Goal: Task Accomplishment & Management: Use online tool/utility

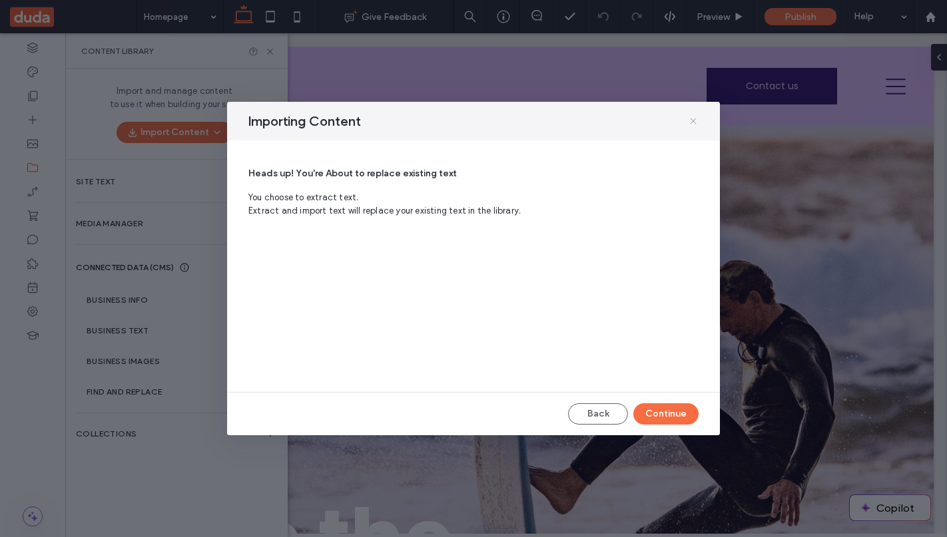
click at [691, 118] on icon at bounding box center [693, 121] width 11 height 11
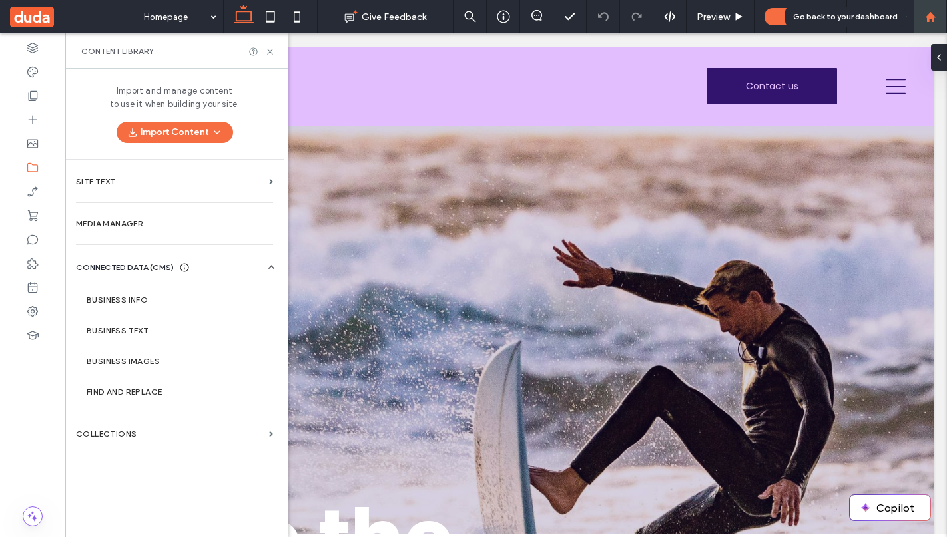
click at [935, 15] on icon at bounding box center [930, 16] width 11 height 11
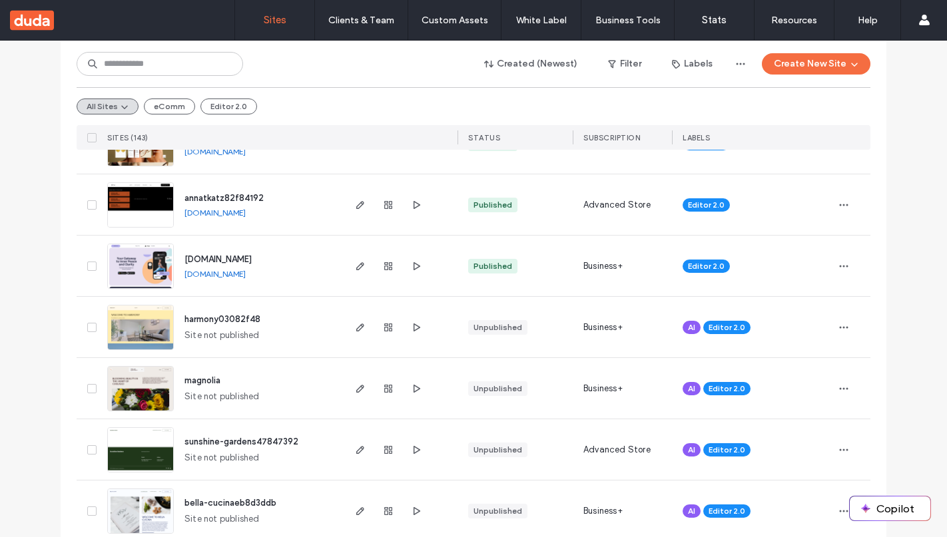
scroll to position [1771, 0]
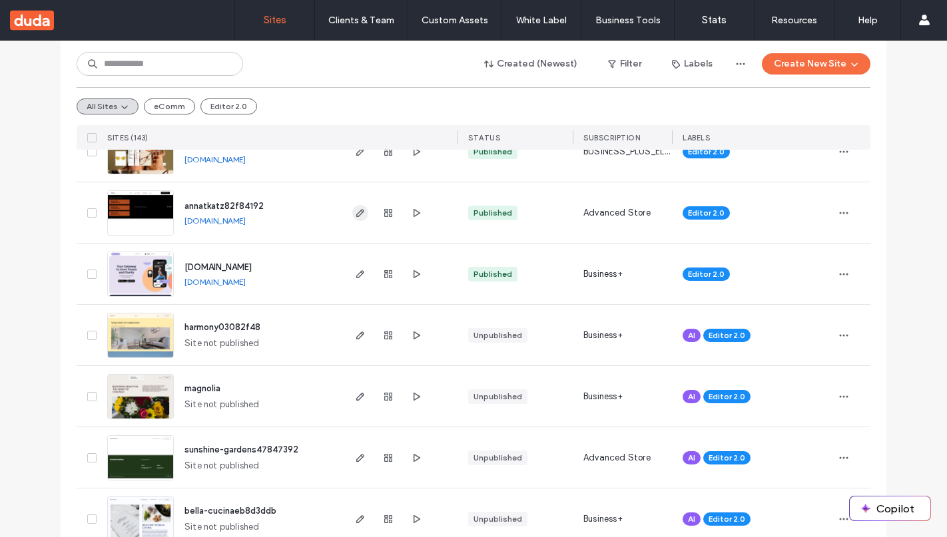
click at [355, 212] on icon "button" at bounding box center [360, 213] width 11 height 11
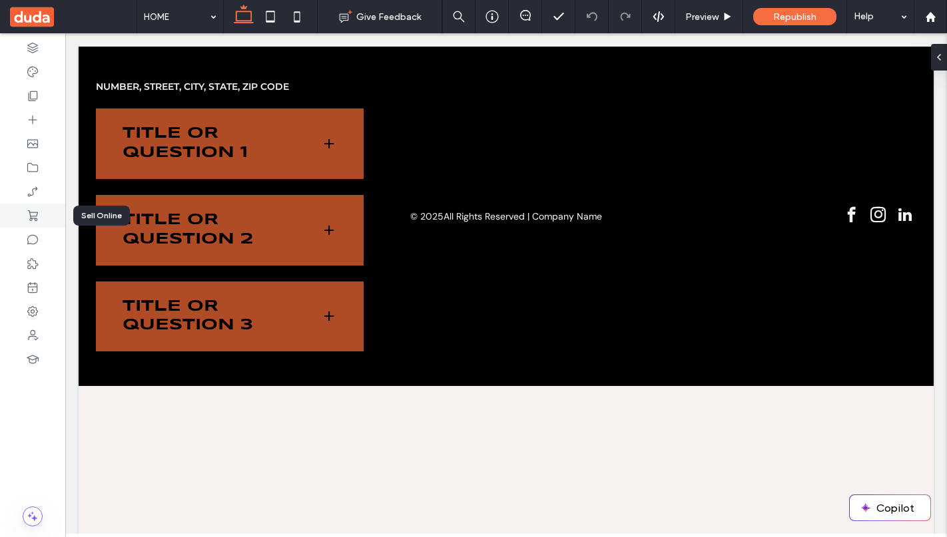
click at [43, 216] on div at bounding box center [32, 216] width 65 height 24
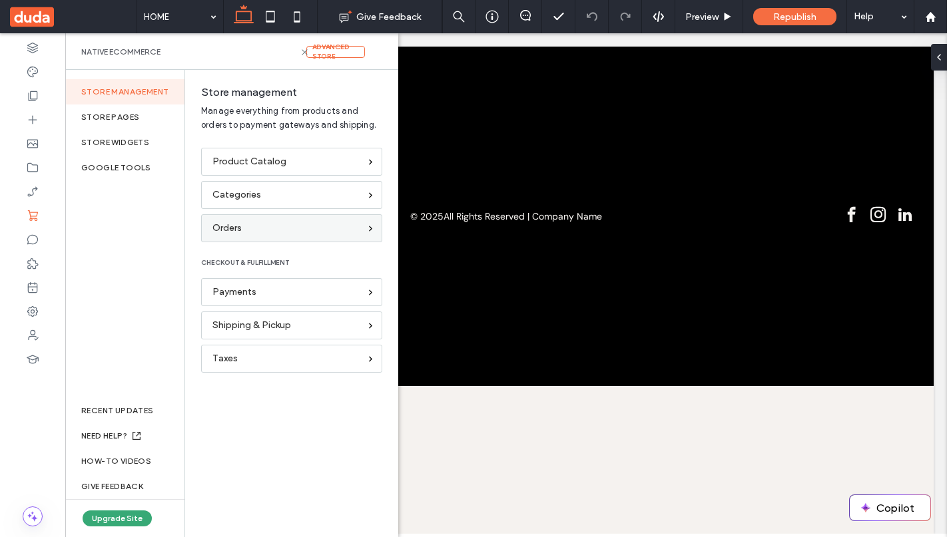
click at [248, 224] on div "Orders" at bounding box center [285, 228] width 147 height 15
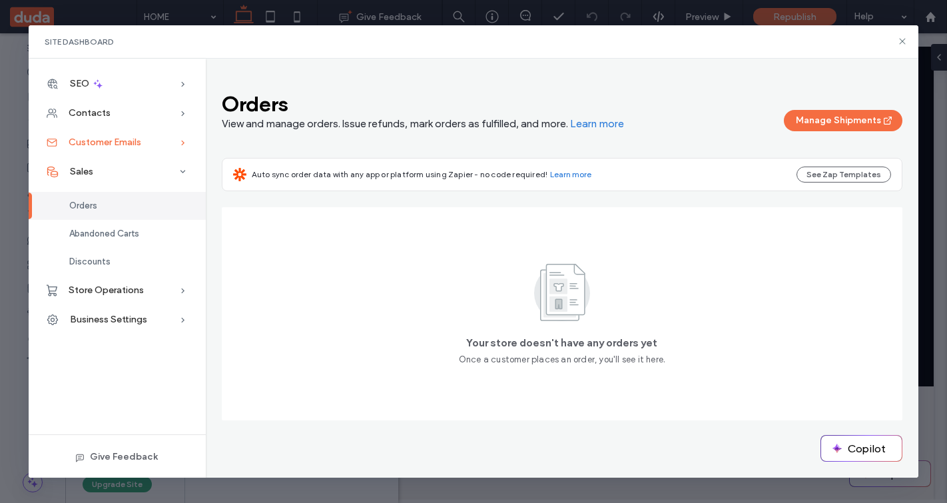
click at [160, 141] on div "Customer Emails" at bounding box center [117, 142] width 177 height 29
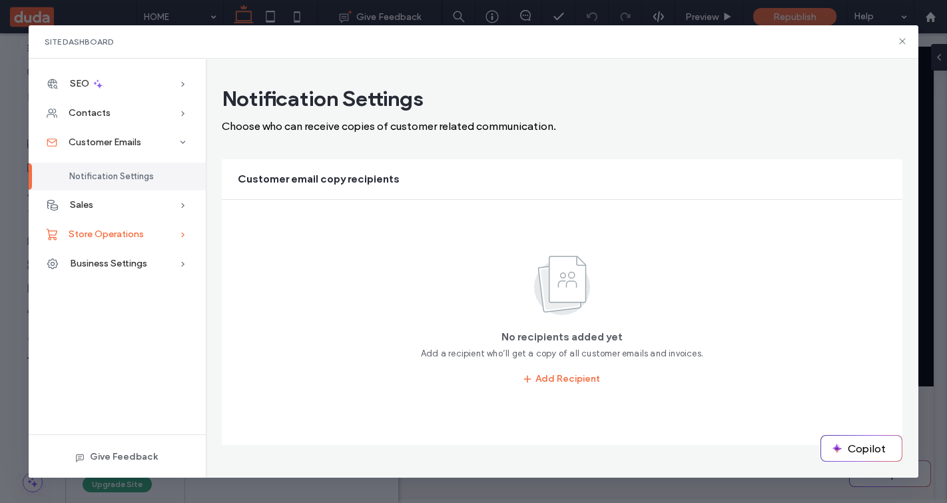
click at [101, 244] on div "Store Operations" at bounding box center [117, 234] width 177 height 29
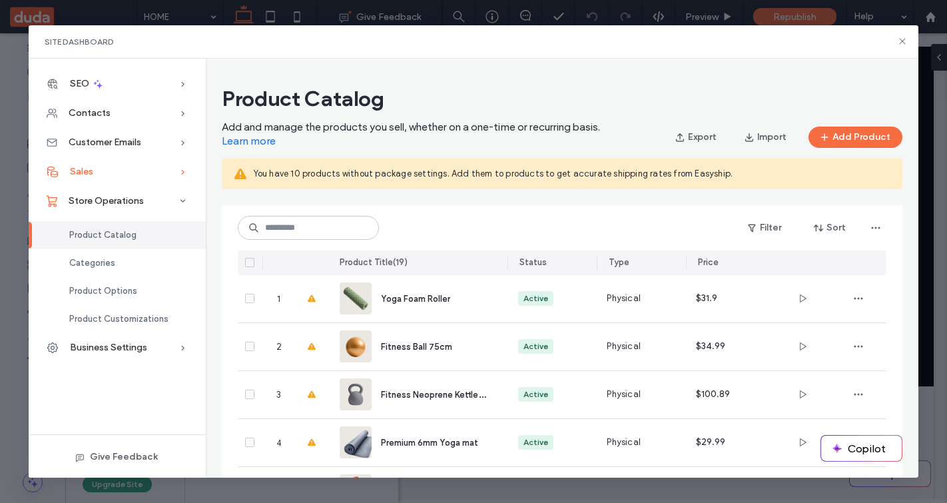
click at [90, 171] on span "Sales" at bounding box center [81, 171] width 23 height 11
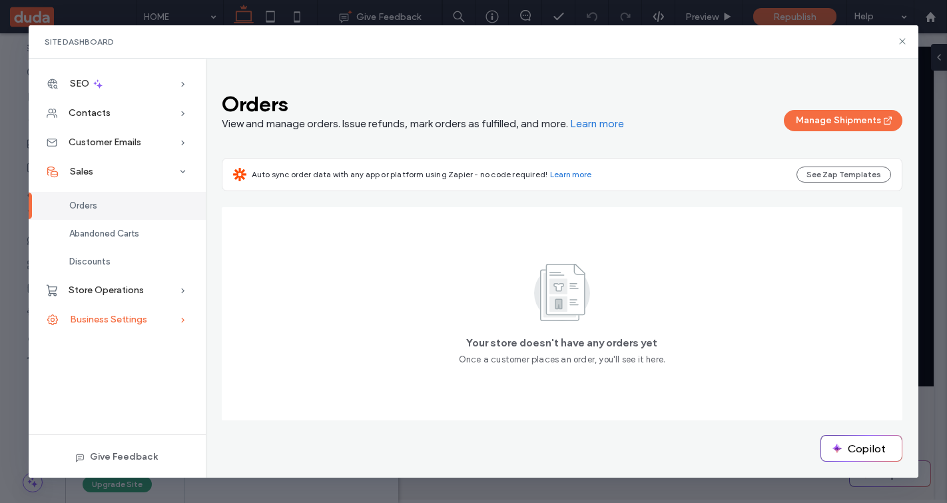
click at [117, 320] on span "Business Settings" at bounding box center [108, 319] width 77 height 11
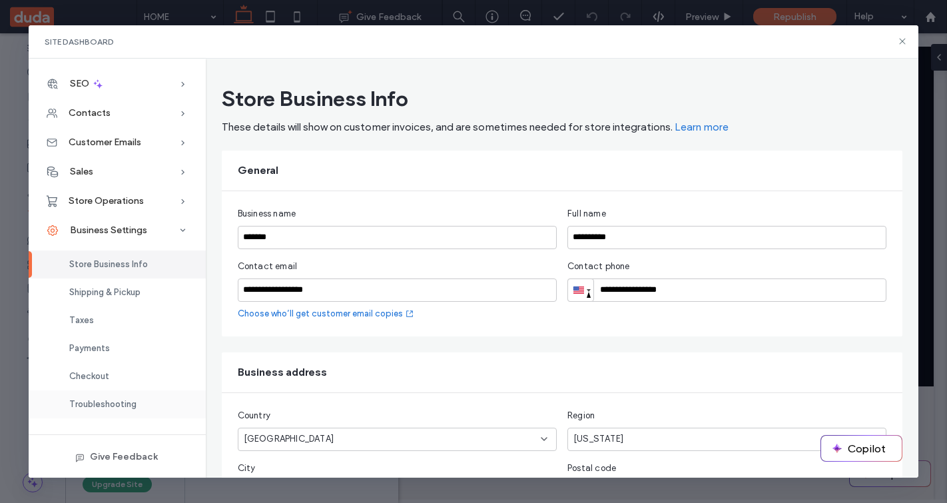
click at [118, 400] on span "Troubleshooting" at bounding box center [102, 404] width 67 height 10
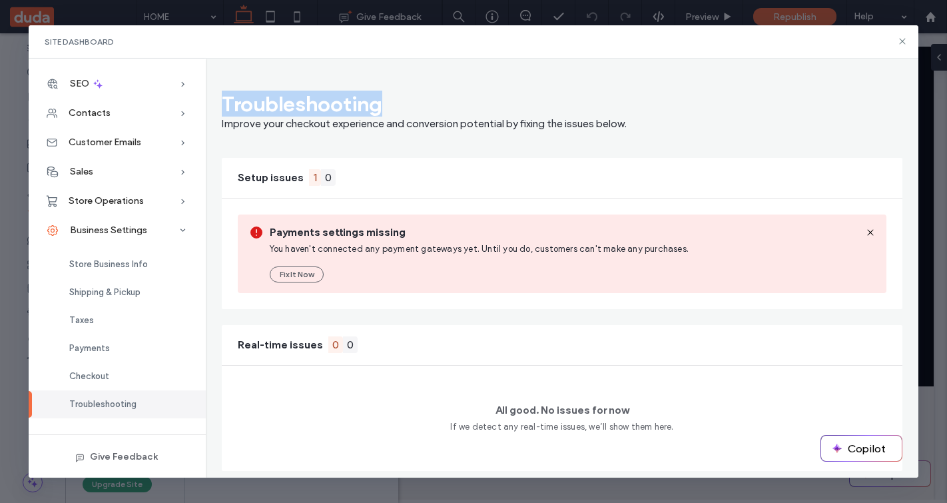
drag, startPoint x: 222, startPoint y: 99, endPoint x: 393, endPoint y: 99, distance: 170.4
click at [393, 99] on h3 "Troubleshooting" at bounding box center [424, 104] width 405 height 26
click at [402, 105] on h3 "Troubleshooting" at bounding box center [424, 104] width 405 height 26
drag, startPoint x: 387, startPoint y: 103, endPoint x: 222, endPoint y: 102, distance: 165.1
click at [222, 102] on h3 "Troubleshooting" at bounding box center [424, 104] width 405 height 26
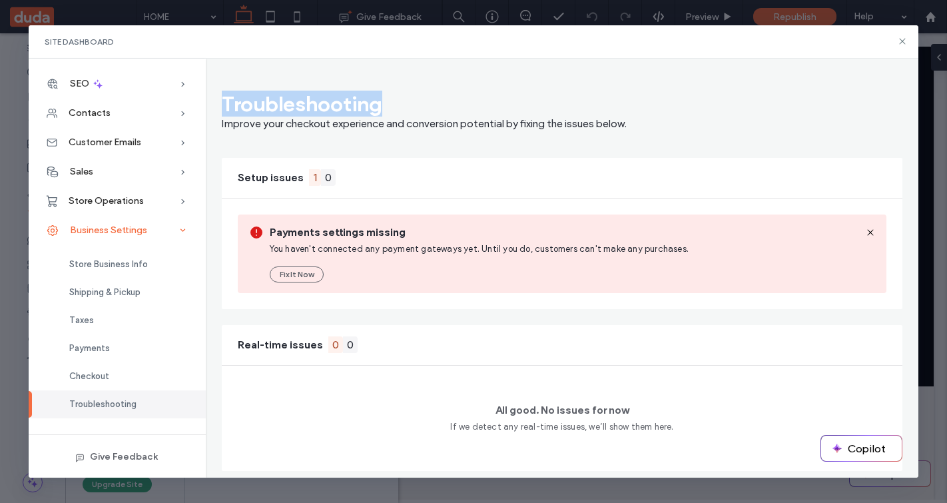
click at [98, 233] on span "Business Settings" at bounding box center [108, 229] width 77 height 11
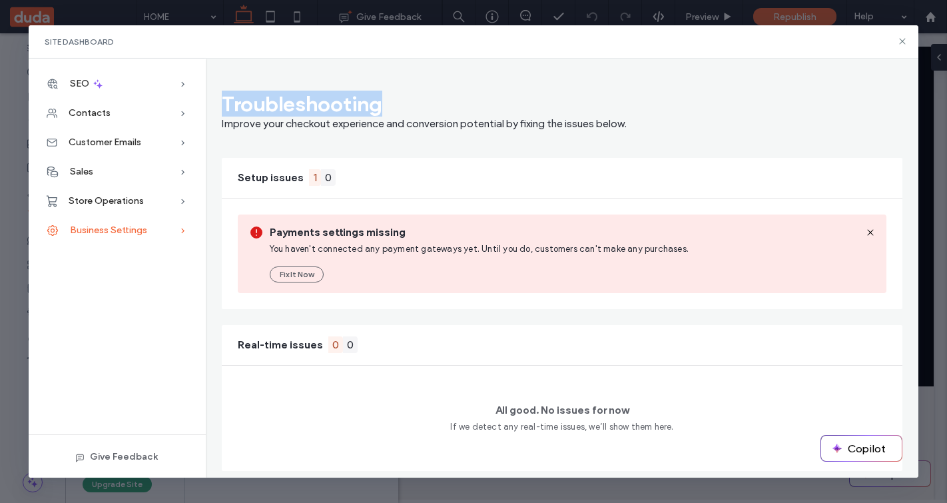
click at [87, 222] on div "Business Settings" at bounding box center [117, 230] width 177 height 29
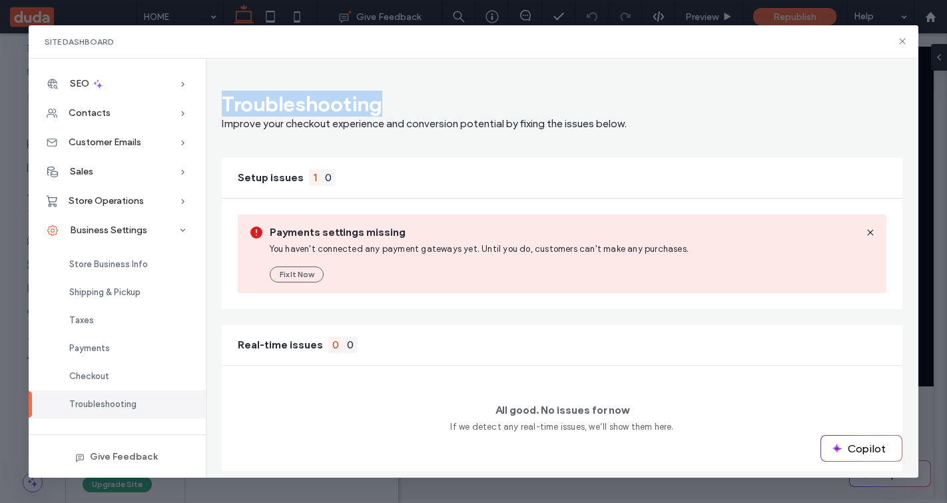
click at [500, 92] on h3 "Troubleshooting" at bounding box center [424, 104] width 405 height 26
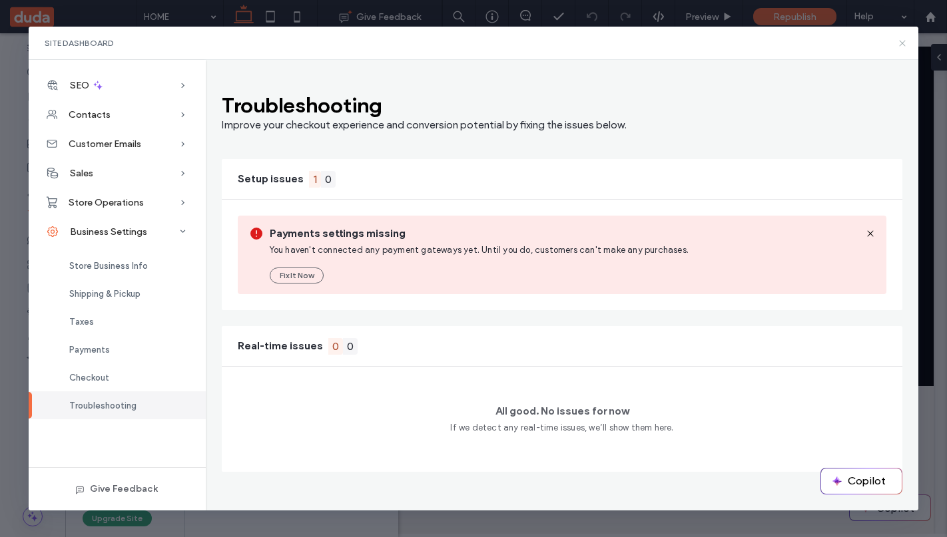
click at [902, 43] on use at bounding box center [902, 43] width 6 height 6
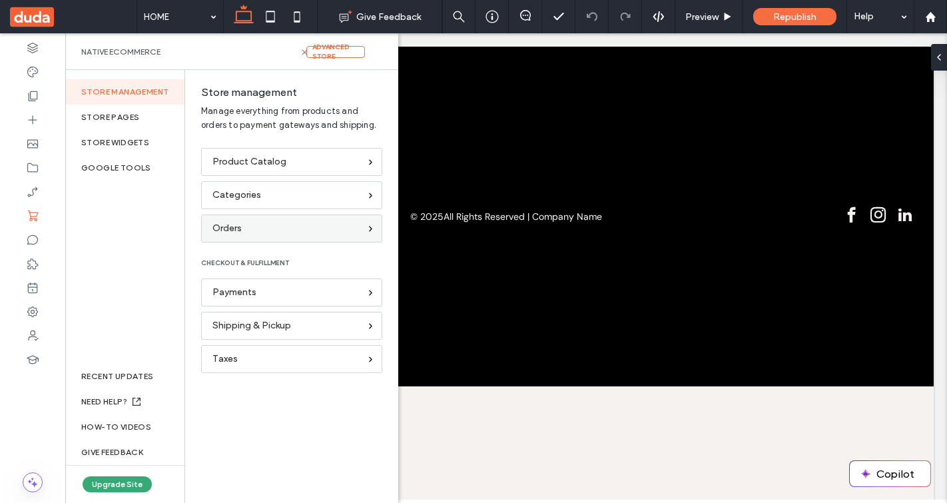
click at [296, 228] on div "Orders" at bounding box center [285, 228] width 147 height 15
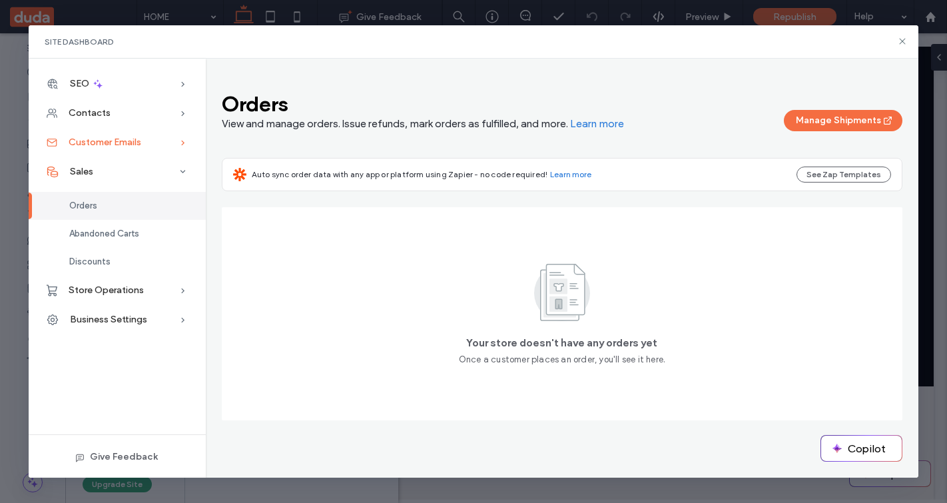
click at [110, 143] on span "Customer Emails" at bounding box center [105, 141] width 73 height 11
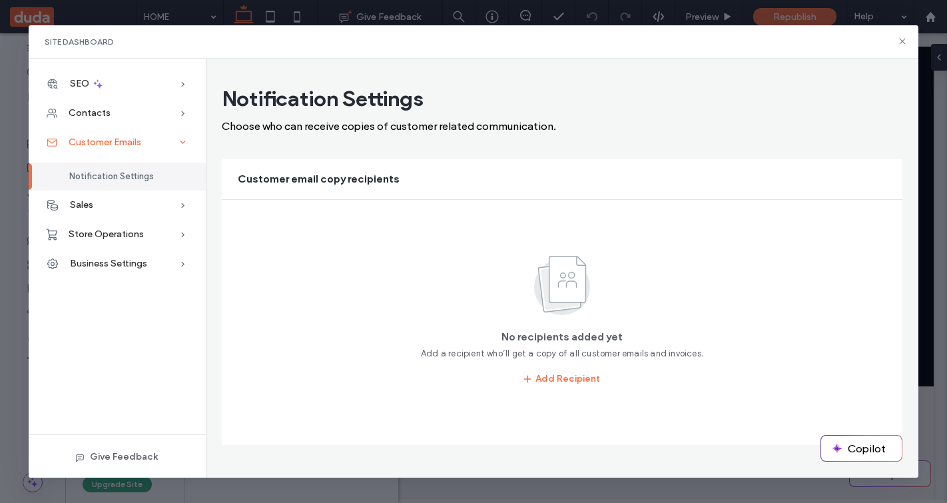
click at [110, 144] on span "Customer Emails" at bounding box center [105, 141] width 73 height 11
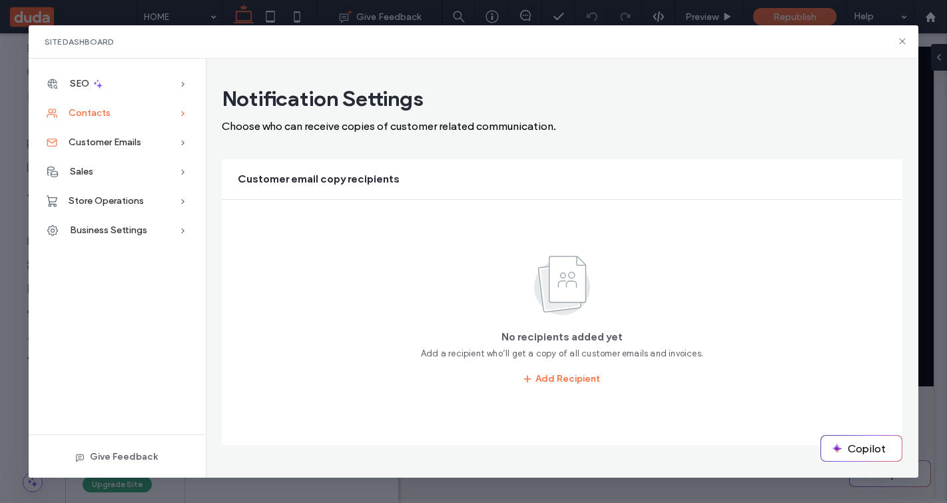
click at [94, 114] on span "Contacts" at bounding box center [90, 112] width 42 height 11
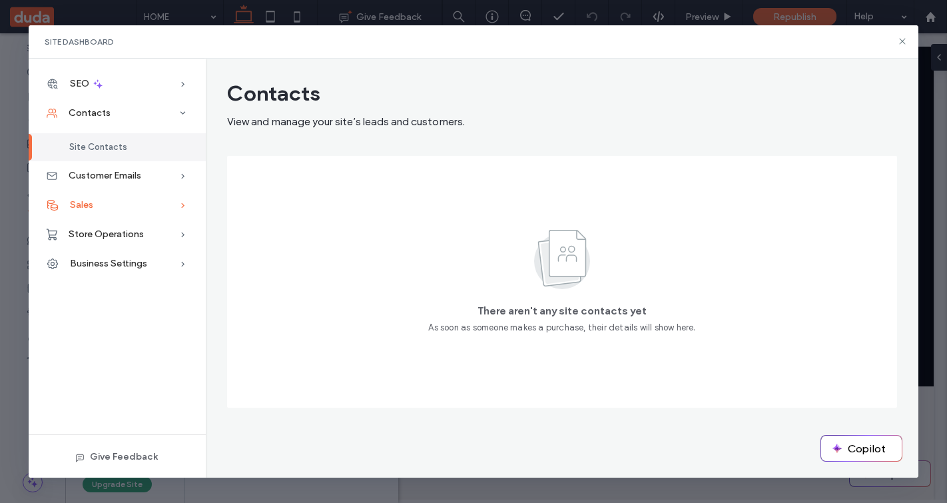
click at [86, 202] on span "Sales" at bounding box center [81, 204] width 23 height 11
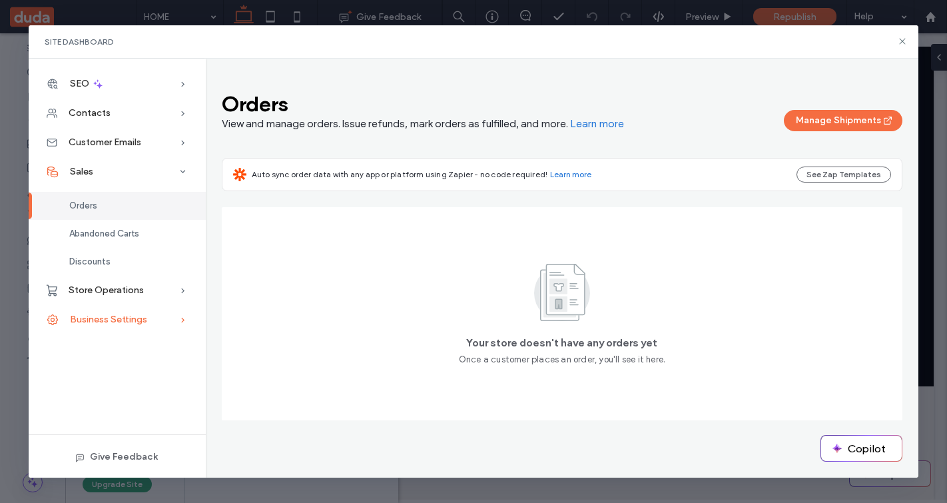
click at [125, 318] on span "Business Settings" at bounding box center [108, 319] width 77 height 11
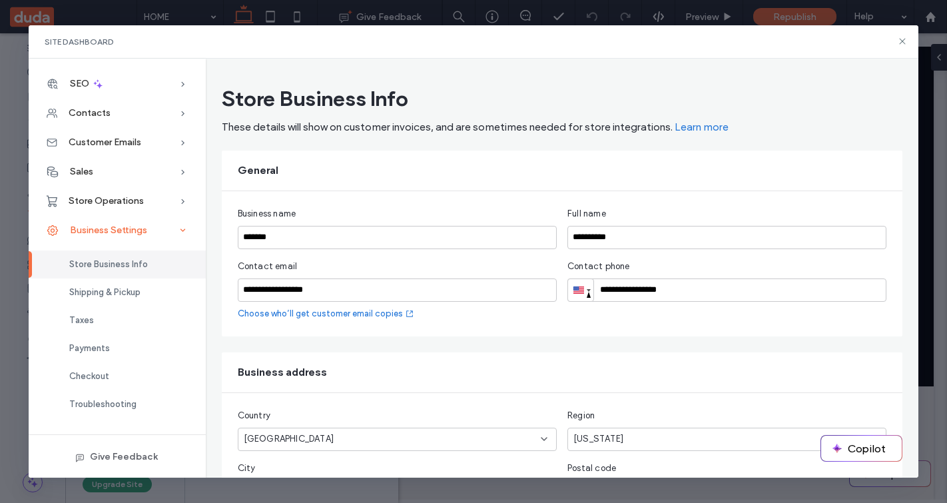
click at [109, 234] on span "Business Settings" at bounding box center [108, 229] width 77 height 11
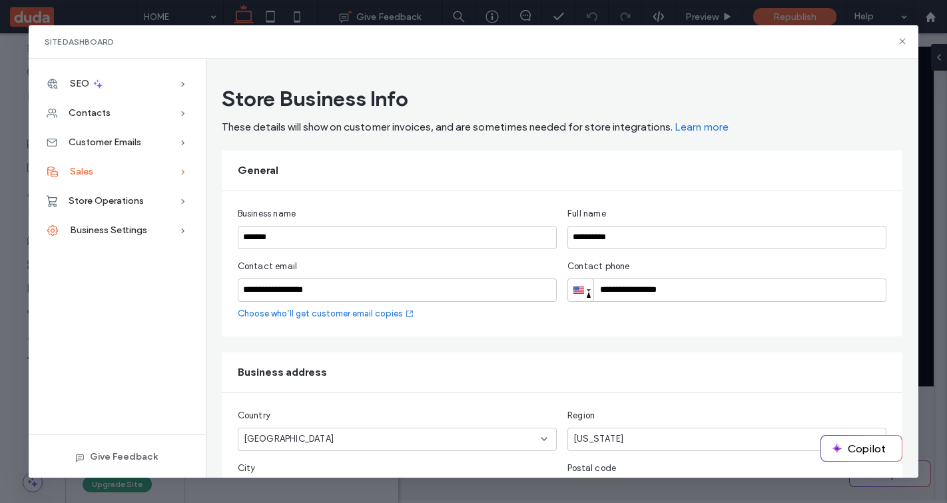
click at [118, 170] on div "Sales" at bounding box center [117, 171] width 177 height 29
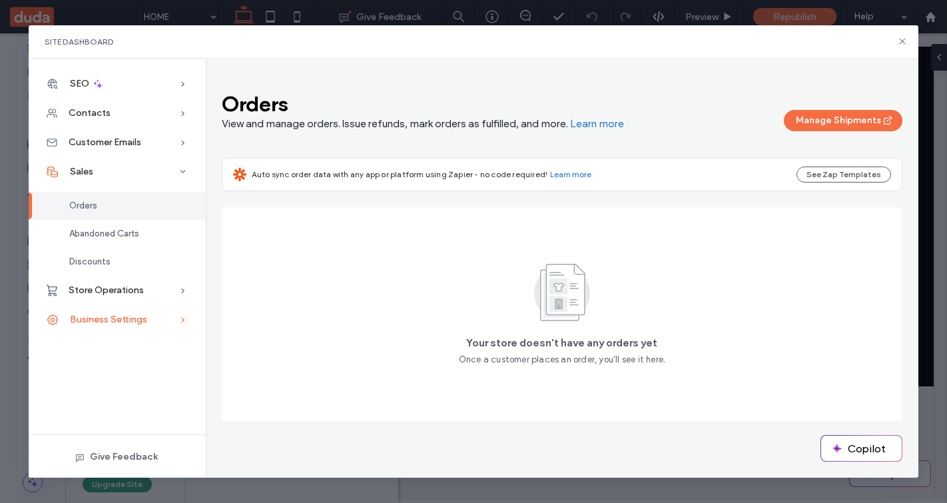
click at [121, 314] on span "Business Settings" at bounding box center [108, 319] width 77 height 11
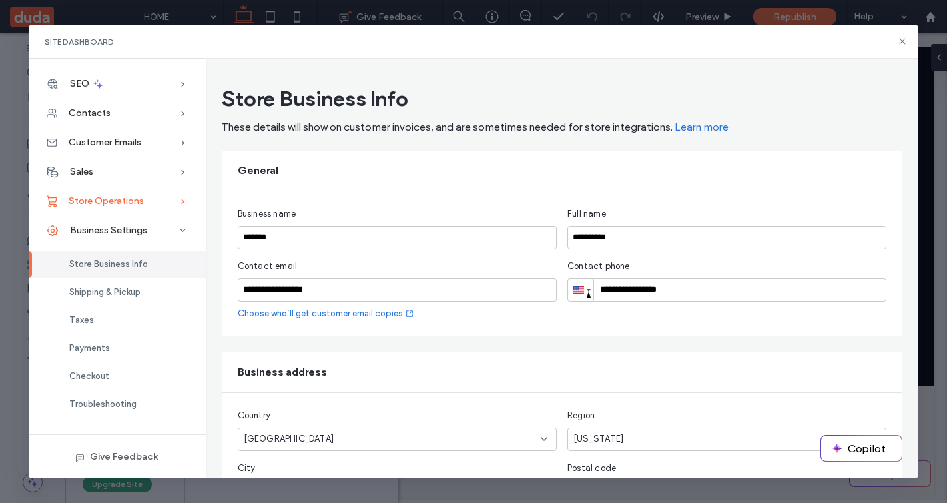
click at [114, 201] on span "Store Operations" at bounding box center [106, 200] width 75 height 11
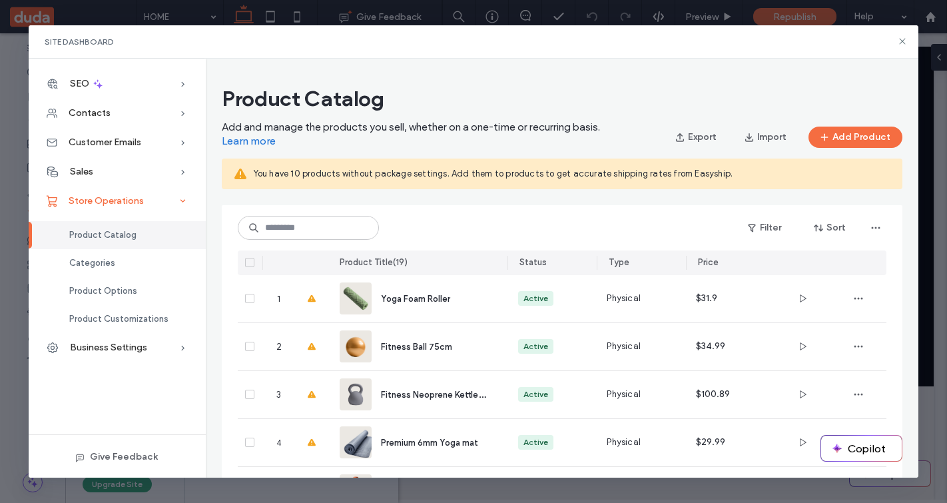
click at [107, 202] on span "Store Operations" at bounding box center [106, 200] width 75 height 11
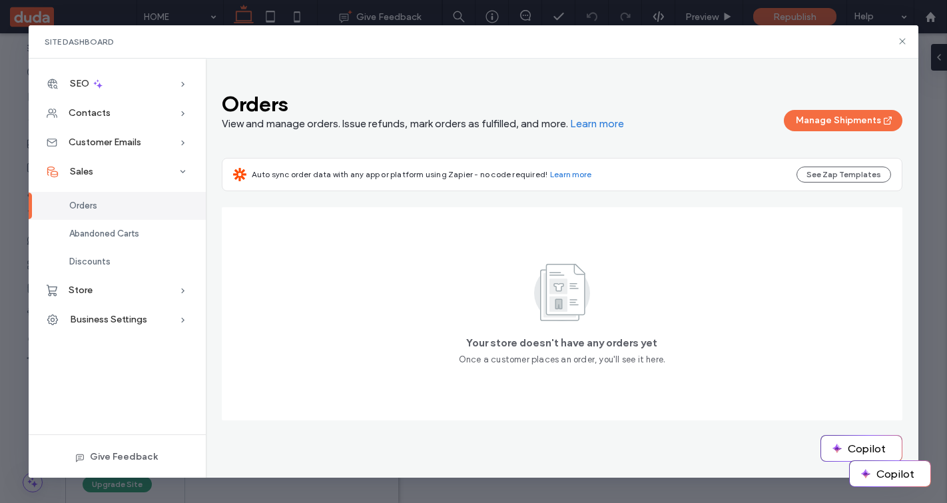
click at [89, 166] on span "Sales" at bounding box center [81, 171] width 23 height 11
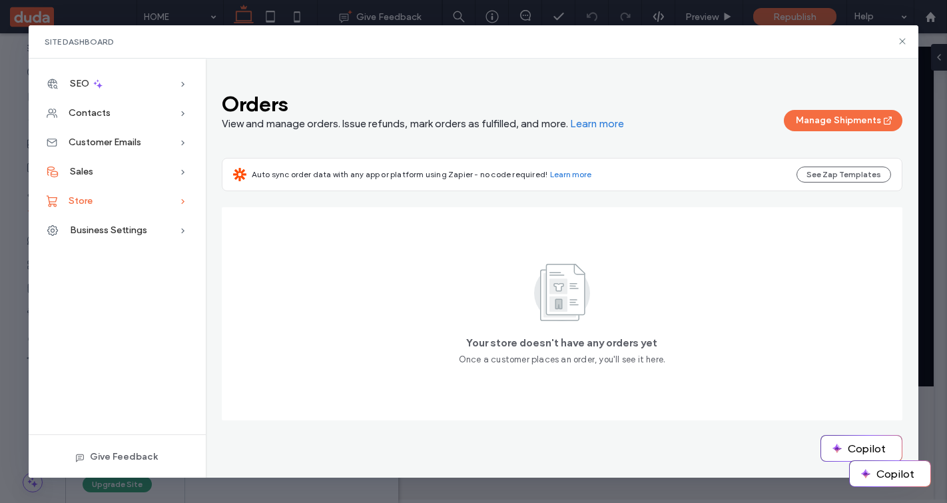
click at [142, 202] on div "Store" at bounding box center [117, 200] width 177 height 29
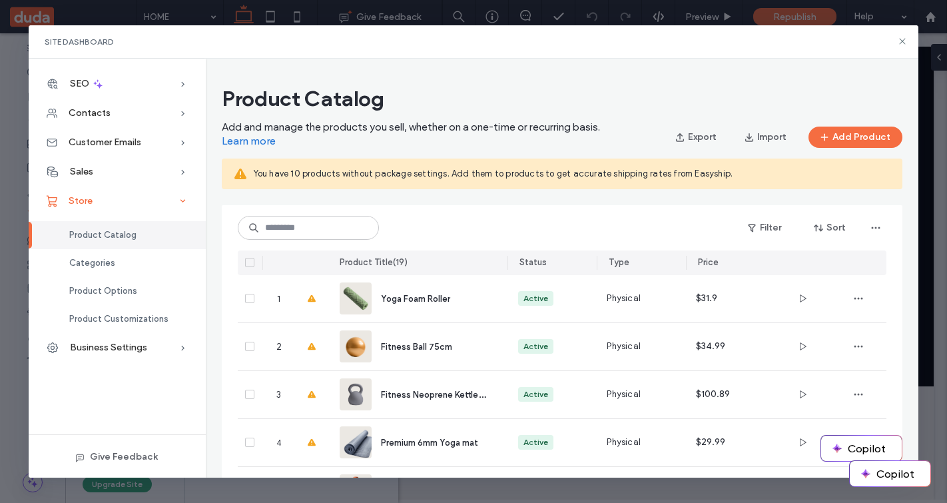
click at [142, 202] on div "Store" at bounding box center [117, 200] width 177 height 29
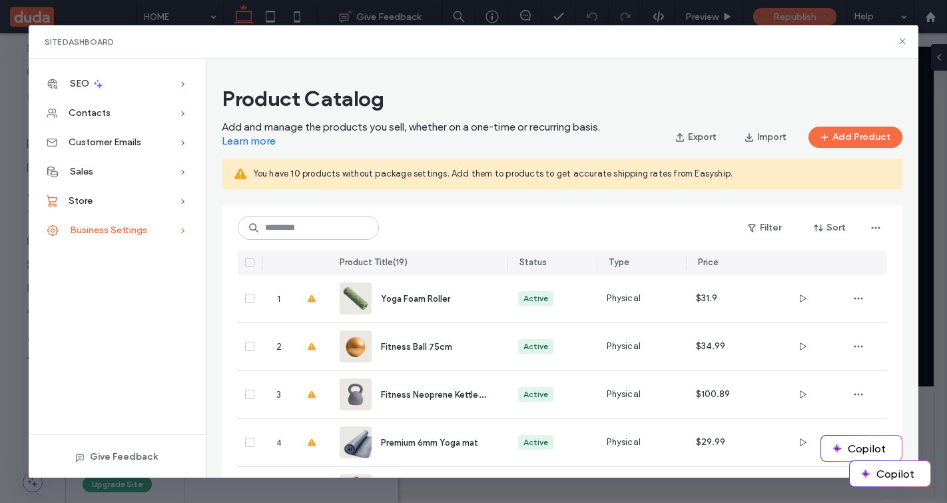
click at [127, 225] on span "Business Settings" at bounding box center [108, 229] width 77 height 11
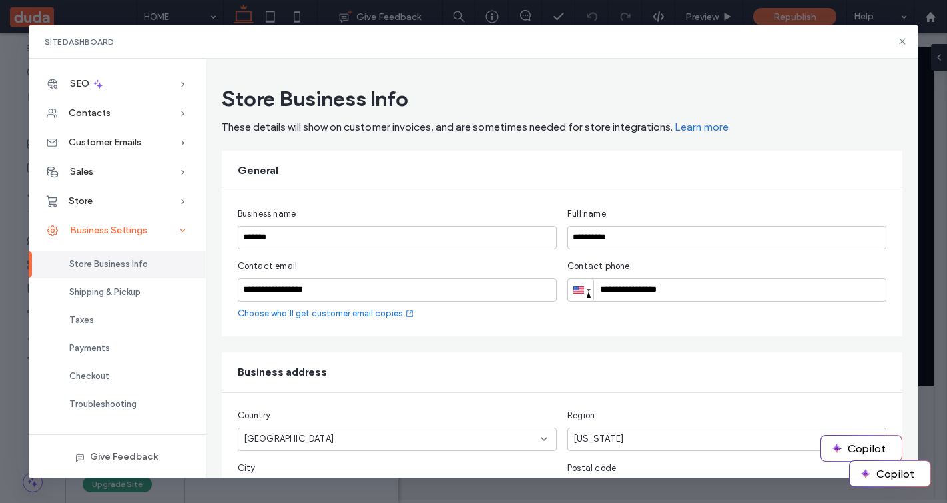
click at [101, 227] on span "Business Settings" at bounding box center [108, 229] width 77 height 11
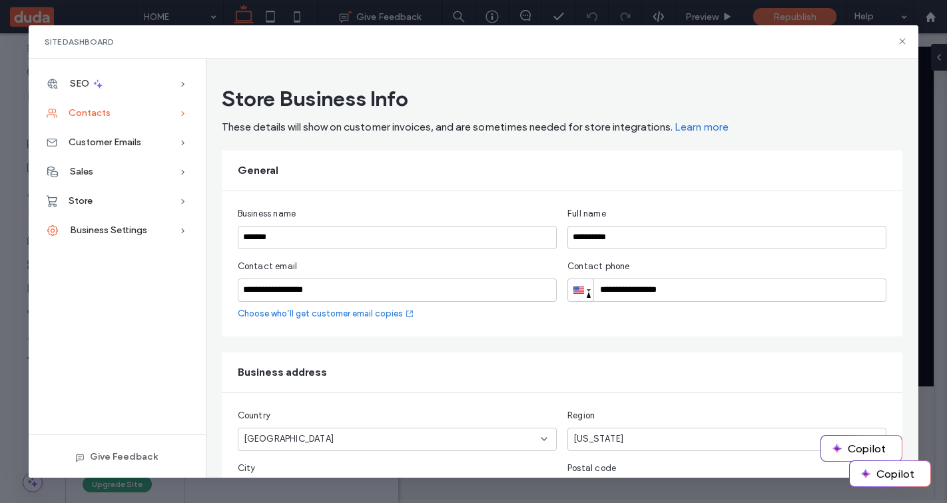
click at [134, 113] on div "Contacts" at bounding box center [117, 113] width 177 height 29
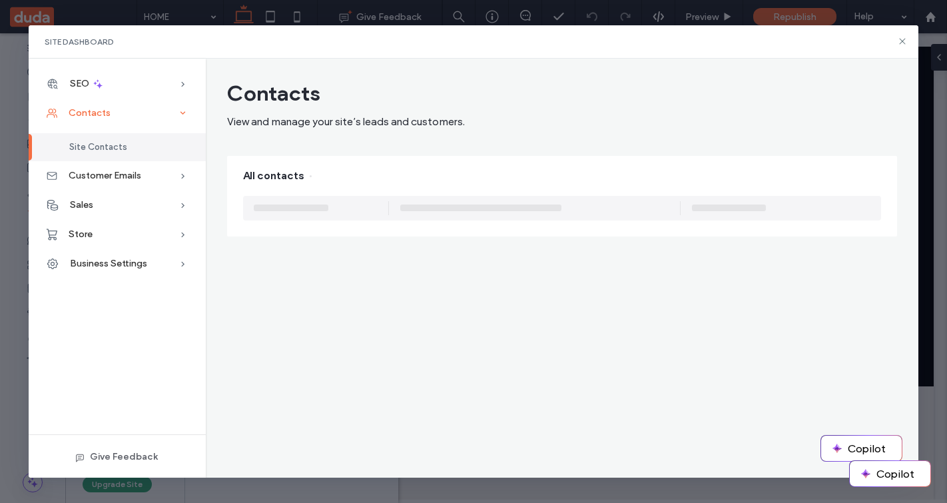
click at [134, 113] on div "Contacts" at bounding box center [117, 113] width 177 height 29
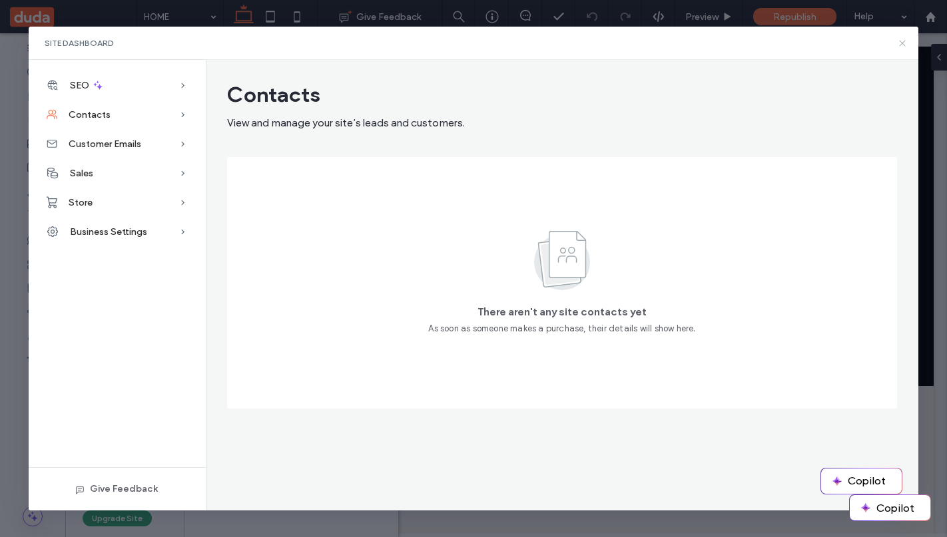
click at [905, 43] on icon at bounding box center [902, 43] width 11 height 11
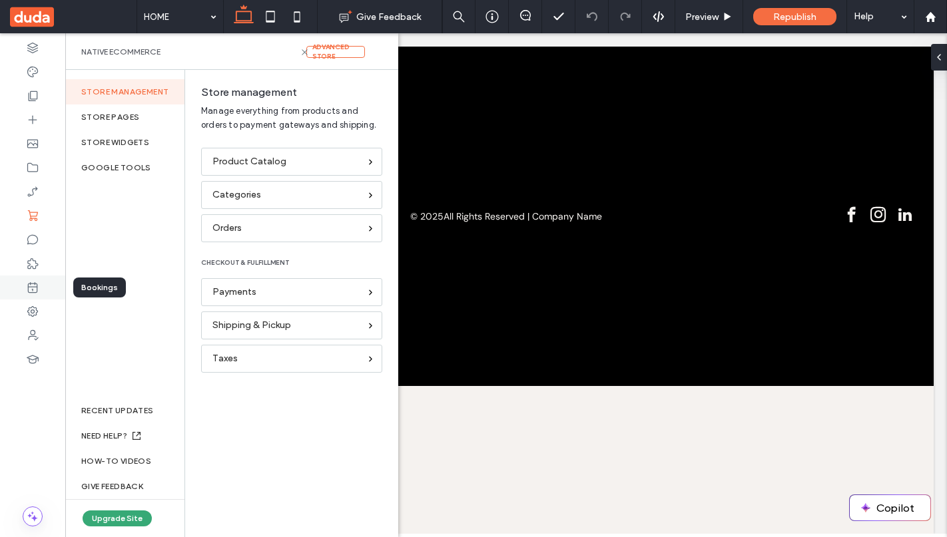
click at [31, 286] on icon at bounding box center [32, 287] width 13 height 13
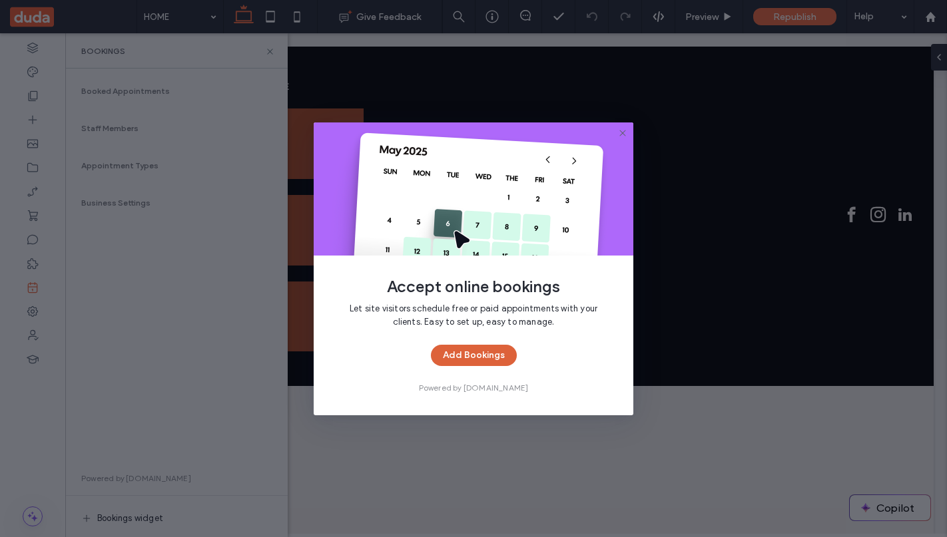
click at [477, 353] on button "Add Bookings" at bounding box center [474, 355] width 86 height 21
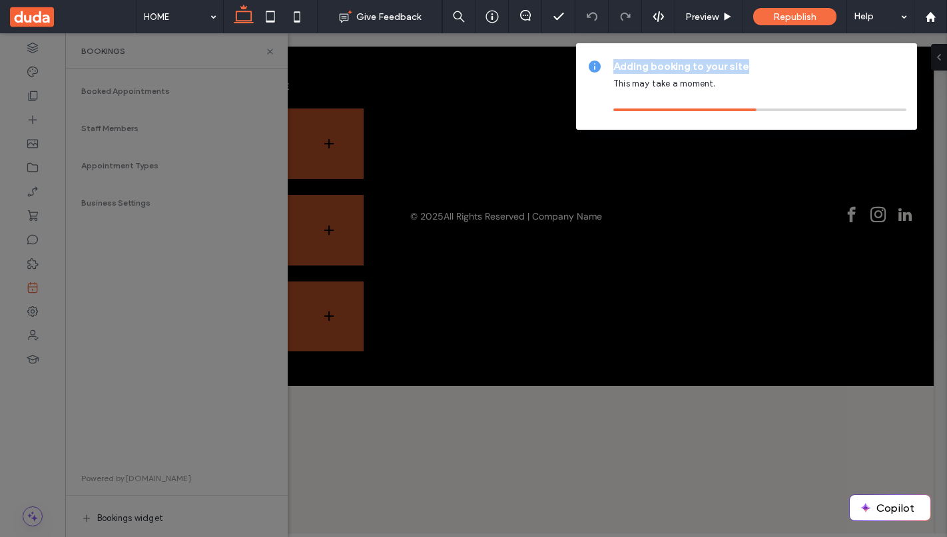
drag, startPoint x: 616, startPoint y: 66, endPoint x: 754, endPoint y: 65, distance: 137.8
click at [754, 65] on span "Adding booking to your site" at bounding box center [759, 66] width 293 height 15
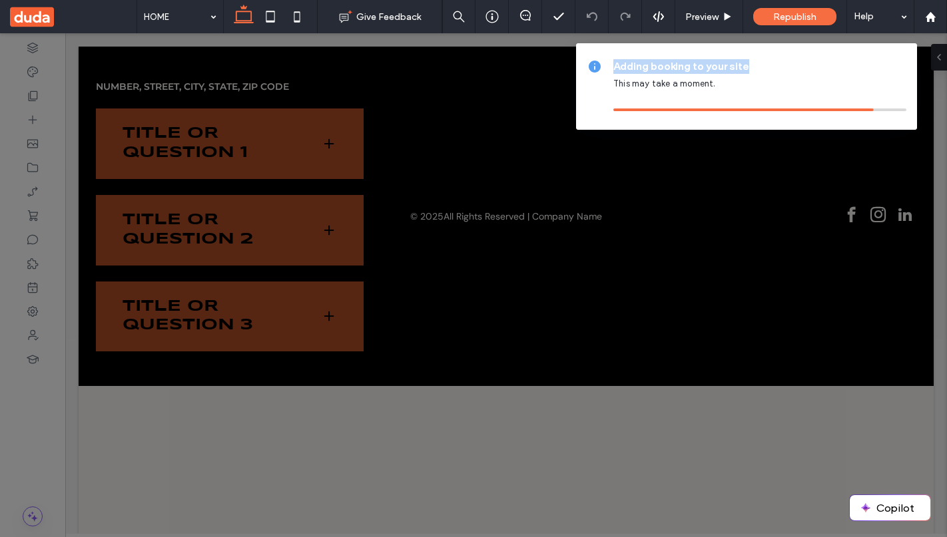
copy span "Adding booking to your site"
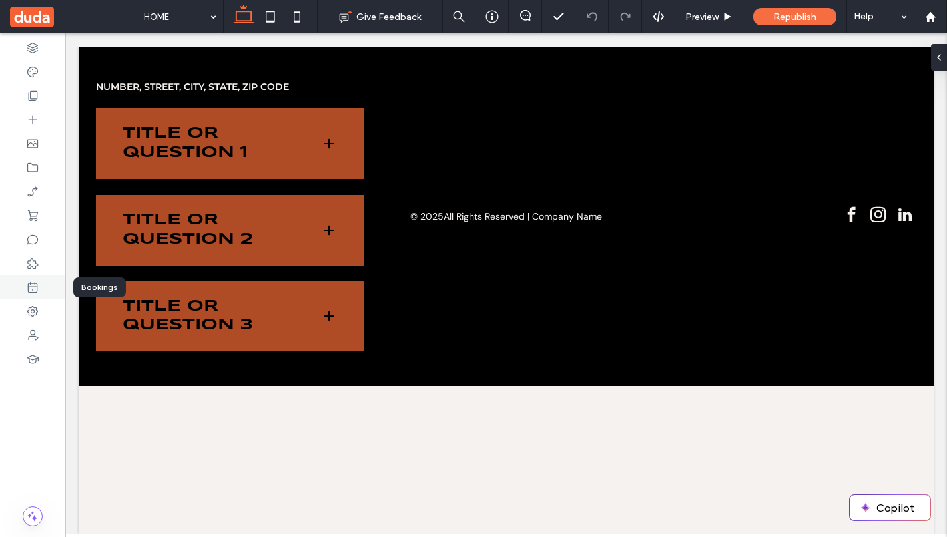
click at [37, 281] on icon at bounding box center [32, 287] width 13 height 13
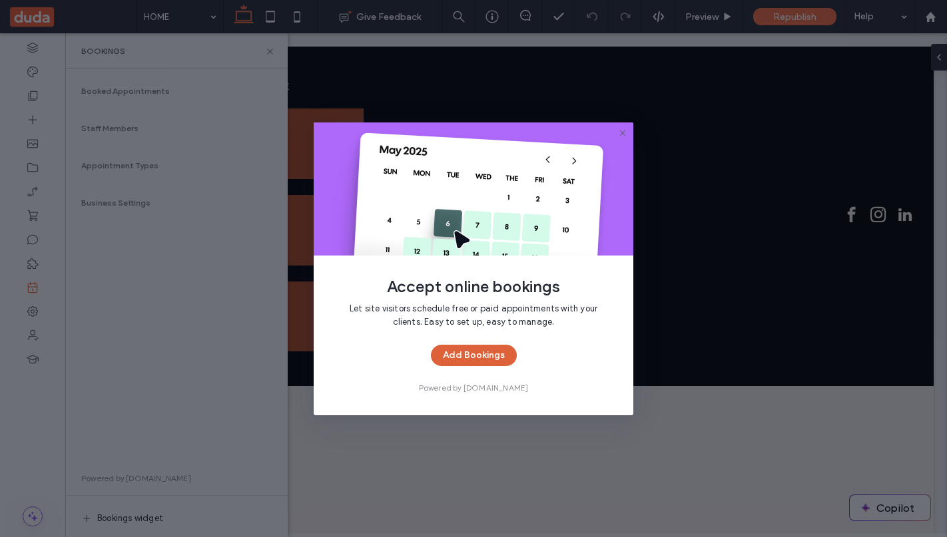
click at [457, 349] on button "Add Bookings" at bounding box center [474, 355] width 86 height 21
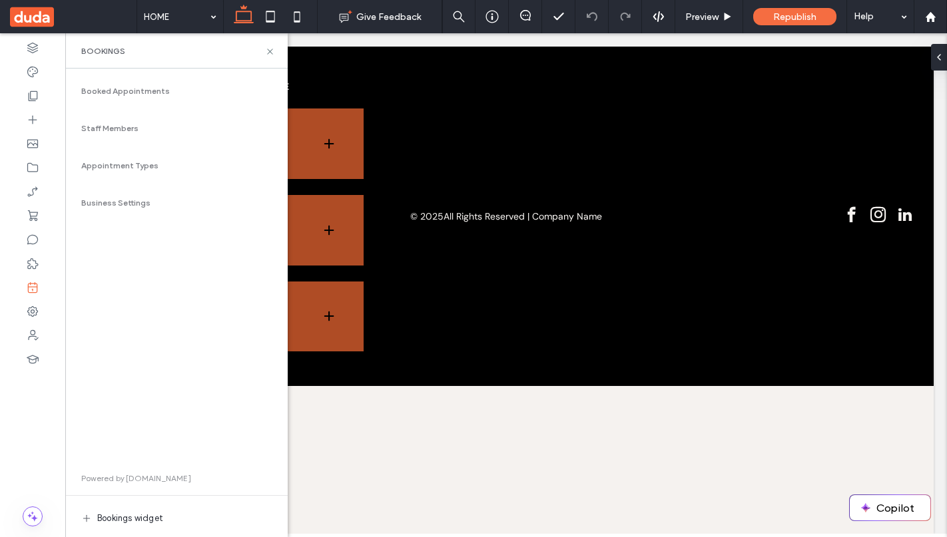
click at [130, 87] on span "Booked Appointments" at bounding box center [125, 91] width 89 height 12
click at [116, 91] on span "Booked Appointments" at bounding box center [125, 91] width 89 height 12
click at [34, 212] on use at bounding box center [33, 215] width 10 height 11
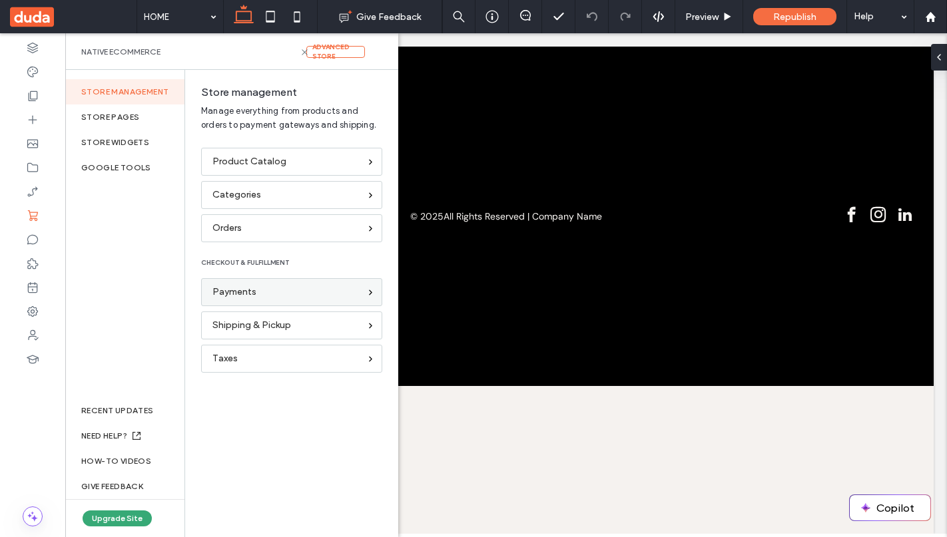
click at [224, 279] on div "Payments" at bounding box center [291, 292] width 181 height 28
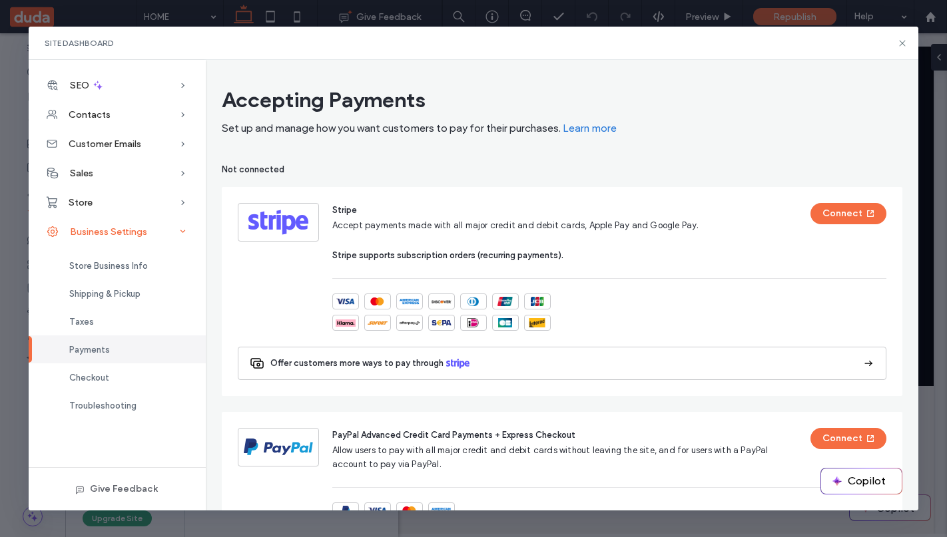
click at [120, 232] on span "Business Settings" at bounding box center [108, 231] width 77 height 11
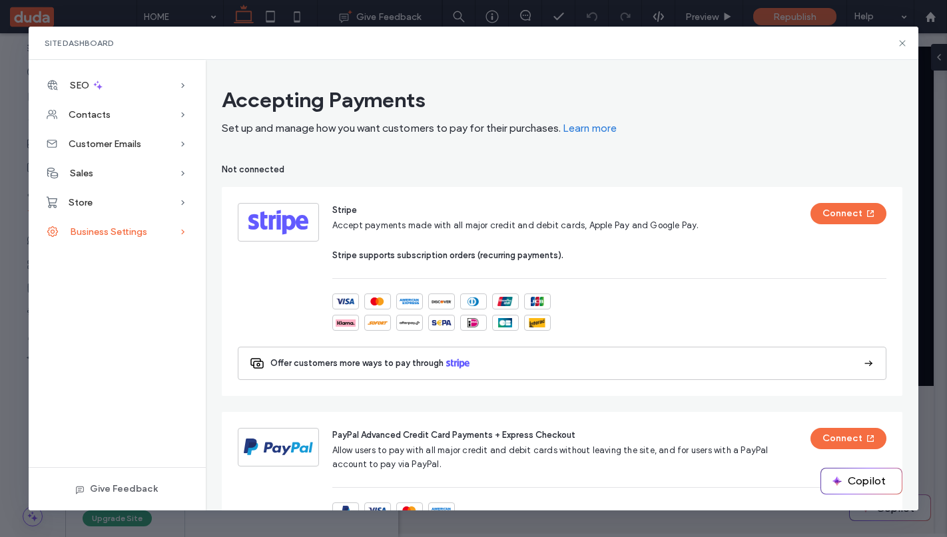
click at [120, 232] on span "Business Settings" at bounding box center [108, 231] width 77 height 11
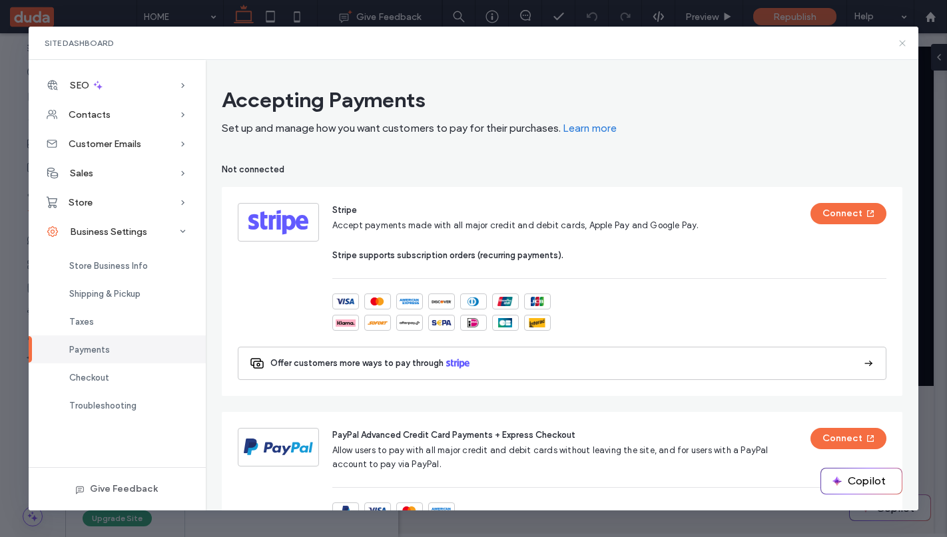
click at [905, 40] on use at bounding box center [902, 43] width 6 height 6
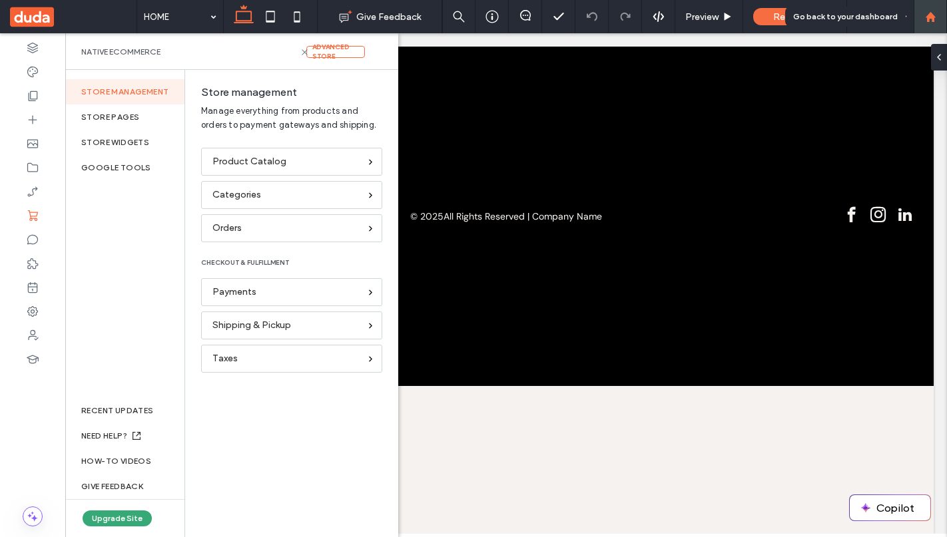
click at [933, 11] on icon at bounding box center [930, 16] width 11 height 11
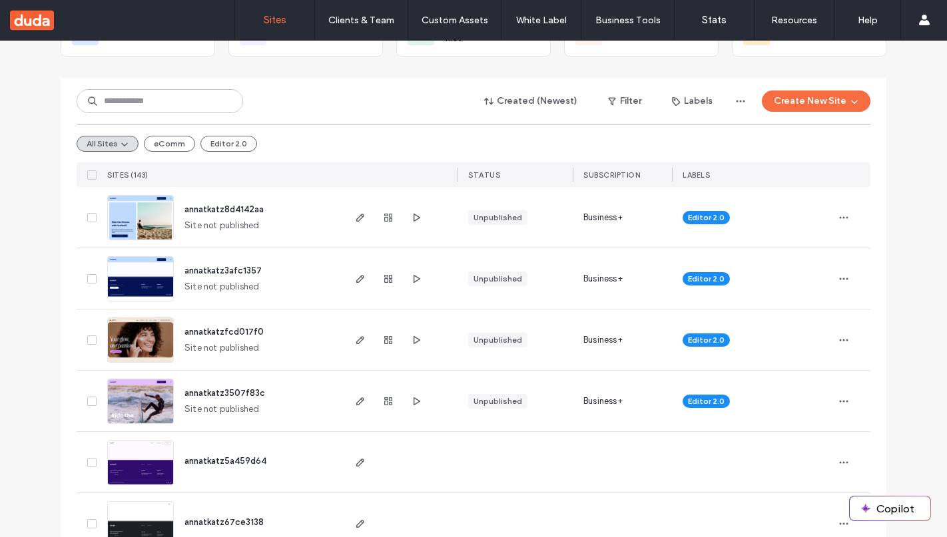
scroll to position [123, 0]
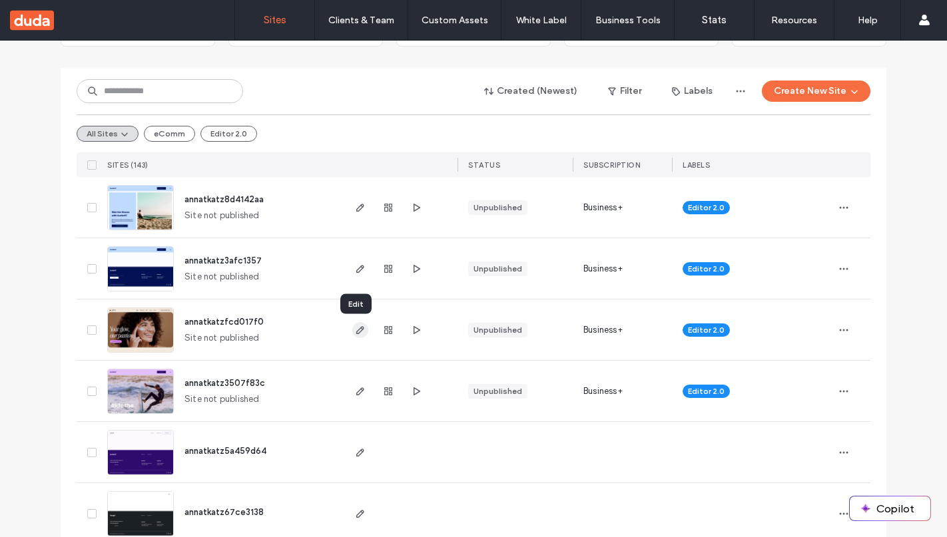
click at [356, 330] on use "button" at bounding box center [360, 330] width 8 height 8
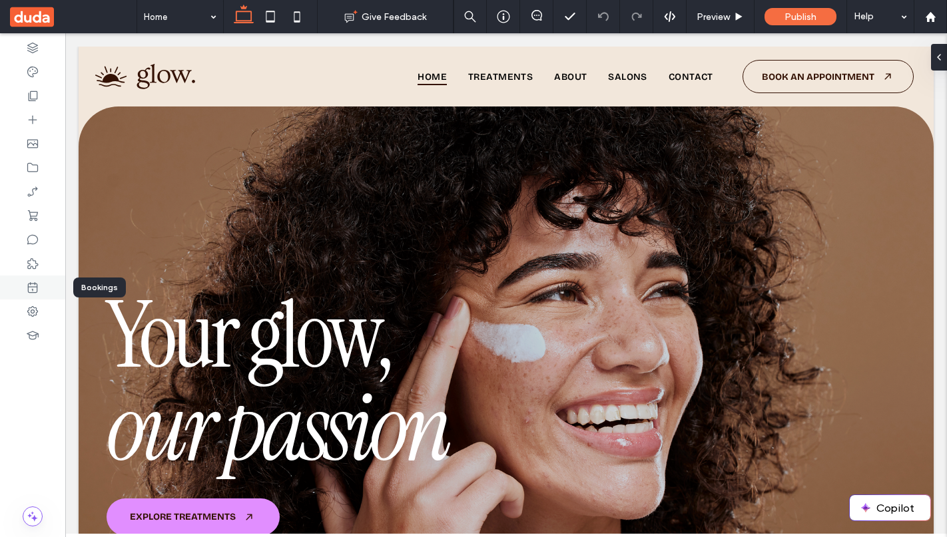
click at [33, 284] on icon at bounding box center [32, 287] width 13 height 13
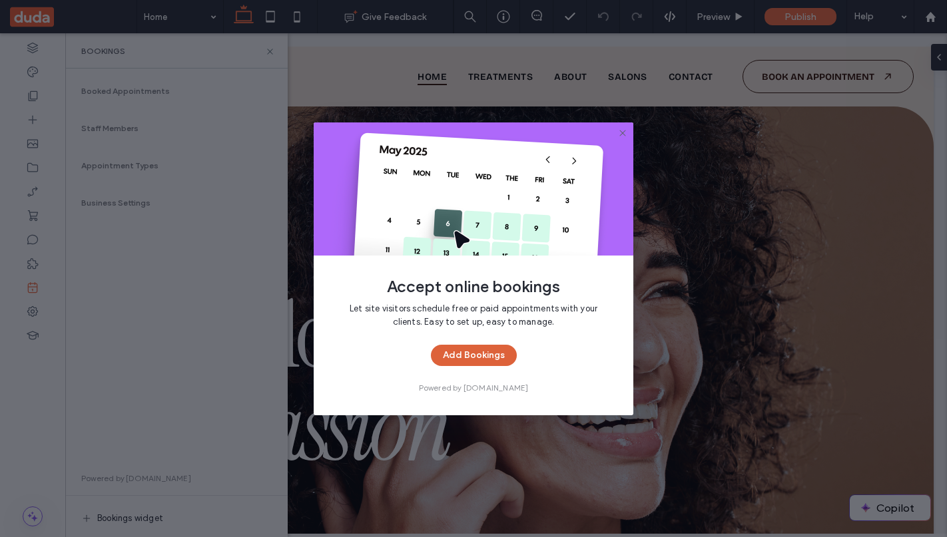
click at [457, 353] on button "Add Bookings" at bounding box center [474, 355] width 86 height 21
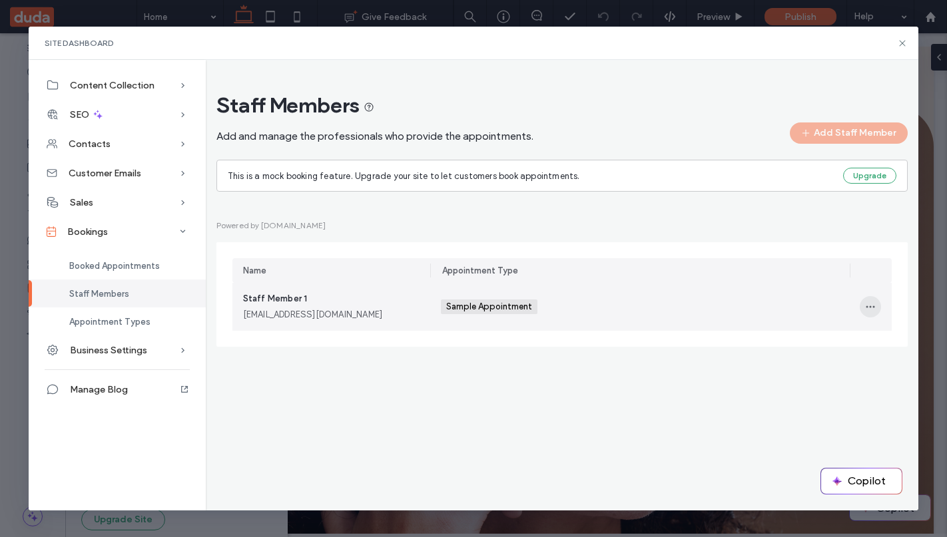
click at [874, 303] on icon "button" at bounding box center [870, 307] width 11 height 11
click at [810, 339] on div "Edit" at bounding box center [821, 342] width 118 height 25
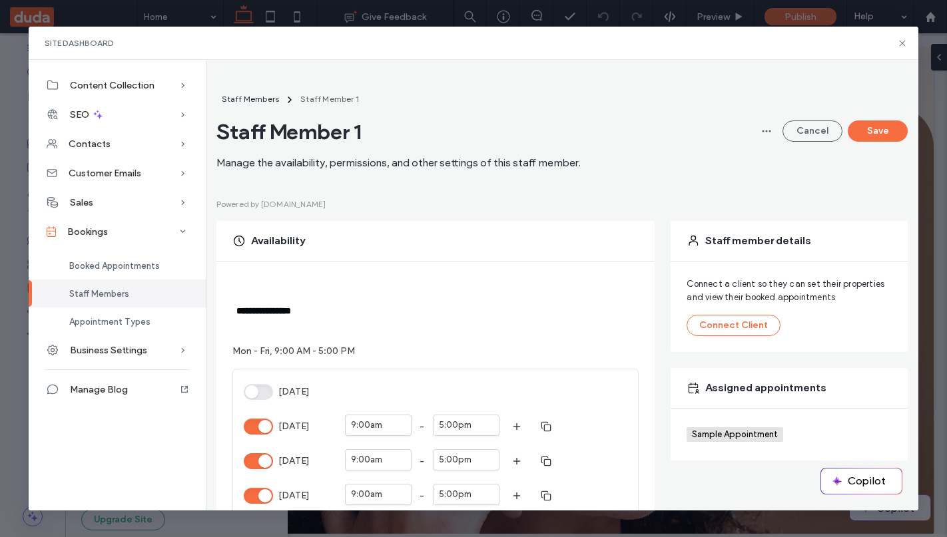
click at [289, 130] on span "Staff Member 1" at bounding box center [398, 131] width 364 height 27
drag, startPoint x: 688, startPoint y: 287, endPoint x: 839, endPoint y: 294, distance: 151.3
click at [839, 294] on span "Connect a client so they can set their properties and view their booked appoint…" at bounding box center [788, 291] width 205 height 27
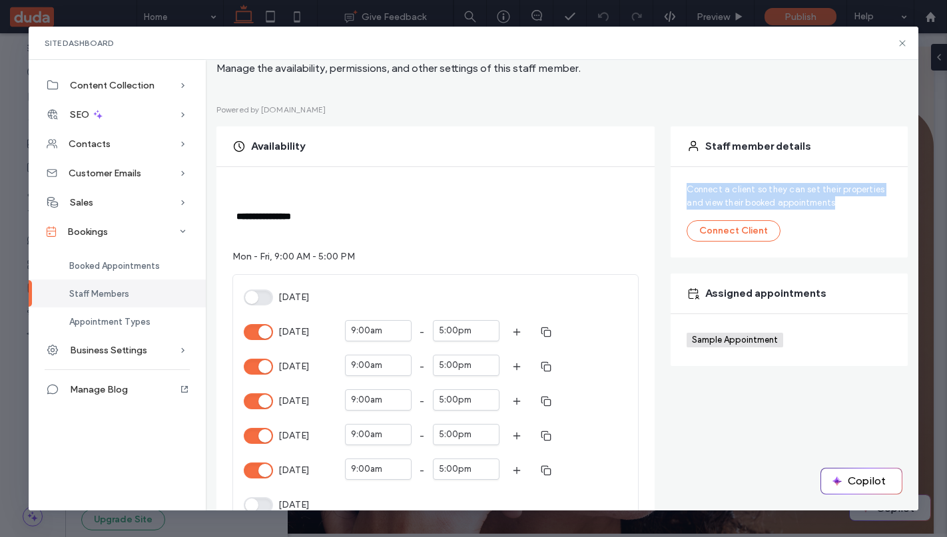
scroll to position [98, 0]
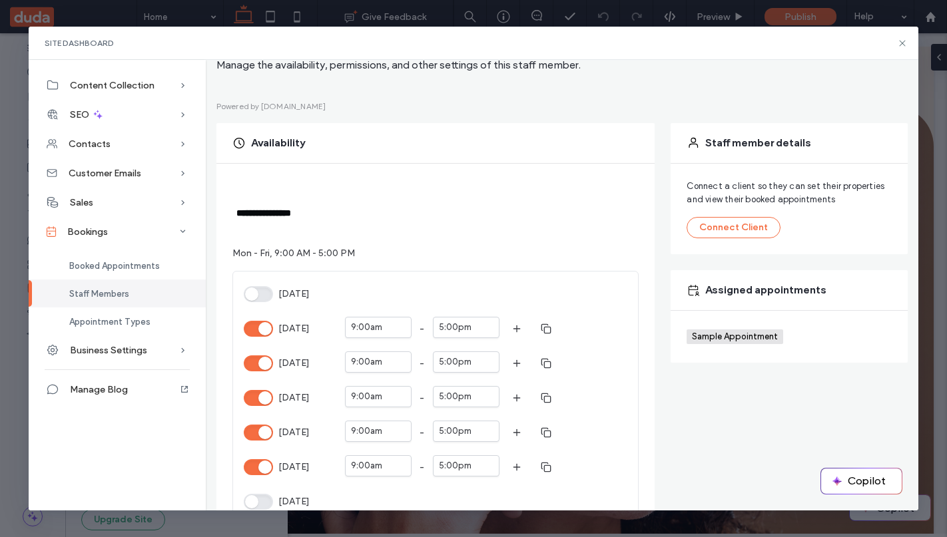
click at [748, 332] on span "Sample Appointment" at bounding box center [736, 337] width 89 height 11
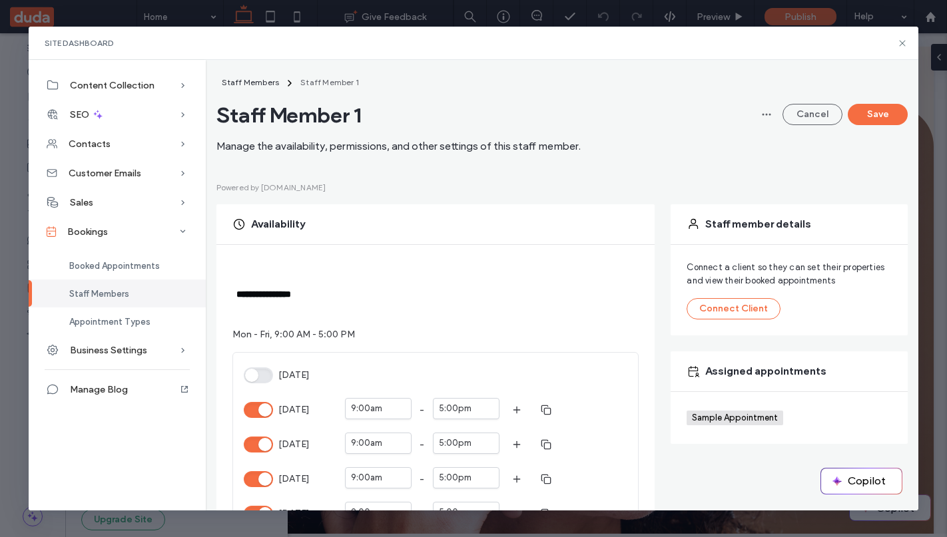
scroll to position [0, 0]
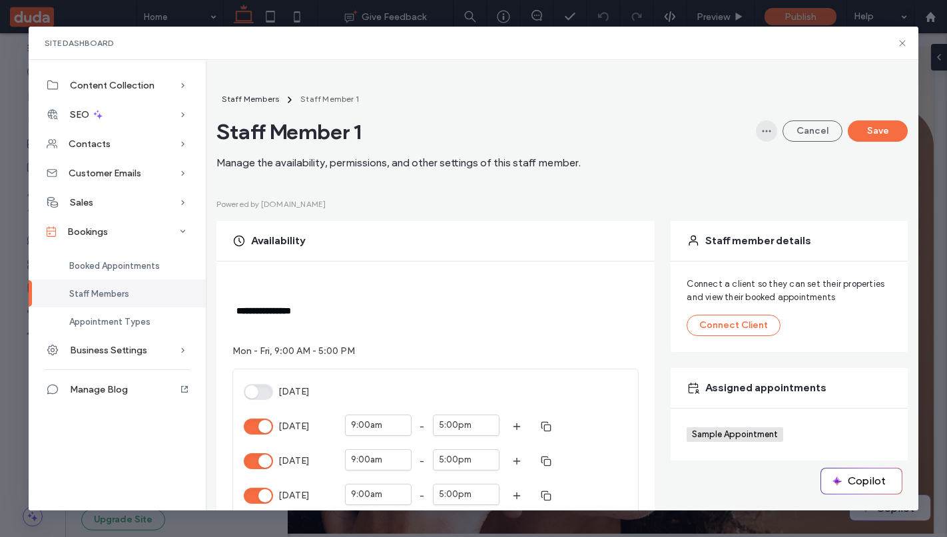
click at [762, 132] on icon "button" at bounding box center [766, 131] width 11 height 11
click at [719, 166] on div "Delete" at bounding box center [717, 166] width 118 height 25
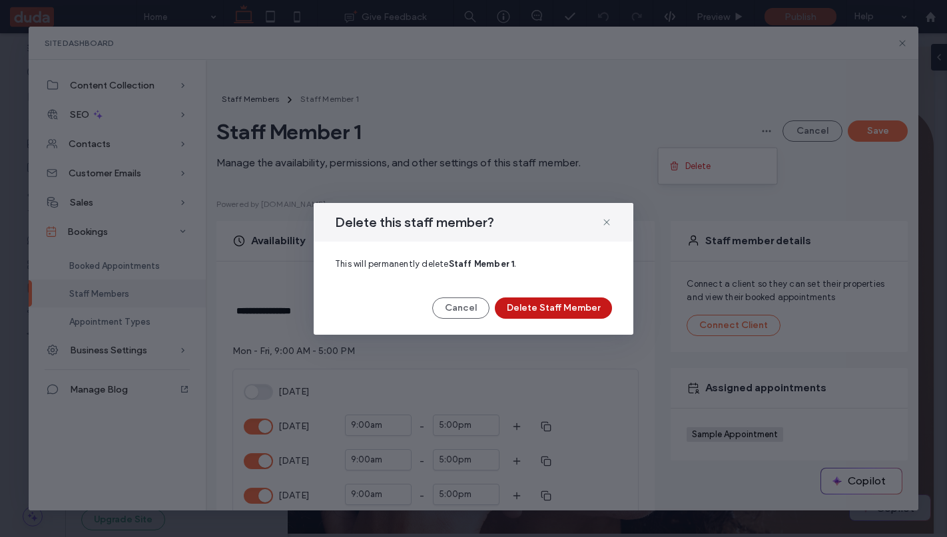
click at [527, 310] on button "Delete Staff Member" at bounding box center [553, 308] width 117 height 21
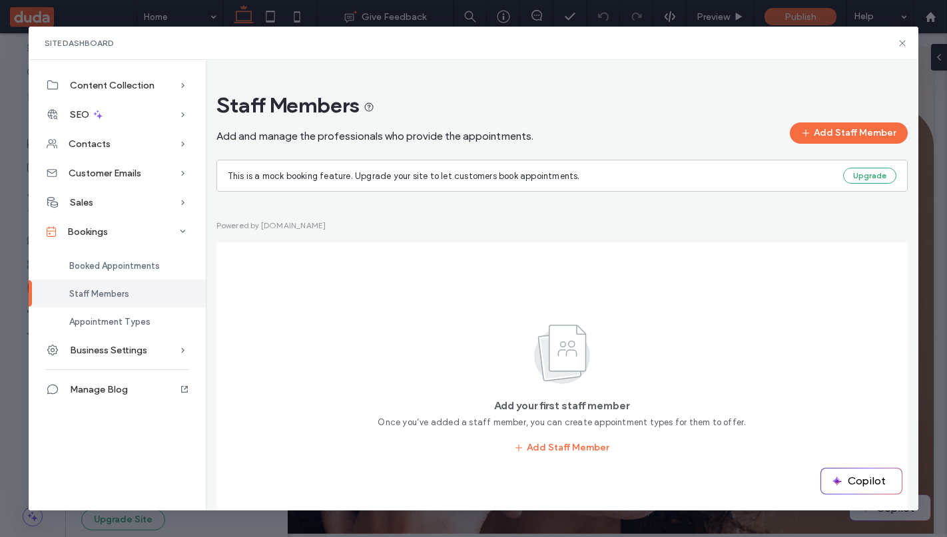
drag, startPoint x: 750, startPoint y: 59, endPoint x: 886, endPoint y: 60, distance: 135.8
click at [887, 59] on div "Site Dashboard" at bounding box center [474, 43] width 890 height 33
click at [395, 178] on span "This is a mock booking feature. Upgrade your site to let customers book appoint…" at bounding box center [404, 176] width 352 height 10
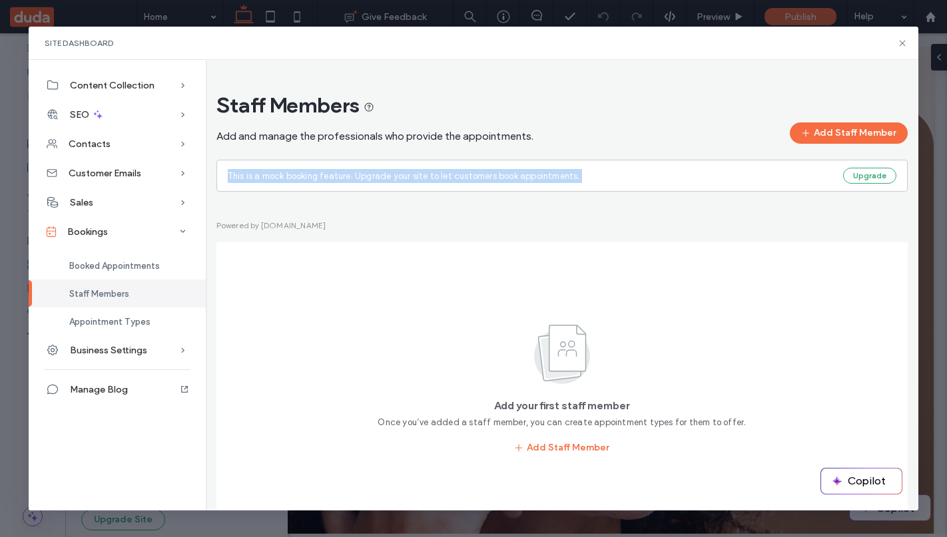
click at [395, 178] on span "This is a mock booking feature. Upgrade your site to let customers book appoint…" at bounding box center [404, 176] width 352 height 10
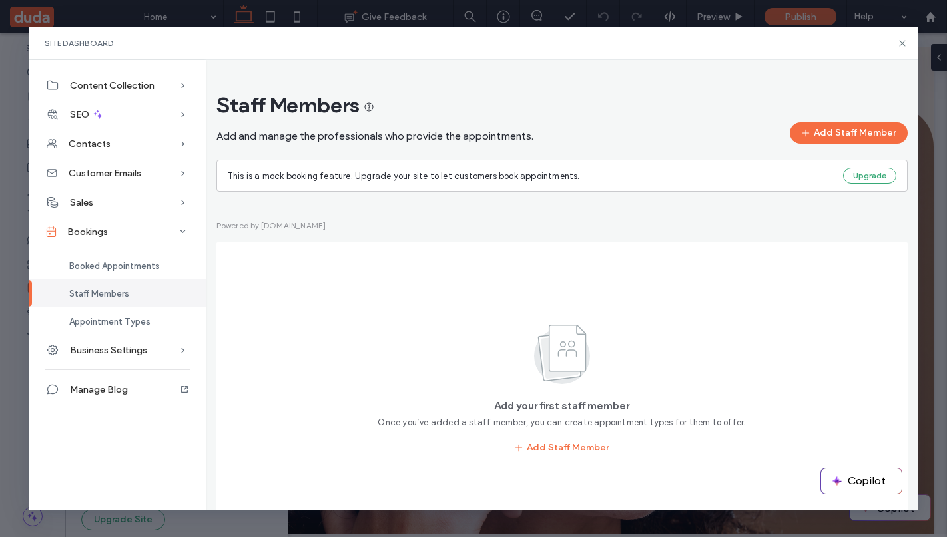
click at [385, 425] on span "Once you’ve added a staff member, you can create appointment types for them to …" at bounding box center [561, 422] width 368 height 13
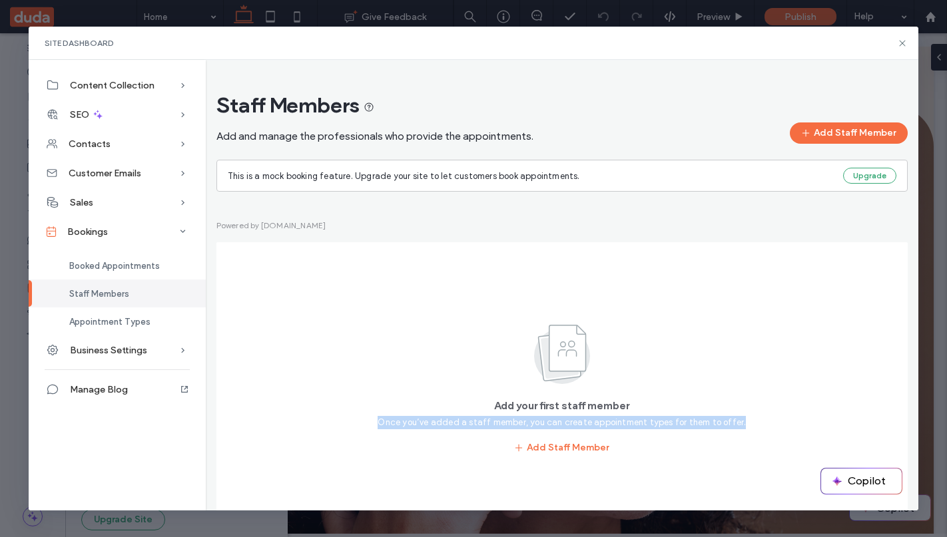
drag, startPoint x: 385, startPoint y: 425, endPoint x: 756, endPoint y: 420, distance: 371.5
click at [756, 420] on div "Add your first staff member Once you’ve added a staff member, you can create ap…" at bounding box center [562, 391] width 660 height 266
copy span "Once you’ve added a staff member, you can create appointment types for them to …"
click at [823, 137] on button "Add Staff Member" at bounding box center [849, 132] width 118 height 21
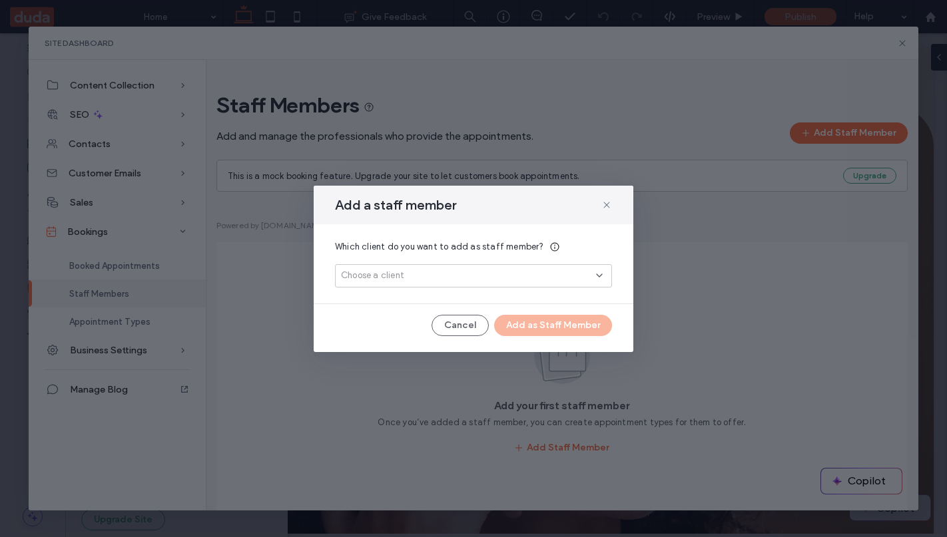
click at [462, 277] on div "Choose a client" at bounding box center [468, 275] width 255 height 13
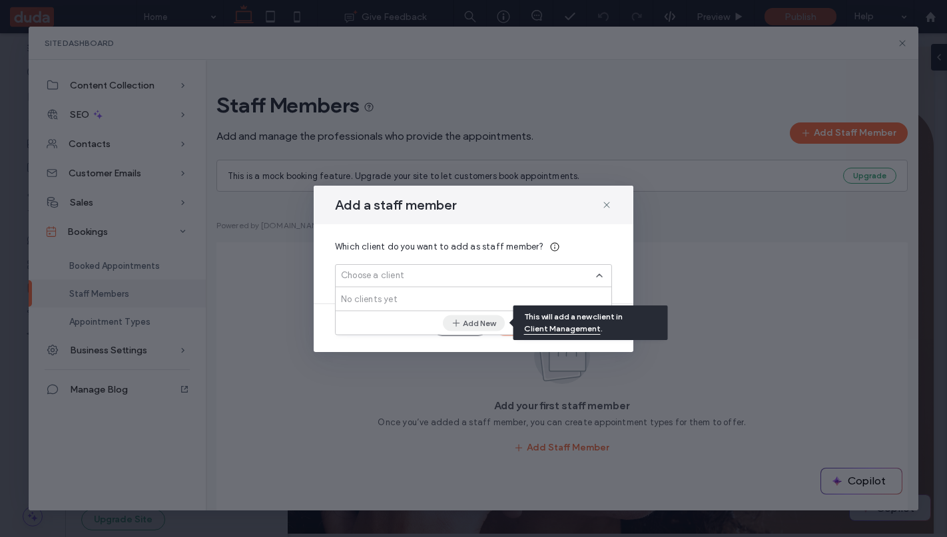
click at [459, 321] on icon "button" at bounding box center [456, 323] width 11 height 11
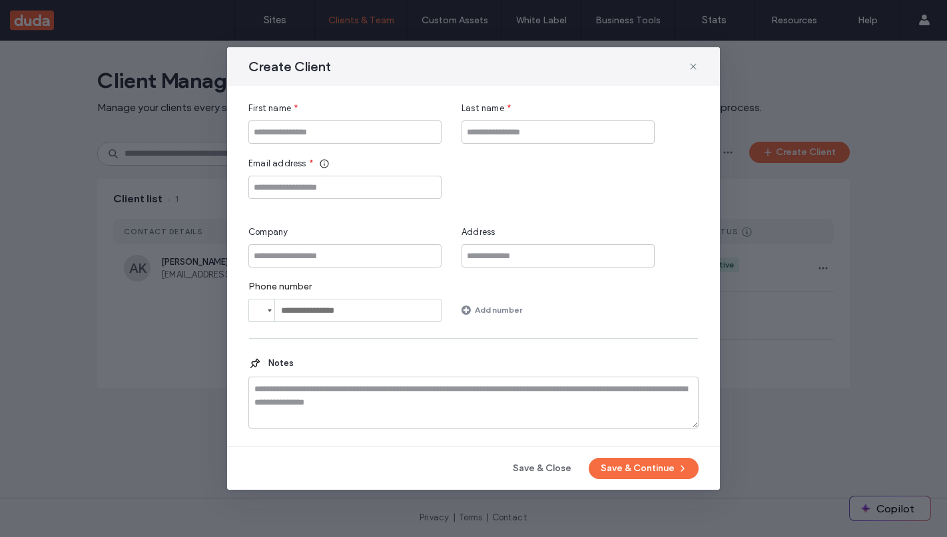
type input "****"
type input "*****"
type input "**********"
click at [315, 309] on input "tel" at bounding box center [344, 310] width 193 height 23
type input "**********"
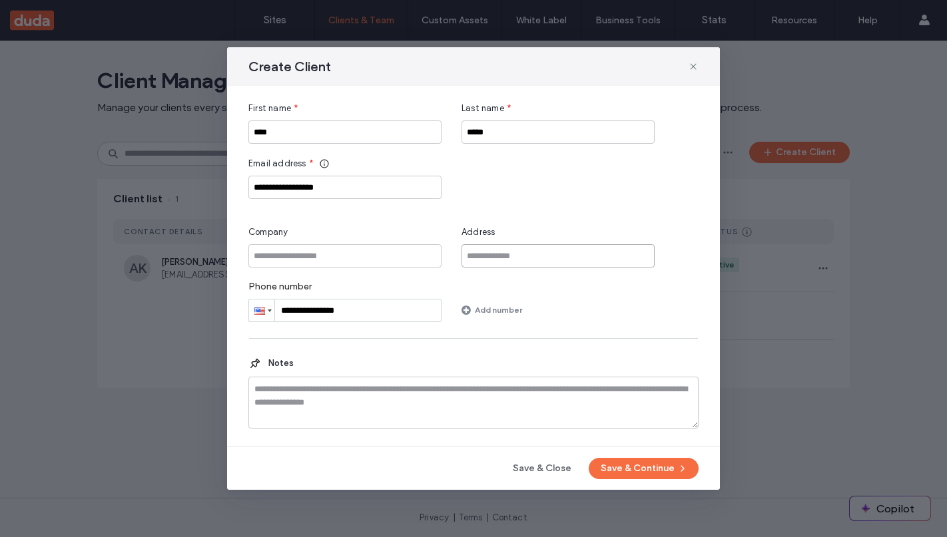
click at [493, 258] on input "Address" at bounding box center [557, 255] width 193 height 23
type input "**********"
click at [334, 260] on input "Company" at bounding box center [344, 255] width 193 height 23
type input "*********"
click at [644, 464] on button "Save & Continue" at bounding box center [643, 468] width 110 height 21
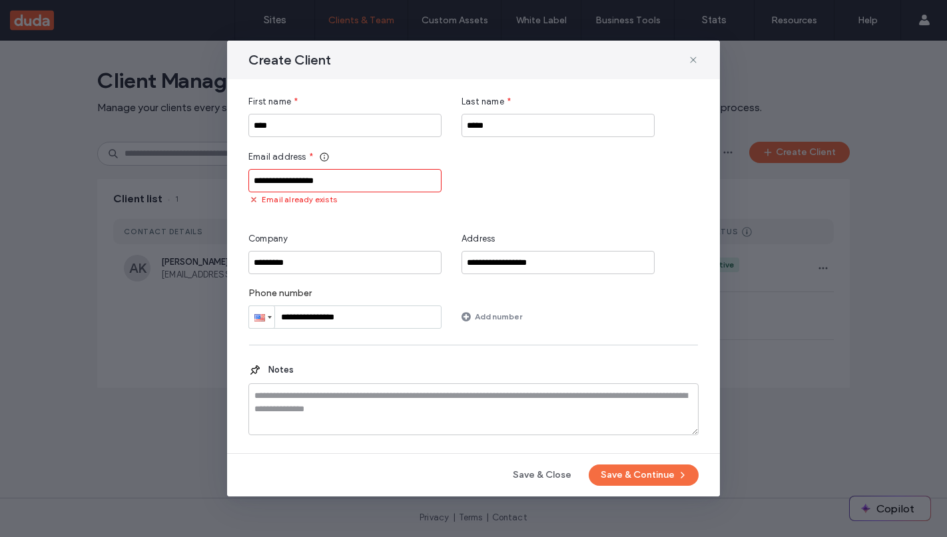
click at [296, 182] on input "**********" at bounding box center [344, 180] width 193 height 23
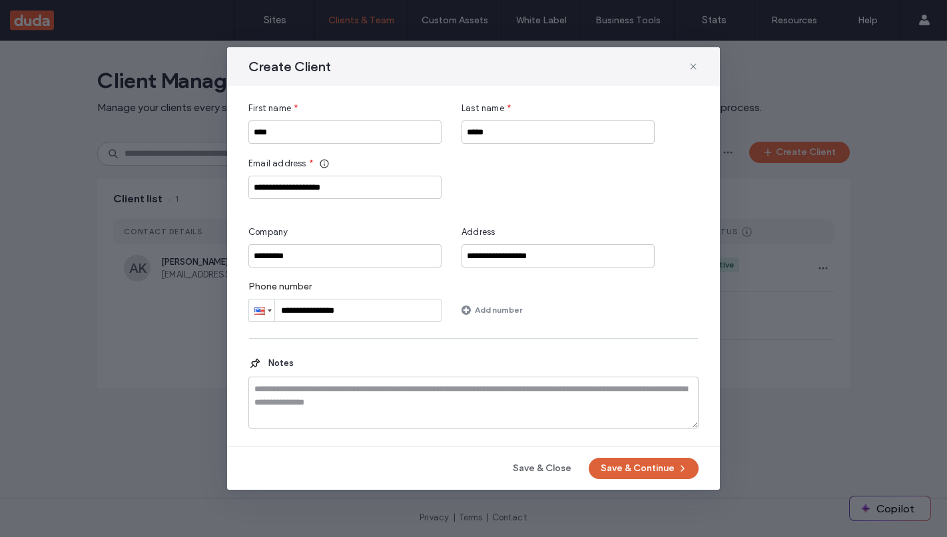
click at [607, 467] on button "Save & Continue" at bounding box center [643, 468] width 110 height 21
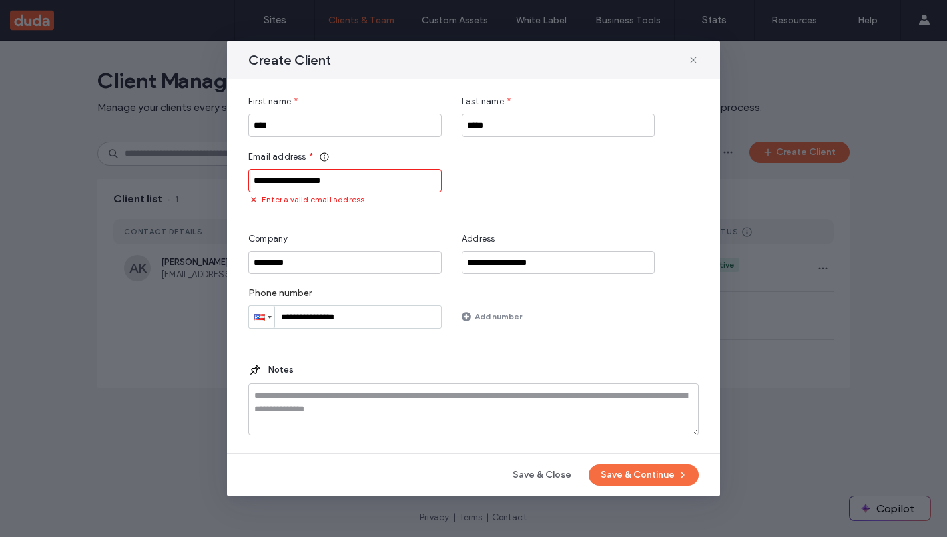
click at [294, 179] on input "**********" at bounding box center [344, 180] width 193 height 23
click at [306, 179] on input "**********" at bounding box center [344, 180] width 193 height 23
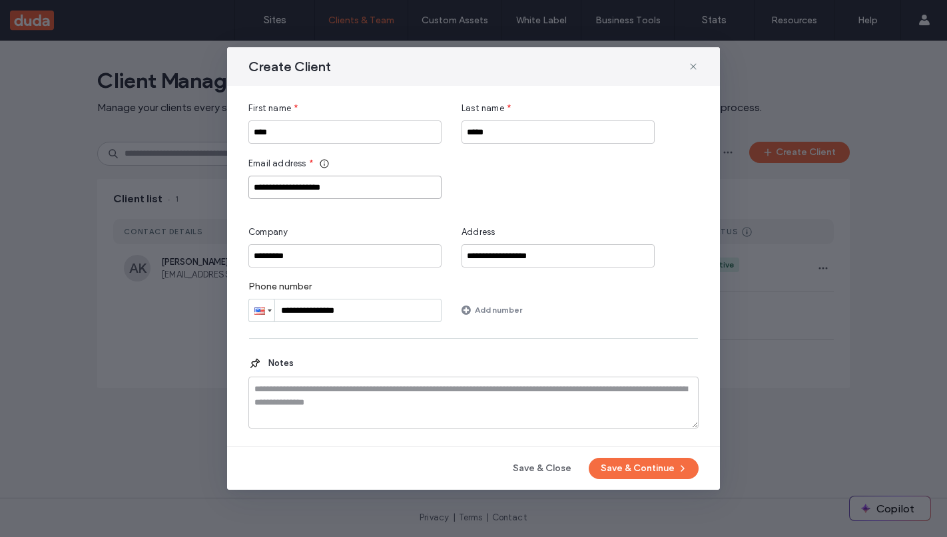
type input "**********"
click at [498, 258] on input "**********" at bounding box center [557, 255] width 193 height 23
type input "**********"
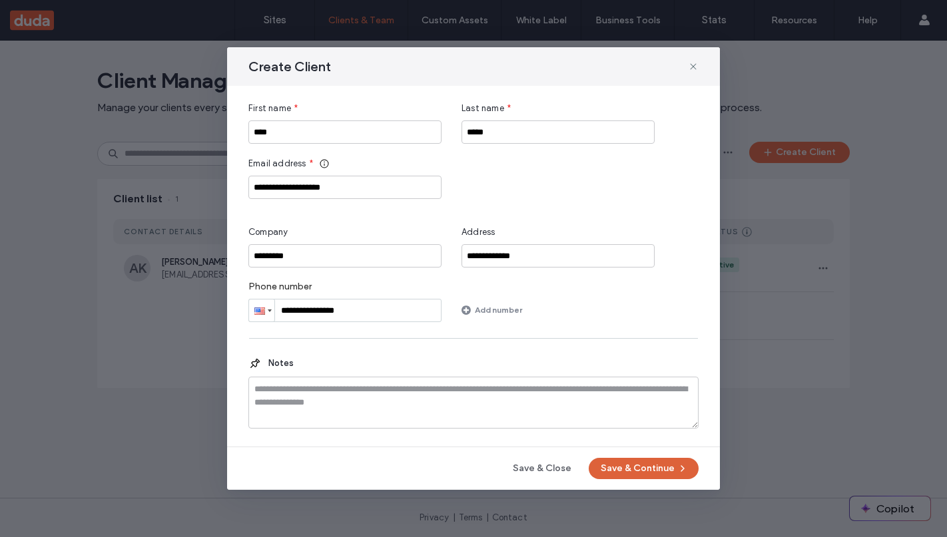
click at [622, 474] on button "Save & Continue" at bounding box center [643, 468] width 110 height 21
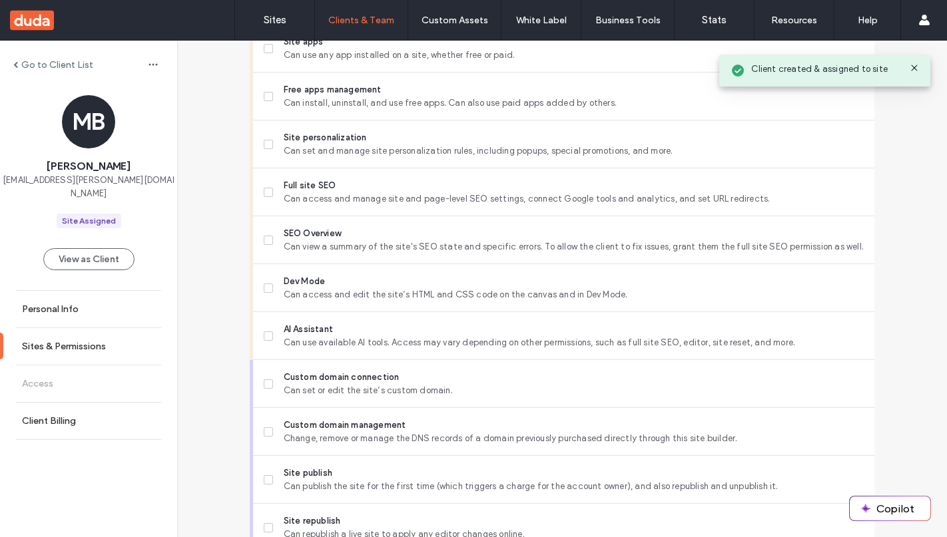
scroll to position [684, 0]
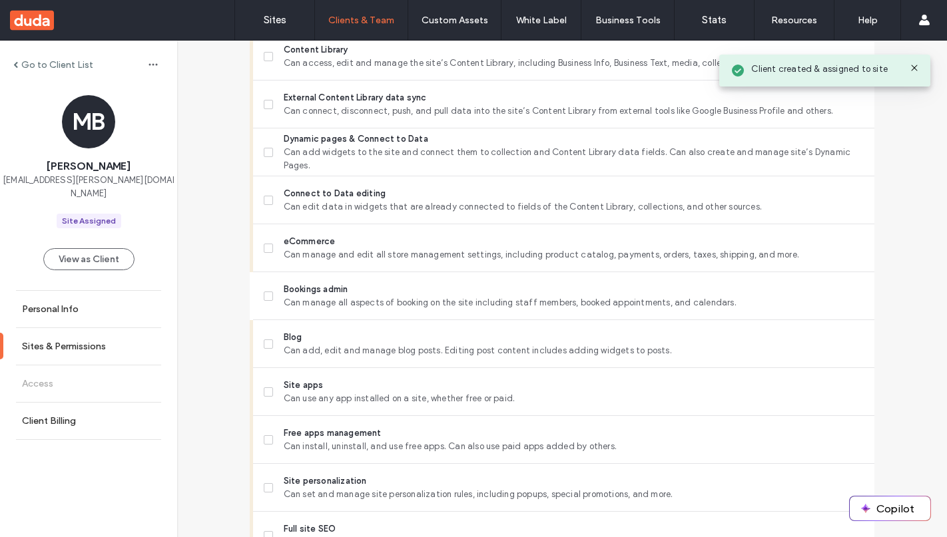
click at [529, 298] on span "Can manage all aspects of booking on the site including staff members, booked a…" at bounding box center [574, 302] width 580 height 13
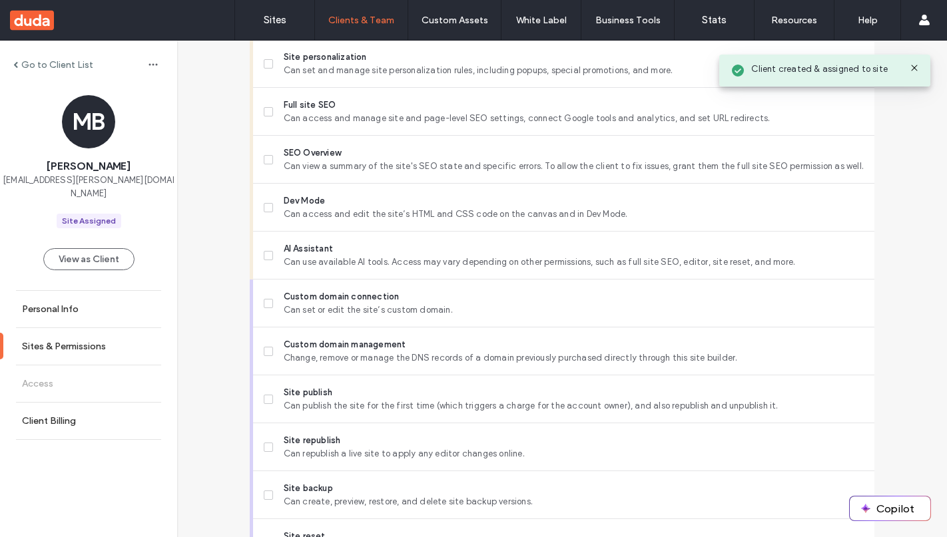
scroll to position [1225, 0]
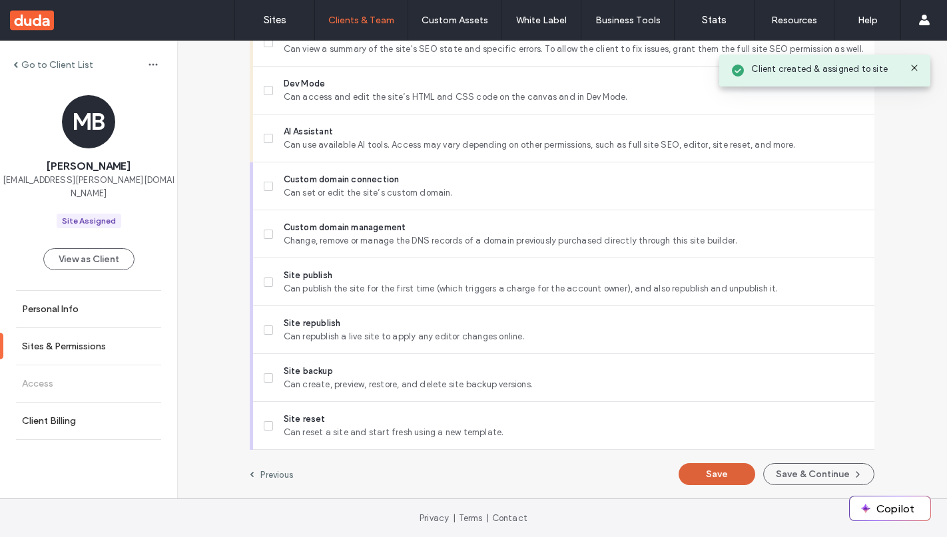
click at [729, 471] on button "Save" at bounding box center [716, 474] width 77 height 22
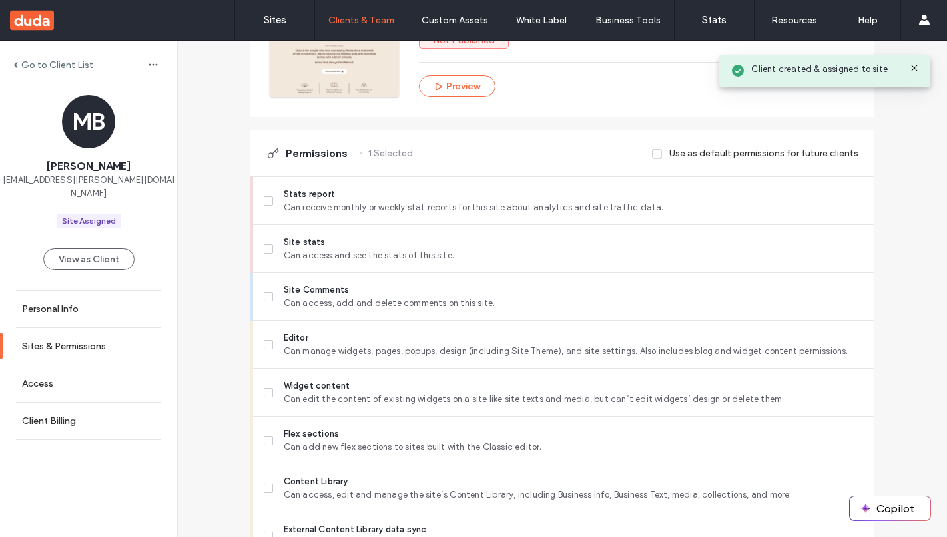
scroll to position [0, 0]
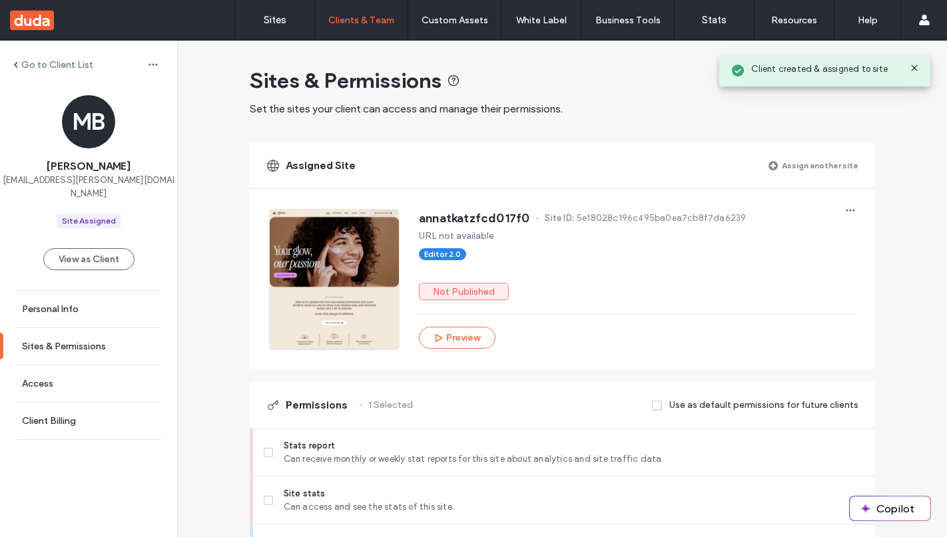
click at [462, 286] on label "Not Published" at bounding box center [464, 291] width 90 height 17
click at [435, 250] on span "Editor 2.0" at bounding box center [442, 254] width 37 height 12
click at [434, 220] on span "annatkatzfcd017f0" at bounding box center [474, 218] width 111 height 13
click at [336, 260] on div at bounding box center [334, 279] width 129 height 140
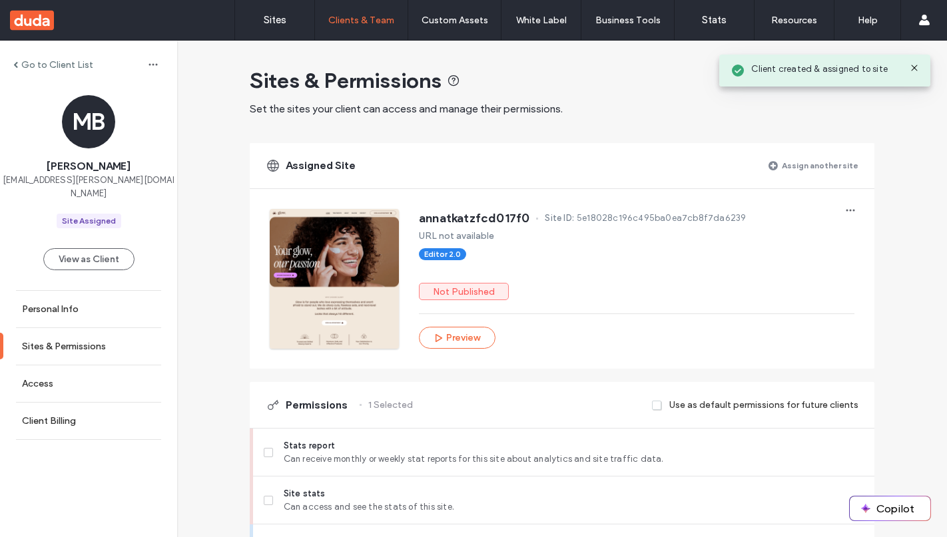
click at [336, 260] on div at bounding box center [334, 279] width 129 height 140
click at [670, 226] on div "annatkatzfcd017f0 Site ID: 5e18028c196c495ba0ea7cb8f7da6239" at bounding box center [636, 219] width 435 height 21
click at [845, 208] on icon "button" at bounding box center [850, 210] width 11 height 11
click at [788, 272] on span "Edit site" at bounding box center [781, 270] width 35 height 13
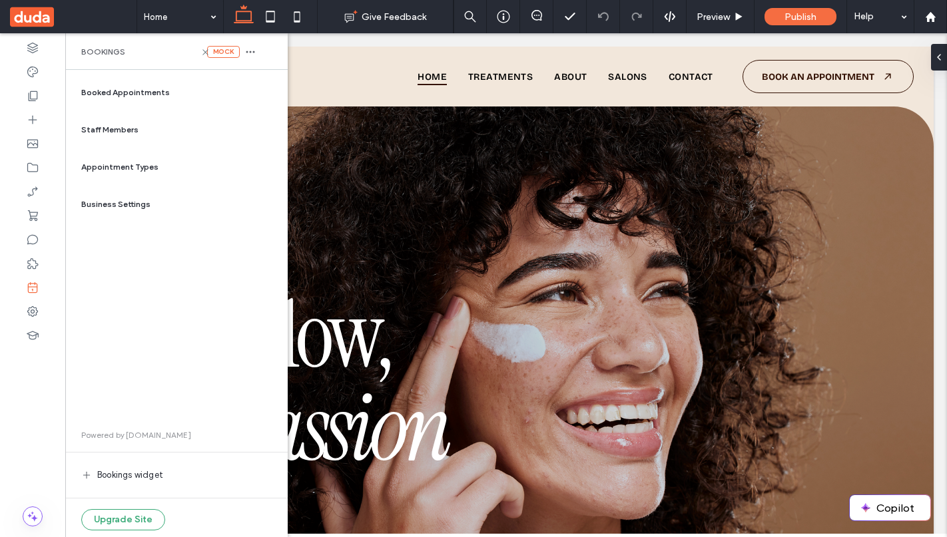
click at [109, 131] on span "Staff Members" at bounding box center [109, 130] width 57 height 12
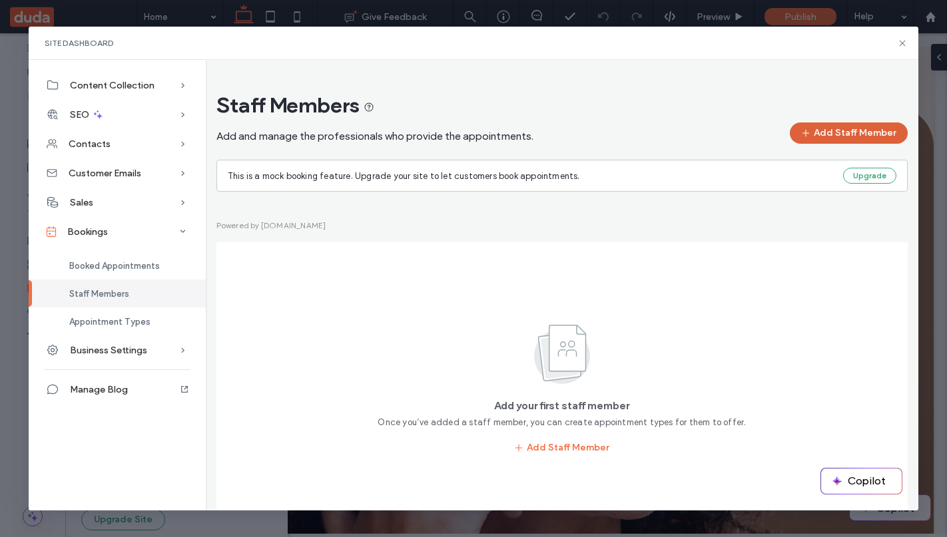
click at [837, 136] on button "Add Staff Member" at bounding box center [849, 132] width 118 height 21
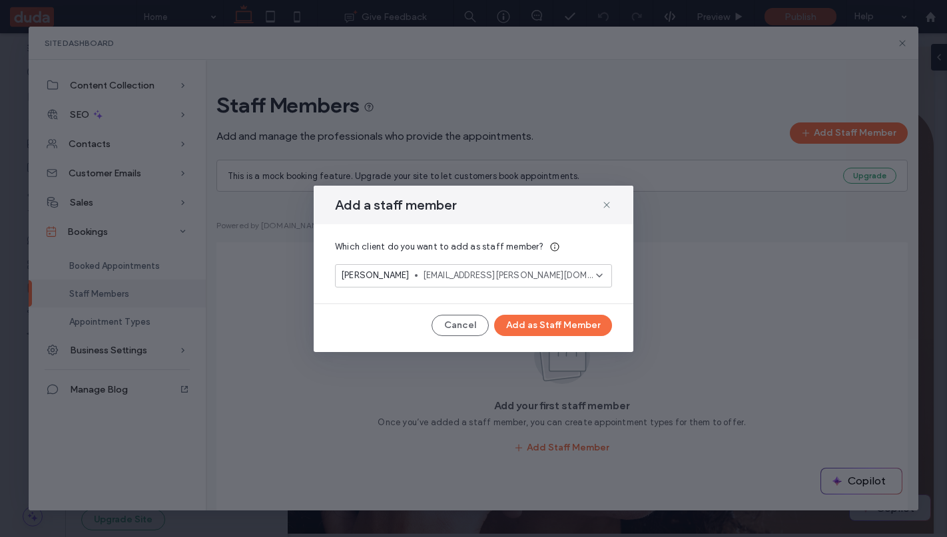
click at [549, 245] on icon at bounding box center [554, 247] width 11 height 11
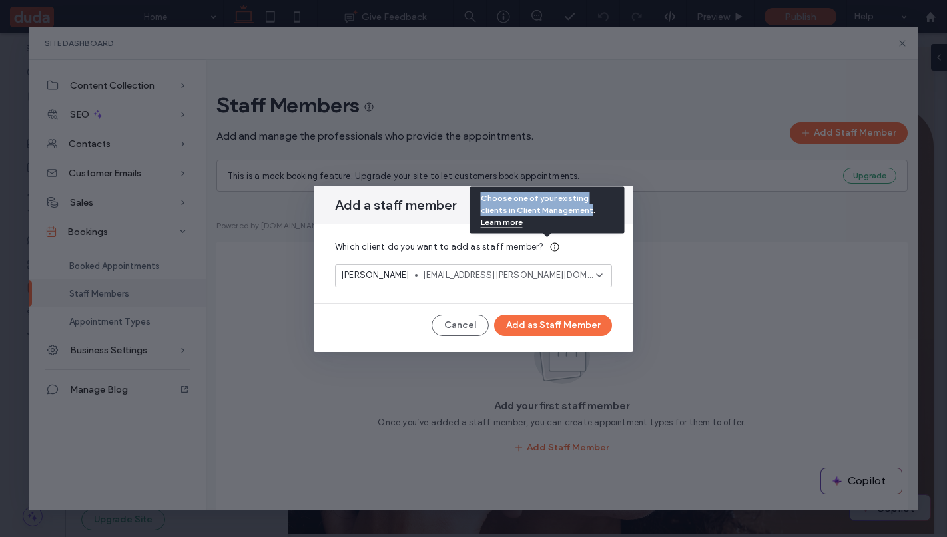
drag, startPoint x: 482, startPoint y: 210, endPoint x: 563, endPoint y: 222, distance: 82.1
click at [563, 222] on div "Choose one of your existing clients in Client Management. Learn more" at bounding box center [547, 210] width 154 height 47
copy div "Choose one of your existing clients in Client Management"
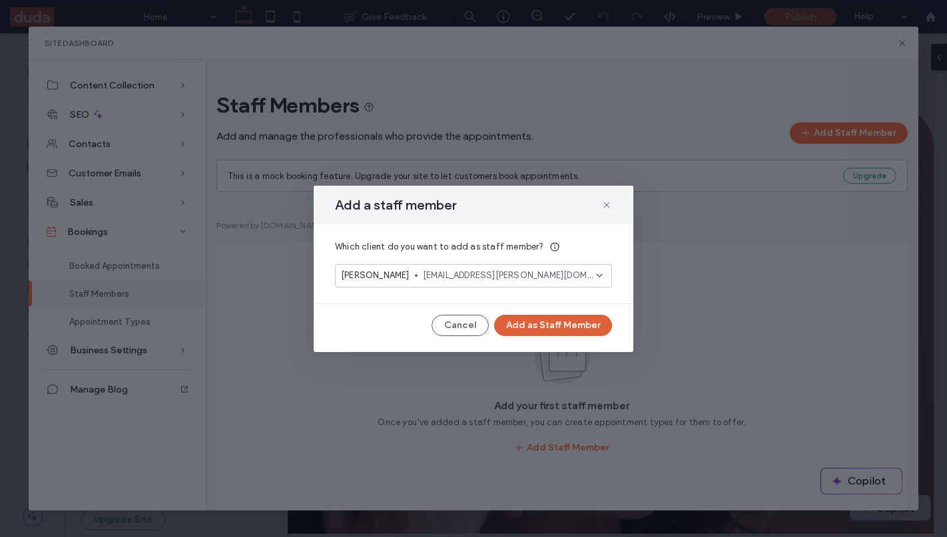
click at [544, 332] on button "Add as Staff Member" at bounding box center [553, 325] width 118 height 21
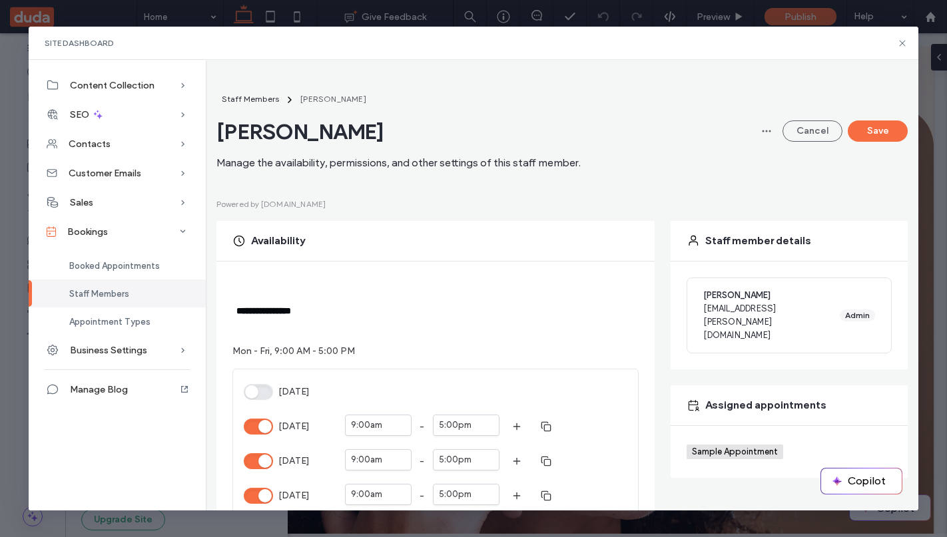
click at [792, 60] on div "**********" at bounding box center [562, 285] width 713 height 450
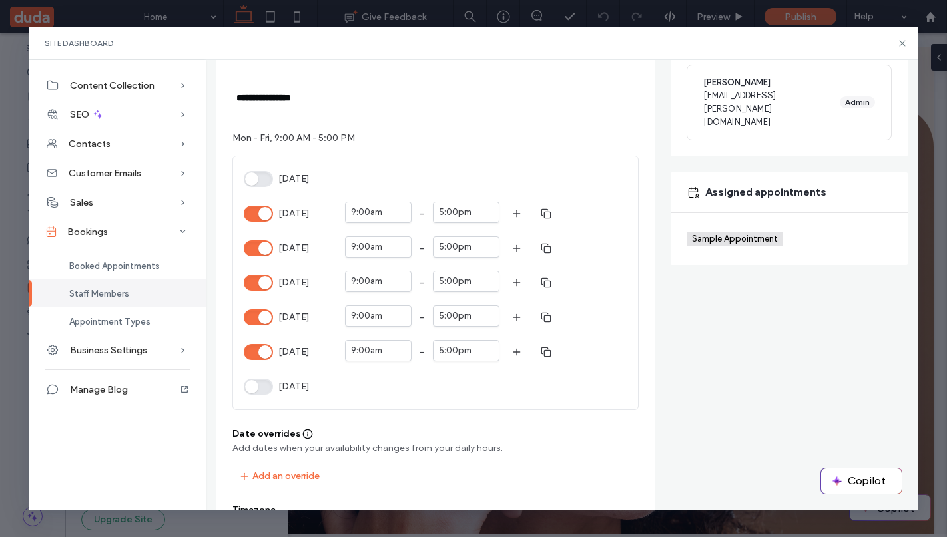
scroll to position [236, 0]
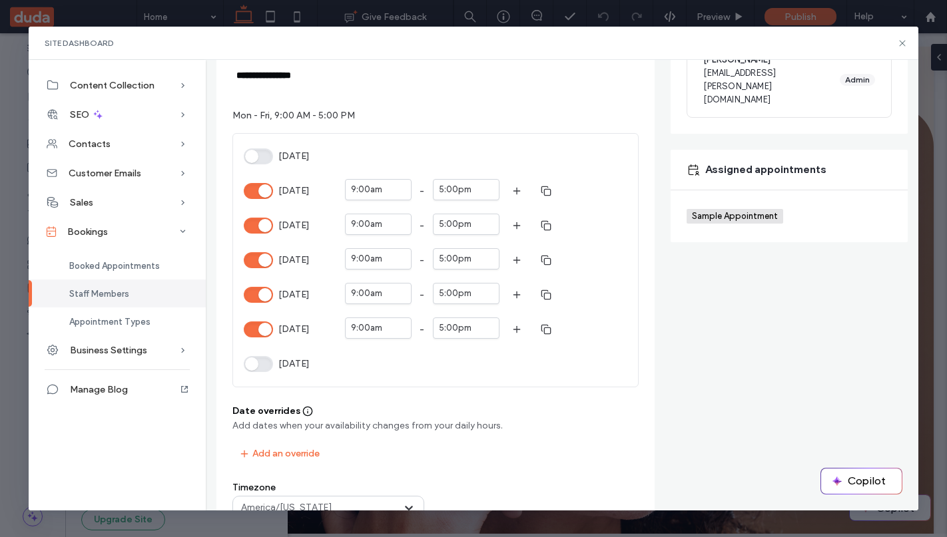
click at [256, 365] on button "[DATE]" at bounding box center [258, 364] width 29 height 16
click at [447, 361] on div "5:00pm" at bounding box center [455, 362] width 33 height 13
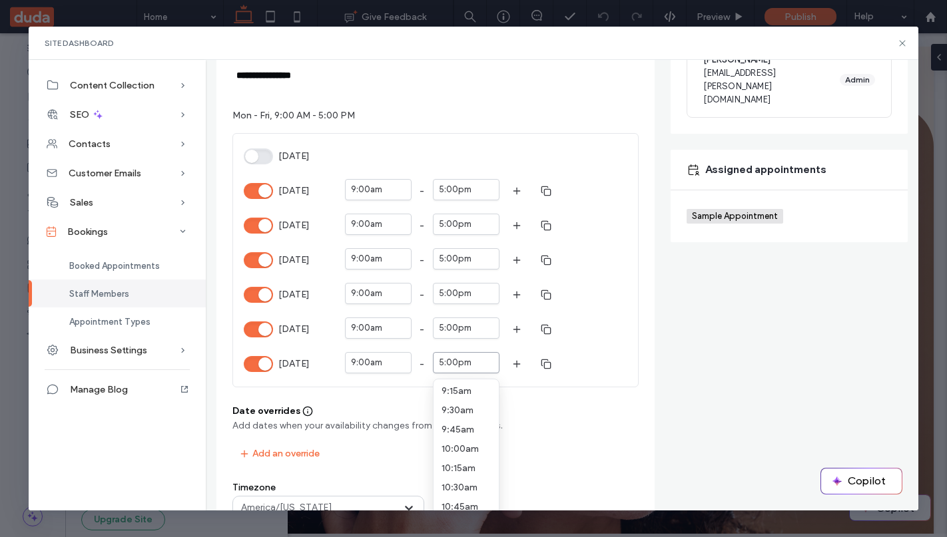
scroll to position [423, 0]
click at [459, 411] on span "3:00pm" at bounding box center [457, 412] width 33 height 11
click at [379, 363] on div "9:00am" at bounding box center [366, 362] width 31 height 13
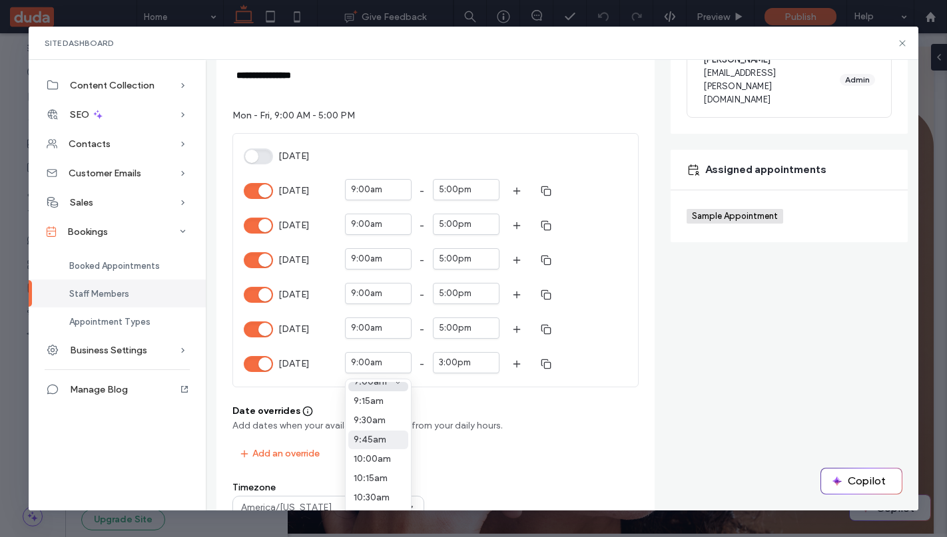
scroll to position [705, 0]
click at [375, 454] on span "10:00am" at bounding box center [371, 458] width 37 height 11
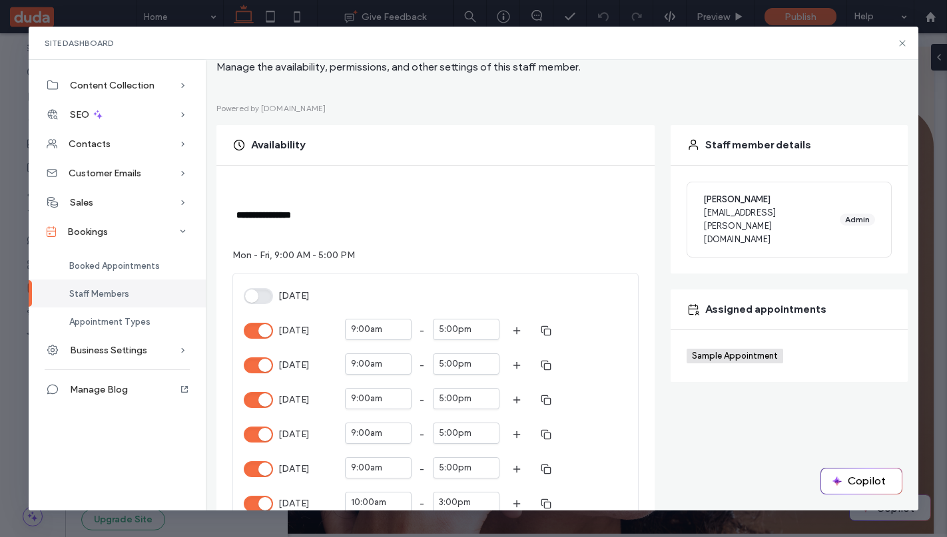
scroll to position [93, 0]
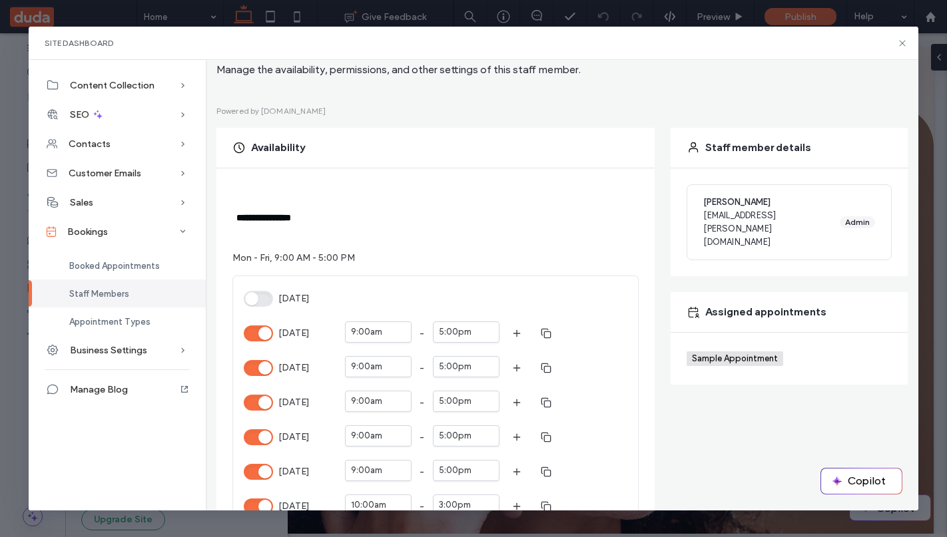
click at [730, 353] on span "Sample Appointment" at bounding box center [736, 358] width 89 height 11
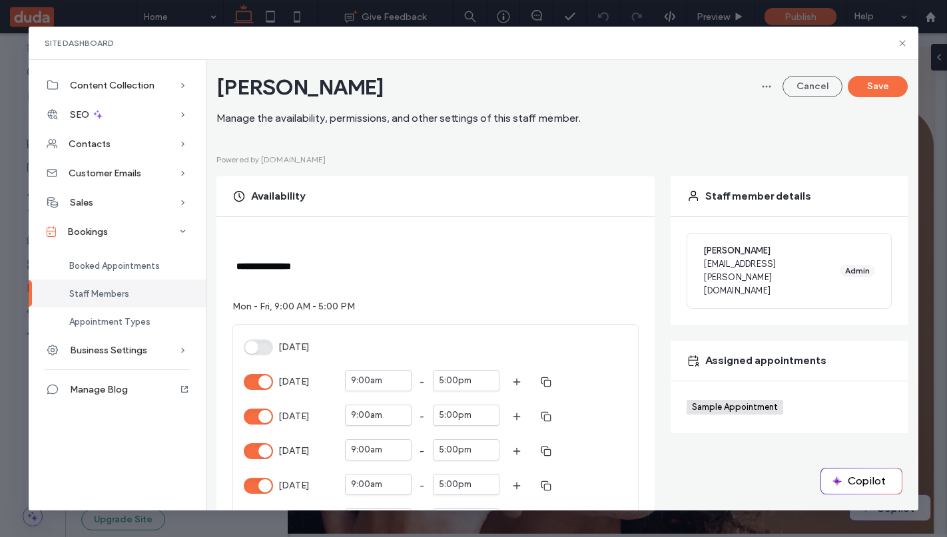
scroll to position [0, 0]
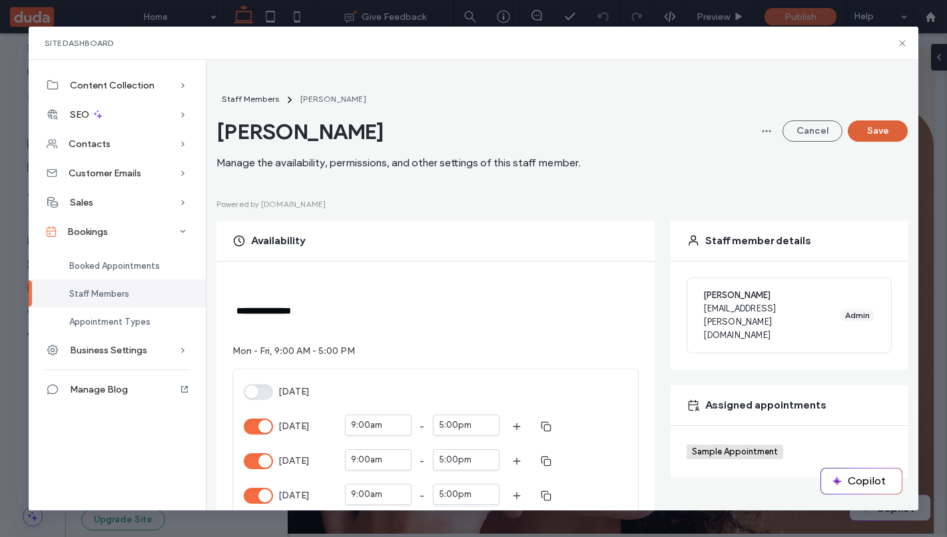
click at [880, 130] on button "Save" at bounding box center [877, 130] width 60 height 21
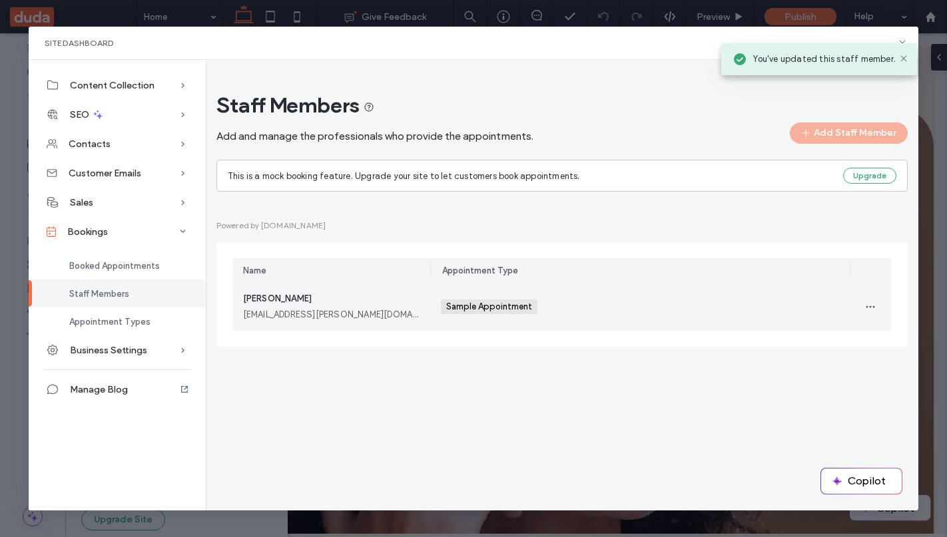
click at [491, 312] on span "Sample Appointment" at bounding box center [490, 307] width 89 height 11
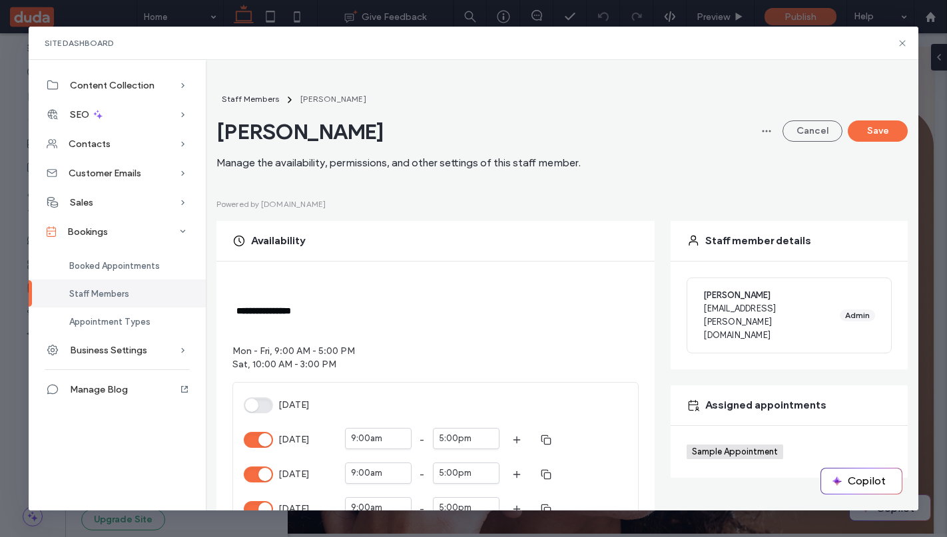
click at [708, 447] on span "Sample Appointment" at bounding box center [736, 452] width 89 height 11
click at [715, 447] on span "Sample Appointment" at bounding box center [736, 452] width 89 height 11
click at [110, 316] on div "Appointment Types" at bounding box center [117, 322] width 177 height 28
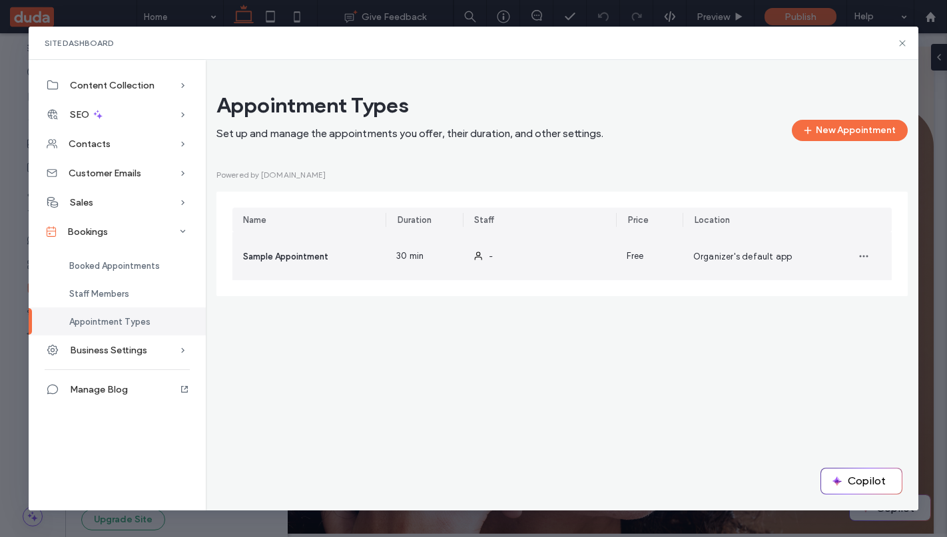
click at [347, 259] on div "Sample Appointment" at bounding box center [308, 256] width 153 height 48
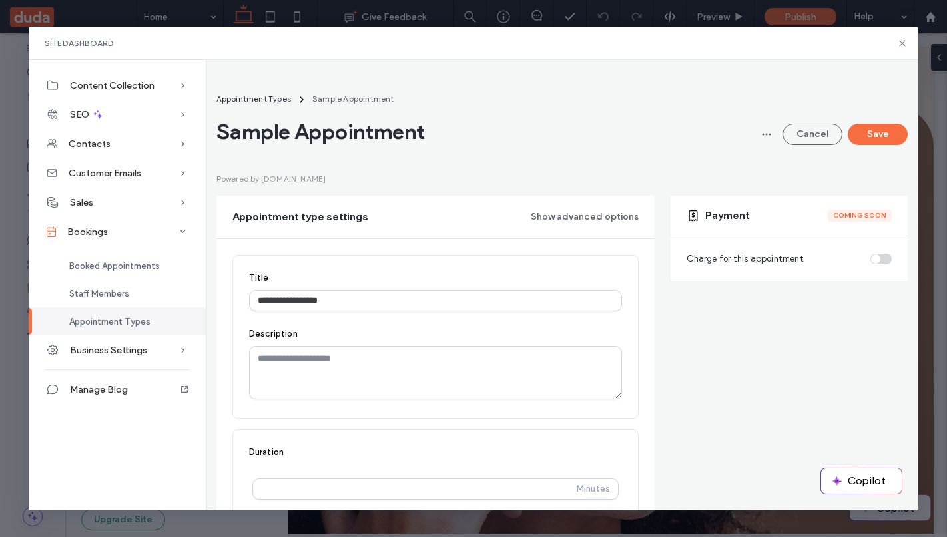
drag, startPoint x: 290, startPoint y: 301, endPoint x: 242, endPoint y: 298, distance: 48.0
click at [242, 298] on div "**********" at bounding box center [435, 337] width 407 height 164
type input "**********"
click at [280, 357] on textarea at bounding box center [435, 372] width 373 height 53
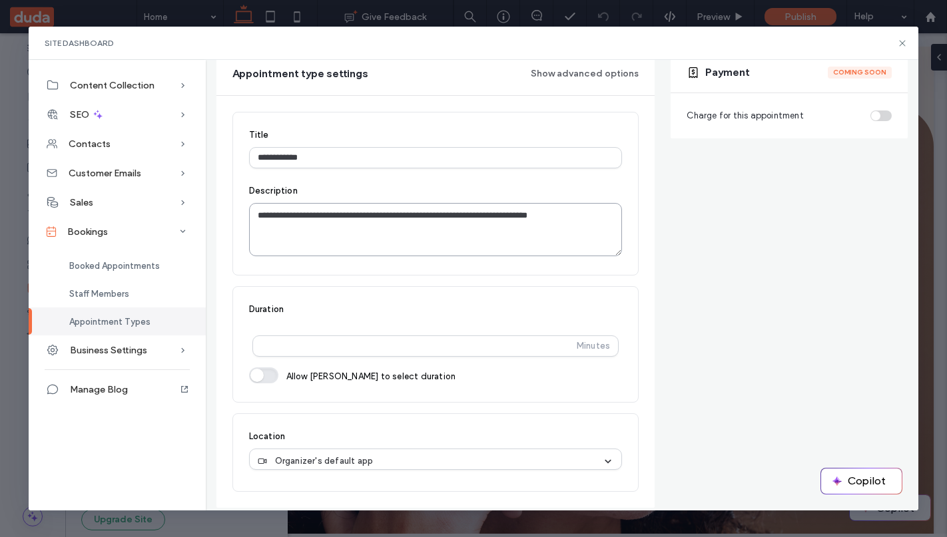
scroll to position [164, 0]
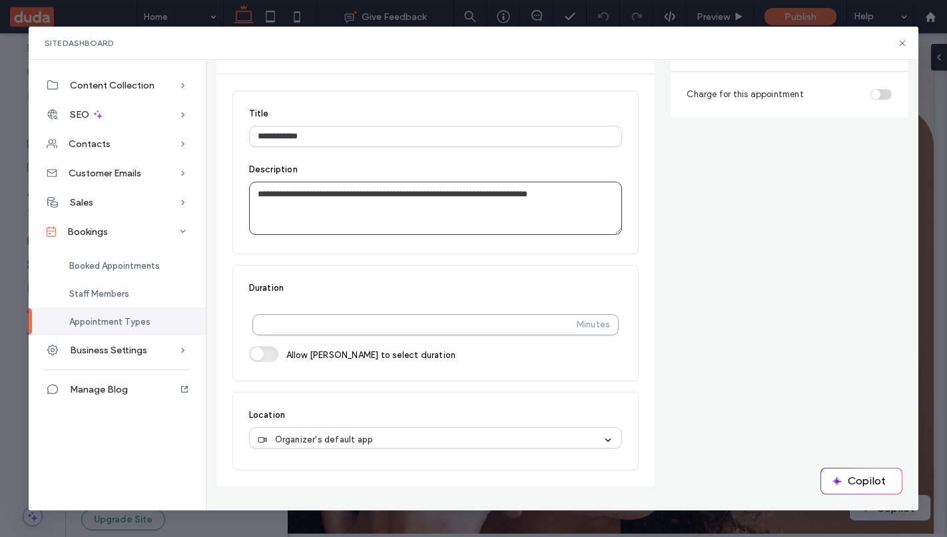
type textarea "**********"
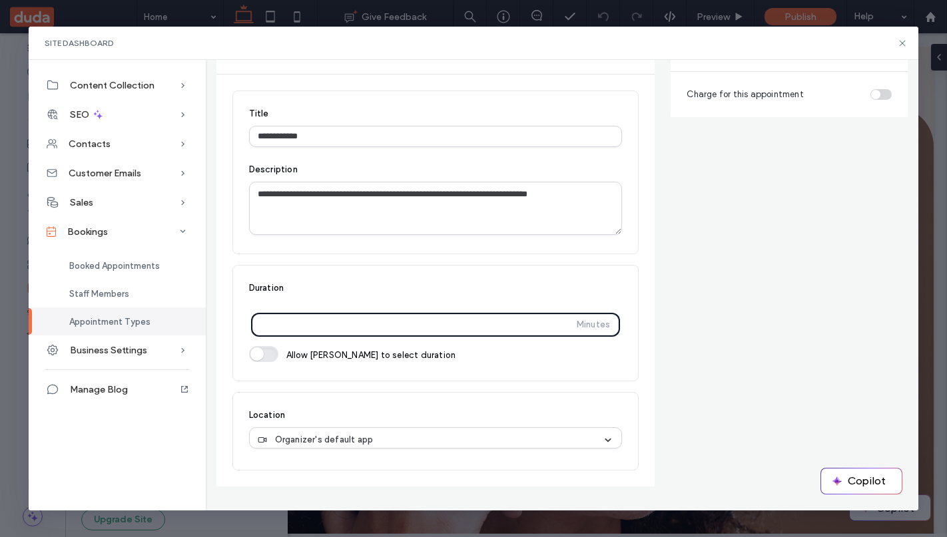
click at [271, 326] on input "**" at bounding box center [417, 325] width 313 height 24
type input "**"
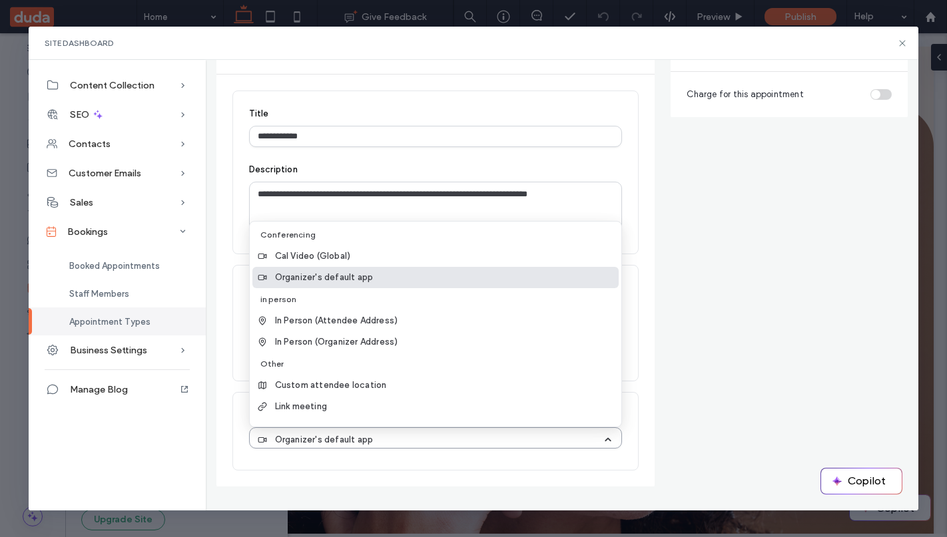
click at [598, 435] on div "Organizer's default app" at bounding box center [430, 439] width 345 height 13
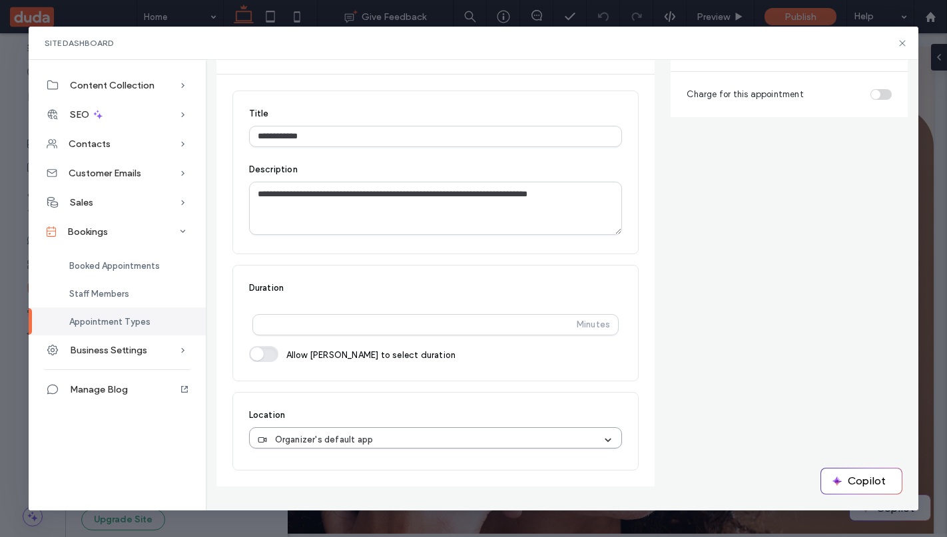
click at [598, 435] on div "Organizer's default app" at bounding box center [430, 439] width 345 height 13
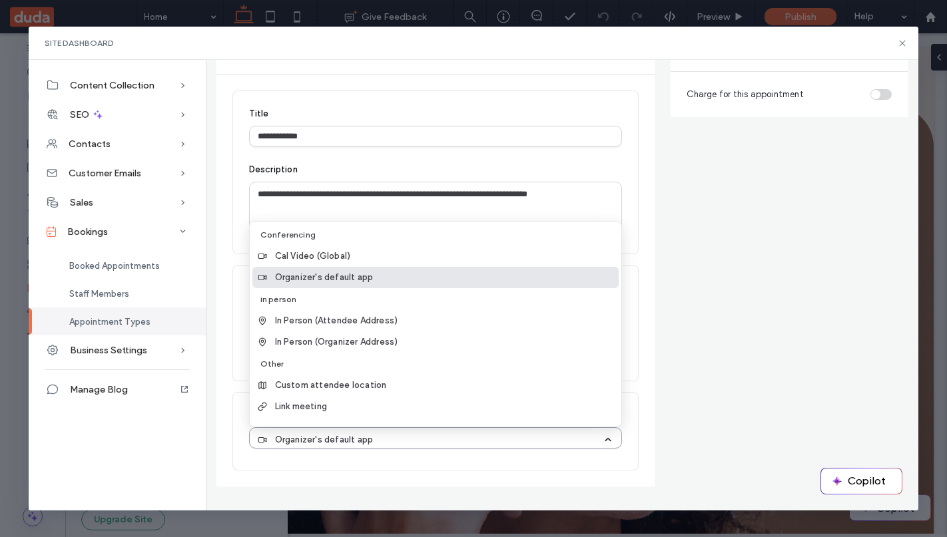
click at [598, 435] on div "Organizer's default app" at bounding box center [430, 439] width 345 height 13
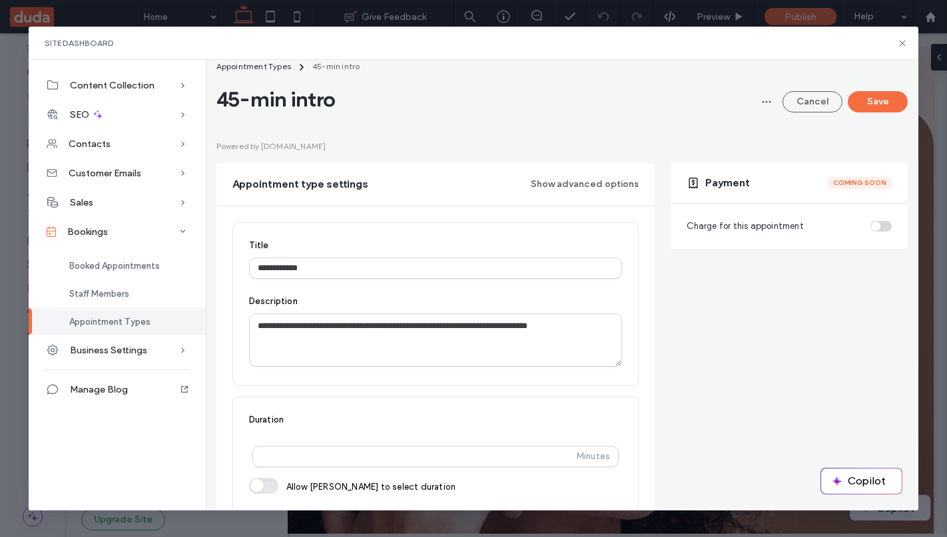
scroll to position [0, 0]
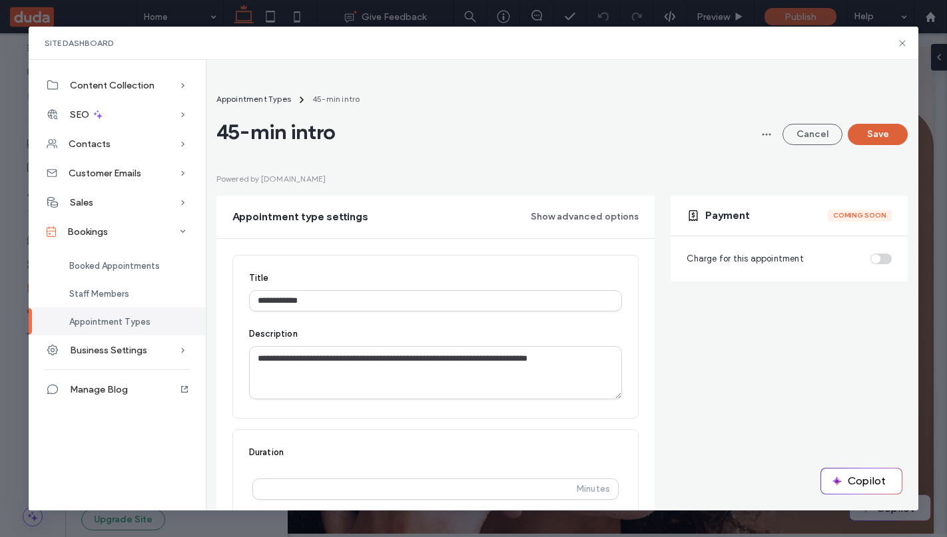
click at [871, 136] on button "Save" at bounding box center [877, 134] width 60 height 21
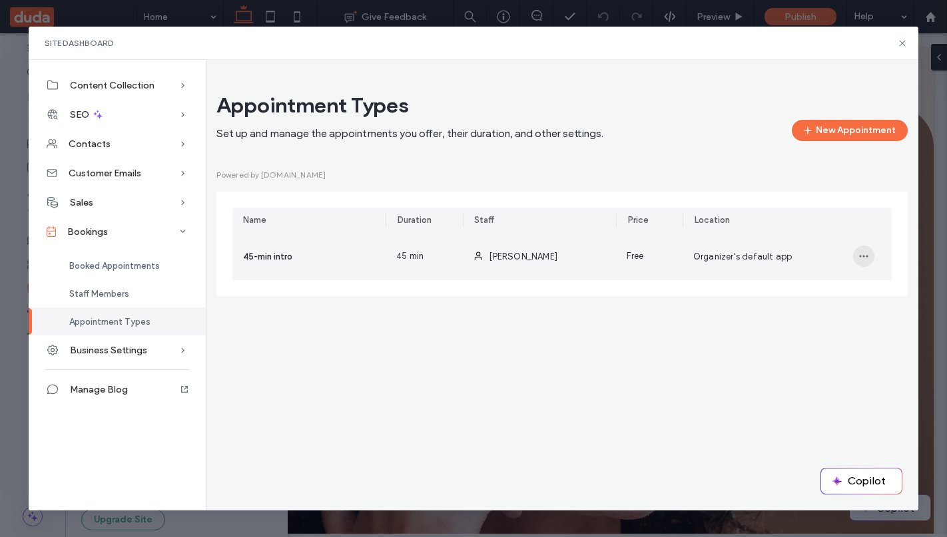
click at [860, 255] on icon "button" at bounding box center [863, 256] width 11 height 11
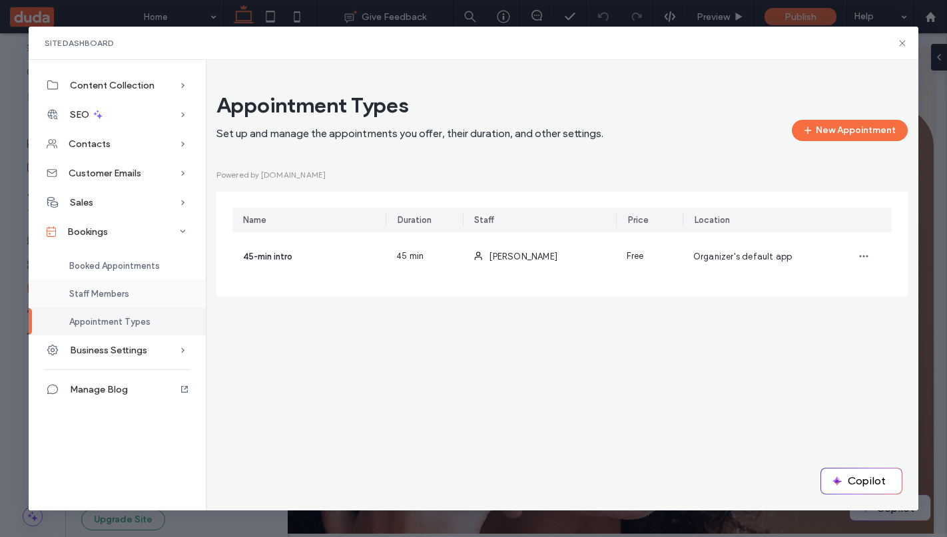
click at [94, 290] on span "Staff Members" at bounding box center [99, 294] width 60 height 10
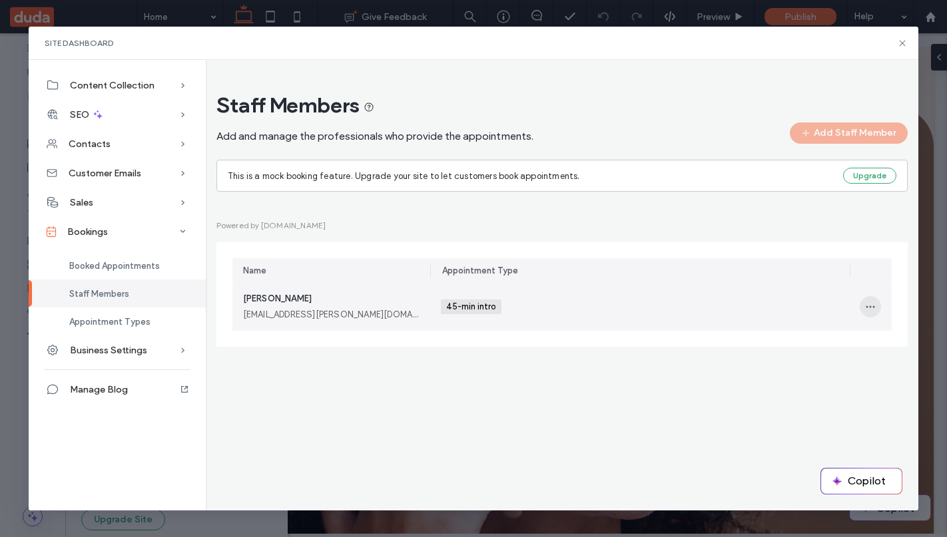
click at [871, 306] on icon "button" at bounding box center [870, 307] width 11 height 11
click at [821, 340] on div "Edit" at bounding box center [821, 342] width 118 height 25
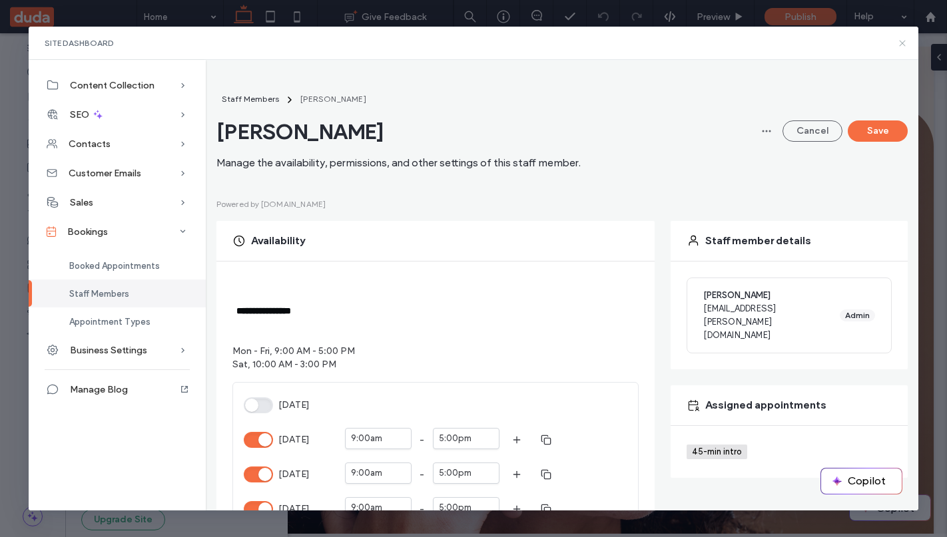
click at [902, 41] on icon at bounding box center [902, 43] width 11 height 11
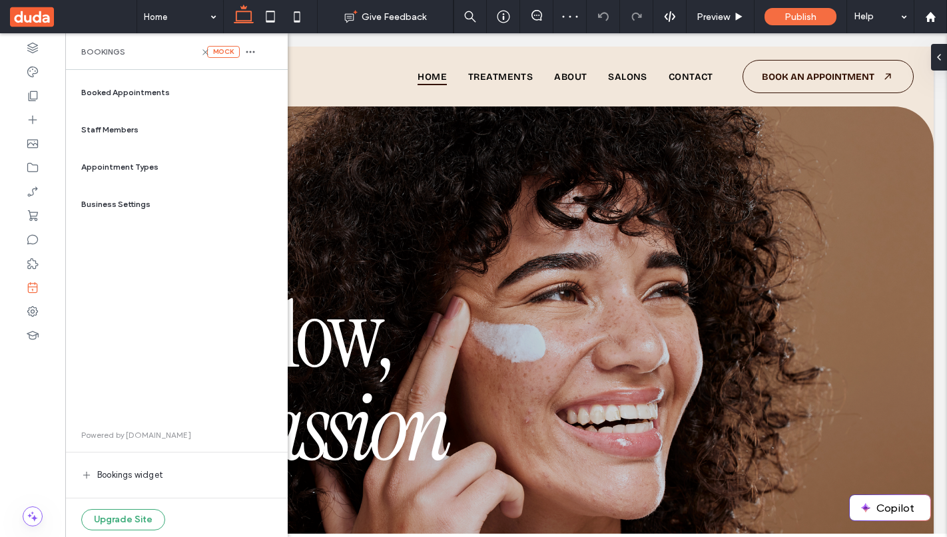
click at [129, 476] on span "Bookings widget" at bounding box center [130, 475] width 66 height 13
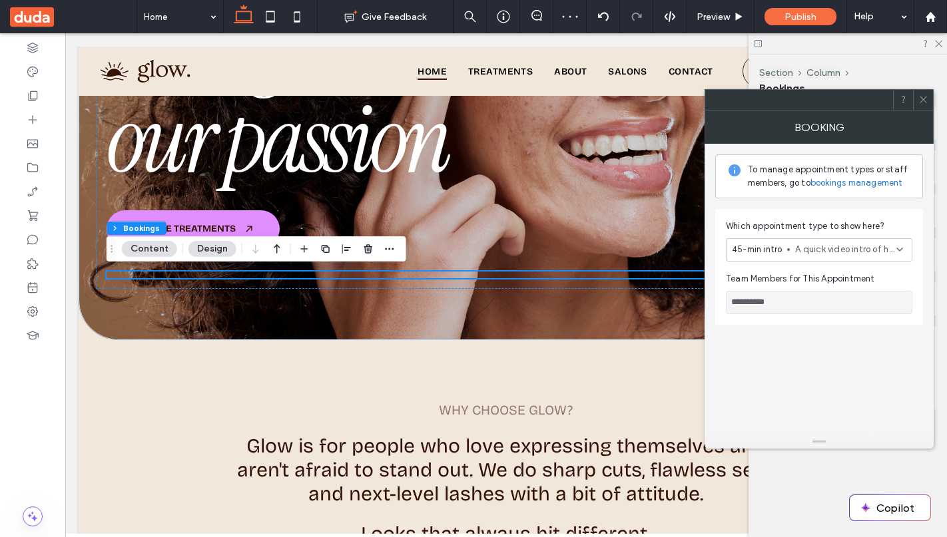
scroll to position [278, 0]
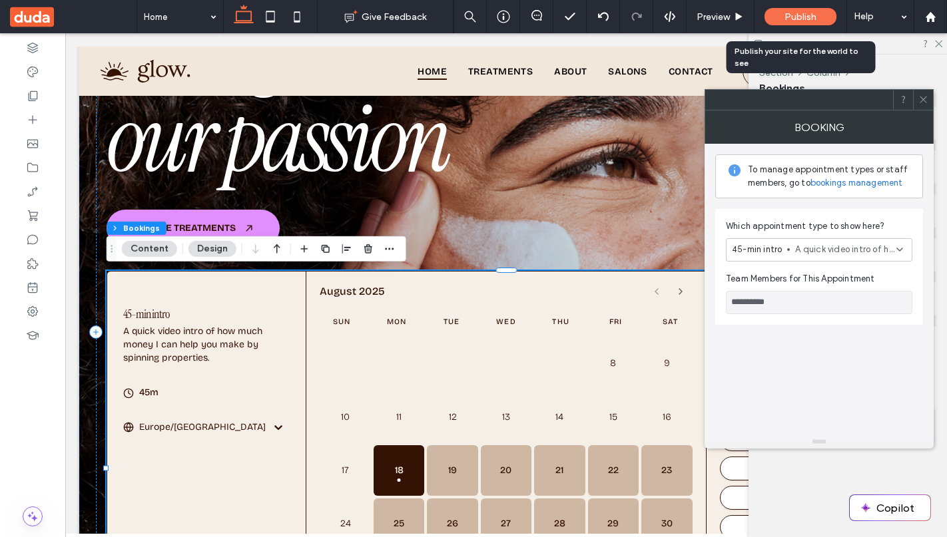
drag, startPoint x: 104, startPoint y: 188, endPoint x: 820, endPoint y: 5, distance: 739.3
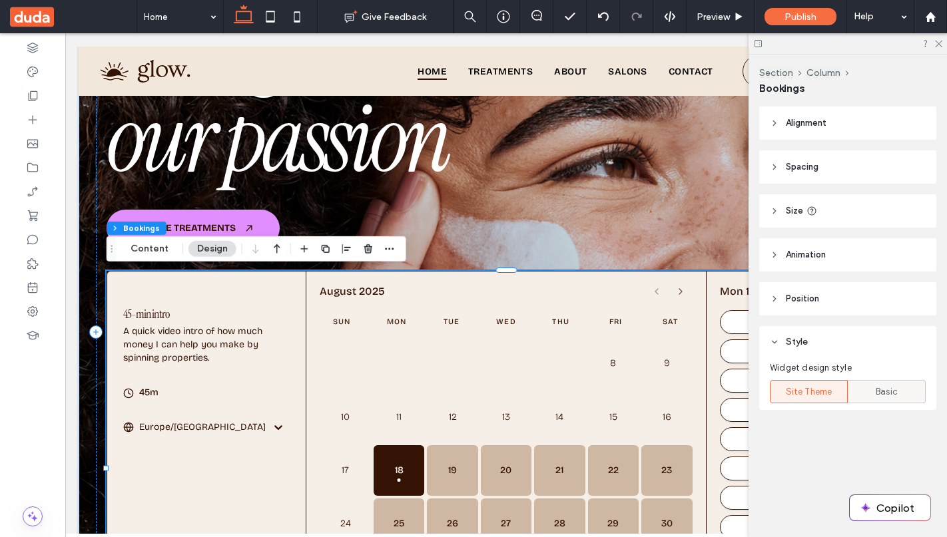
click at [880, 391] on span "Basic" at bounding box center [886, 391] width 22 height 13
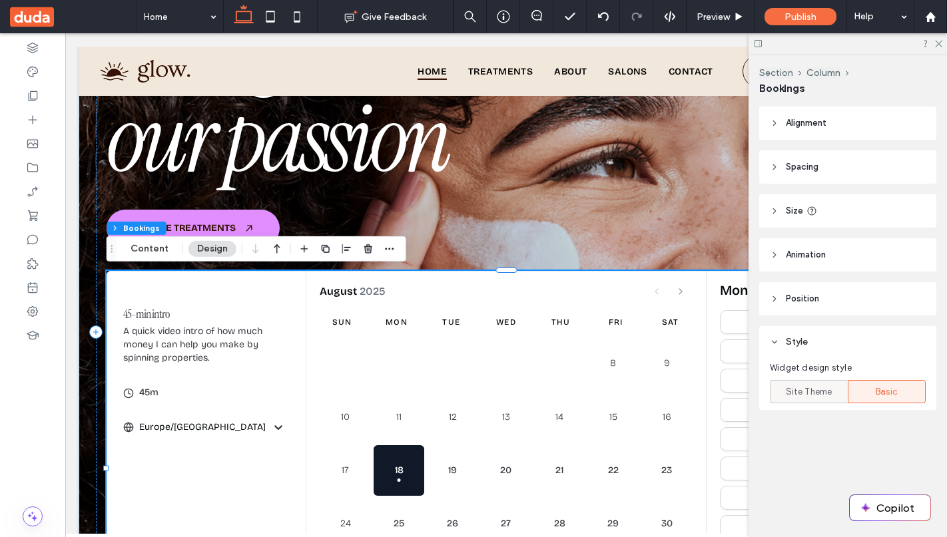
click at [796, 389] on span "Site Theme" at bounding box center [809, 391] width 47 height 13
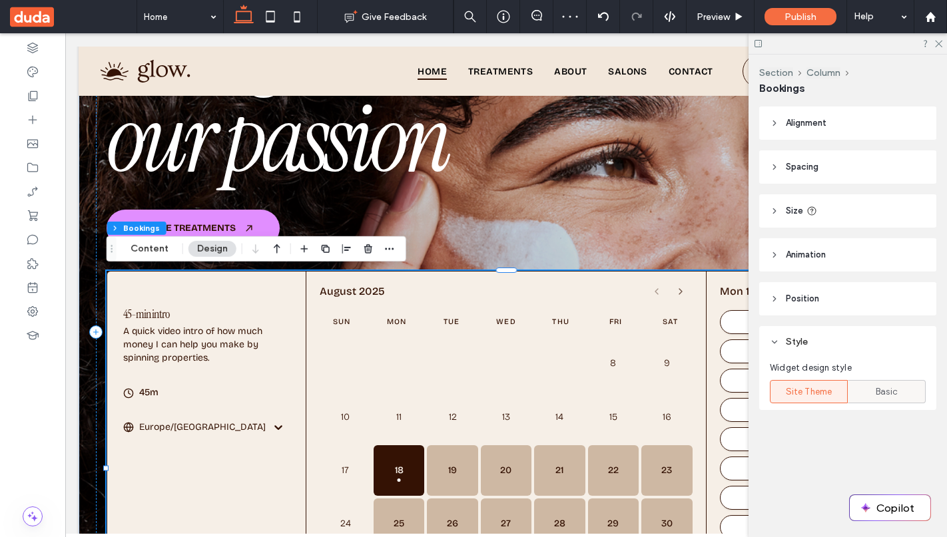
click at [891, 388] on span "Basic" at bounding box center [886, 391] width 22 height 13
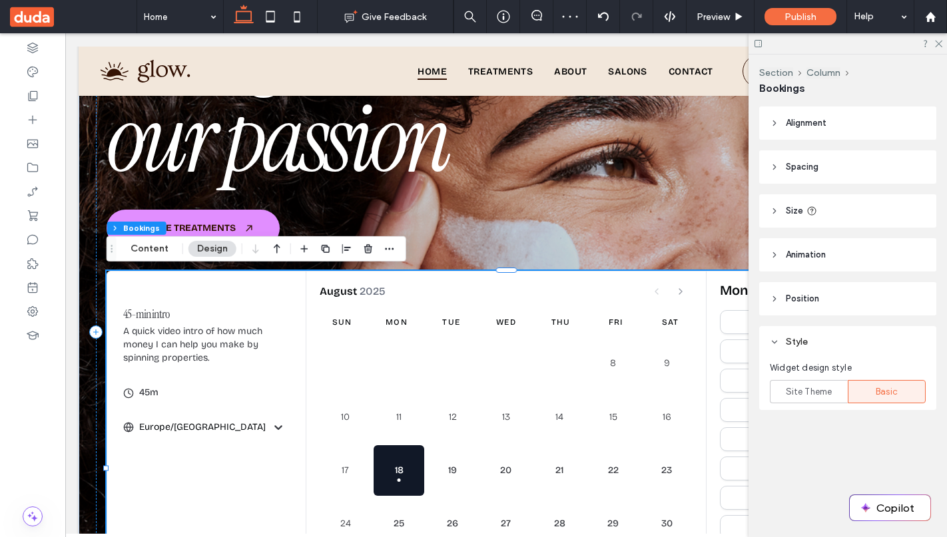
click at [813, 263] on header "Animation" at bounding box center [847, 254] width 177 height 33
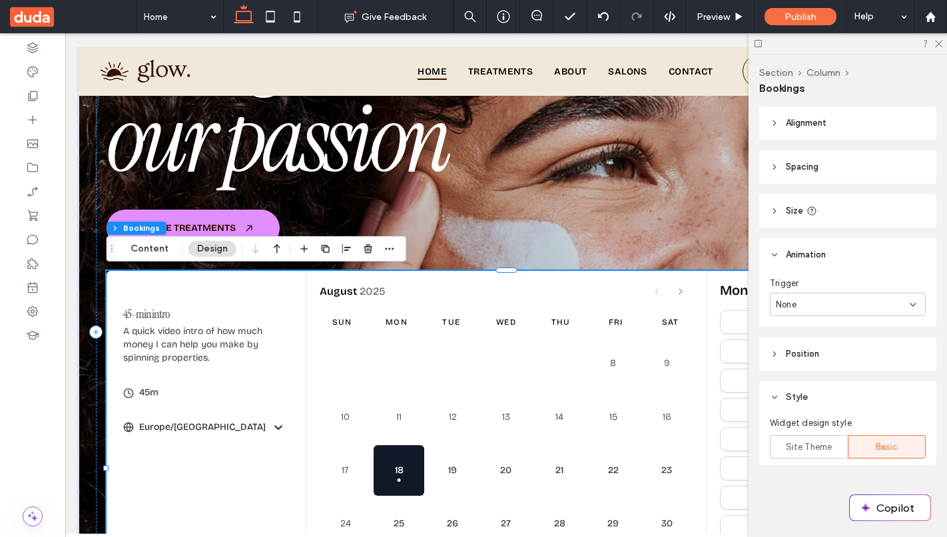
click at [813, 263] on header "Animation" at bounding box center [847, 254] width 177 height 33
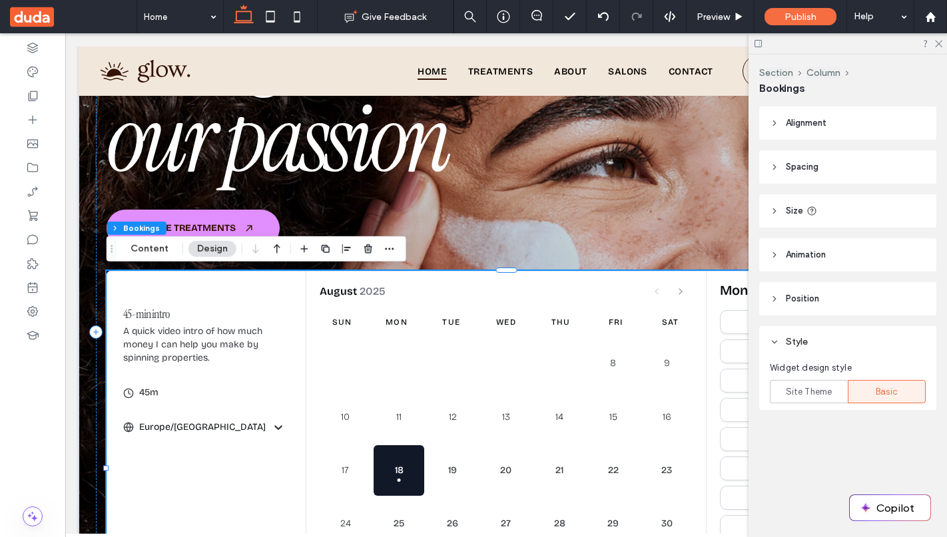
click at [792, 216] on span "Size" at bounding box center [794, 210] width 17 height 13
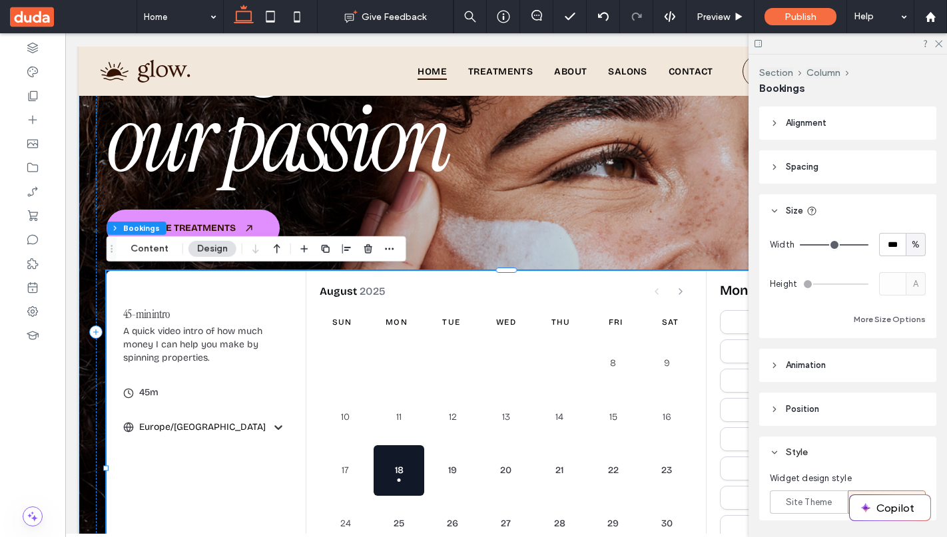
click at [792, 216] on span "Size" at bounding box center [794, 210] width 17 height 13
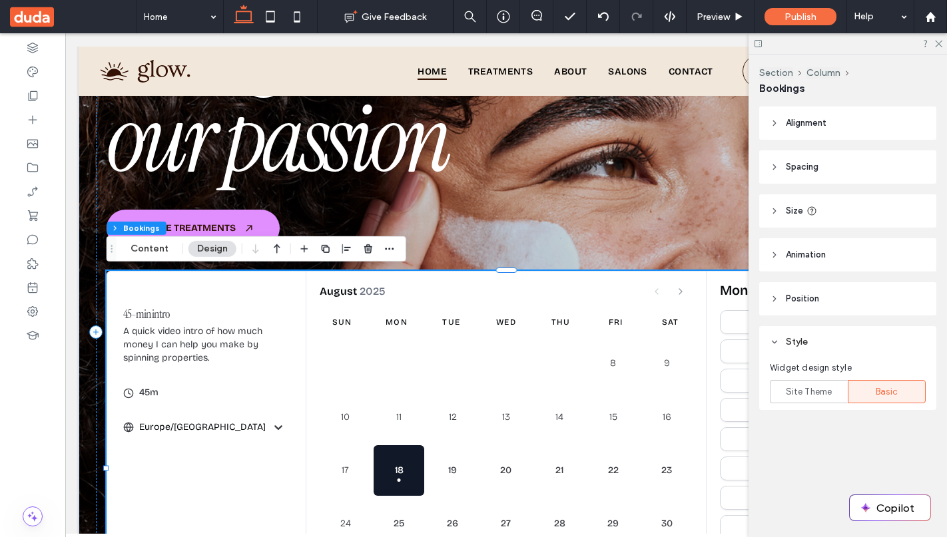
click at [935, 47] on div at bounding box center [847, 43] width 198 height 21
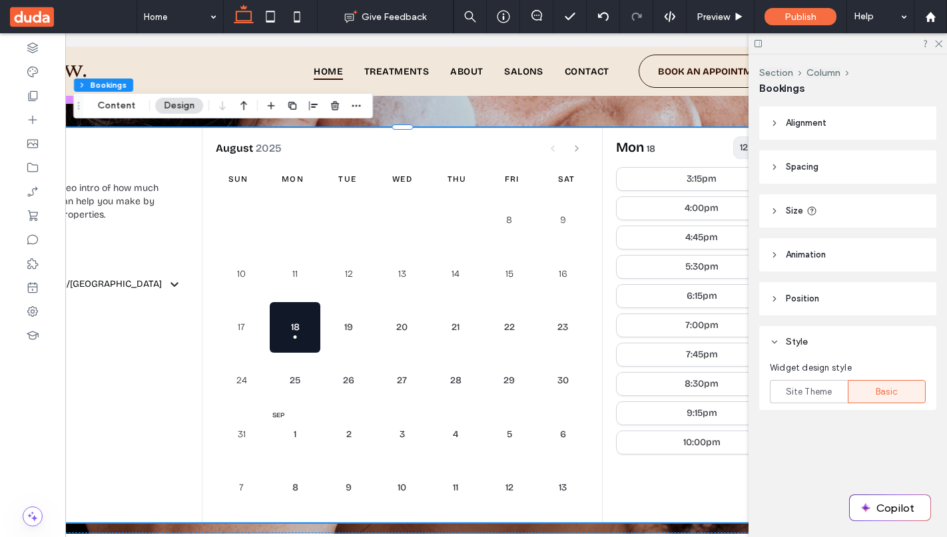
scroll to position [0, 71]
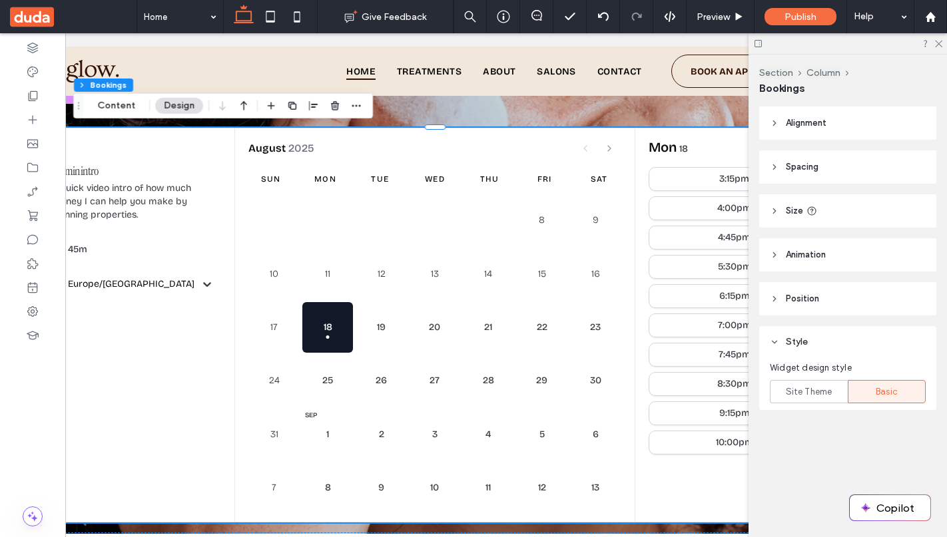
click at [112, 113] on div "Section Column Bookings Content Design" at bounding box center [223, 105] width 300 height 25
click at [109, 107] on button "Content" at bounding box center [116, 106] width 55 height 16
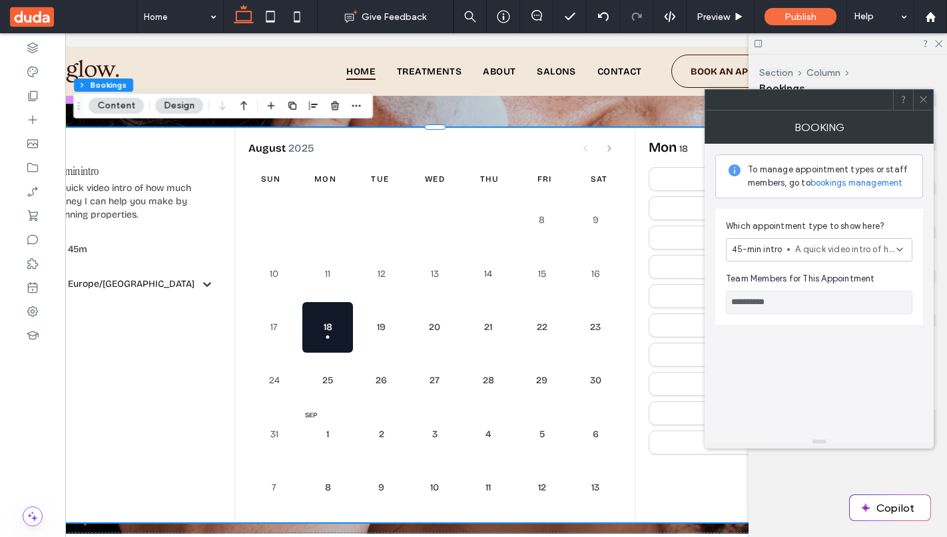
click at [839, 180] on link "bookings management" at bounding box center [856, 182] width 93 height 13
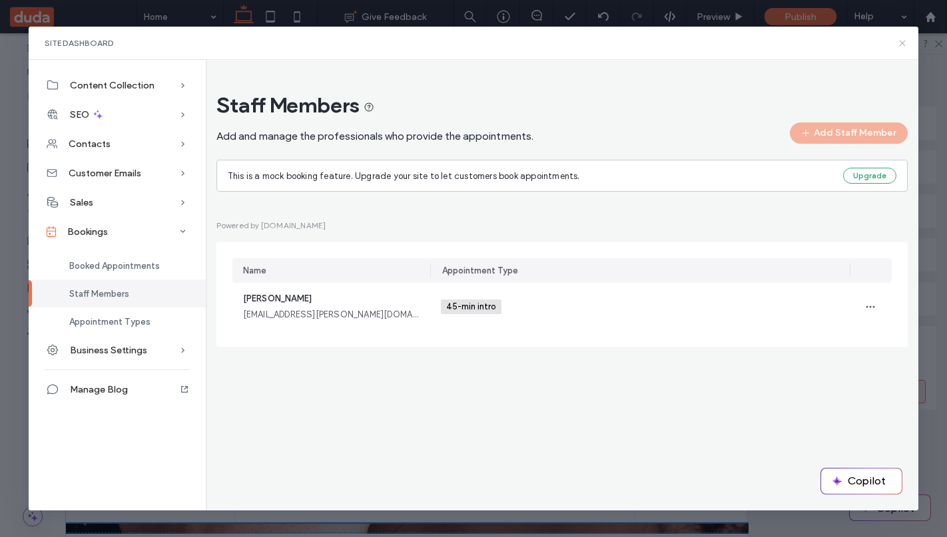
click at [901, 45] on icon at bounding box center [902, 43] width 11 height 11
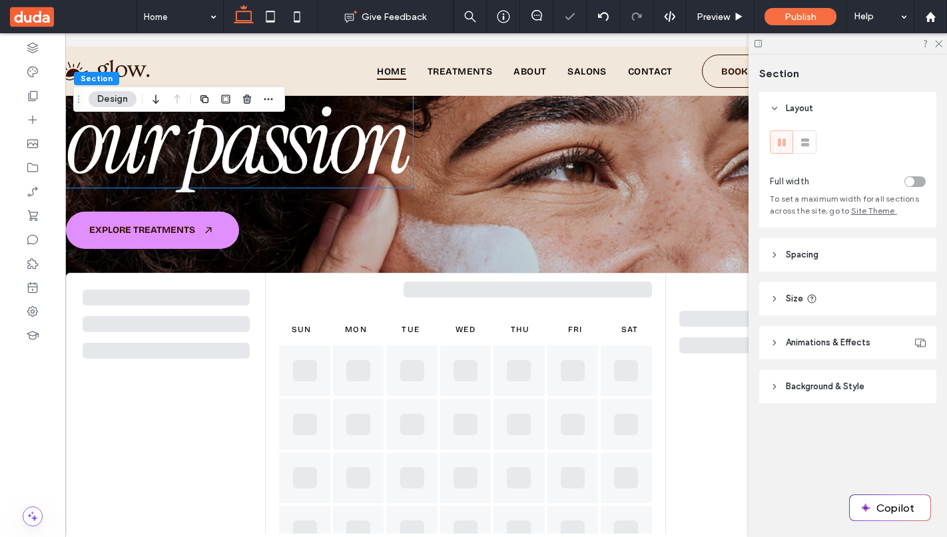
scroll to position [274, 0]
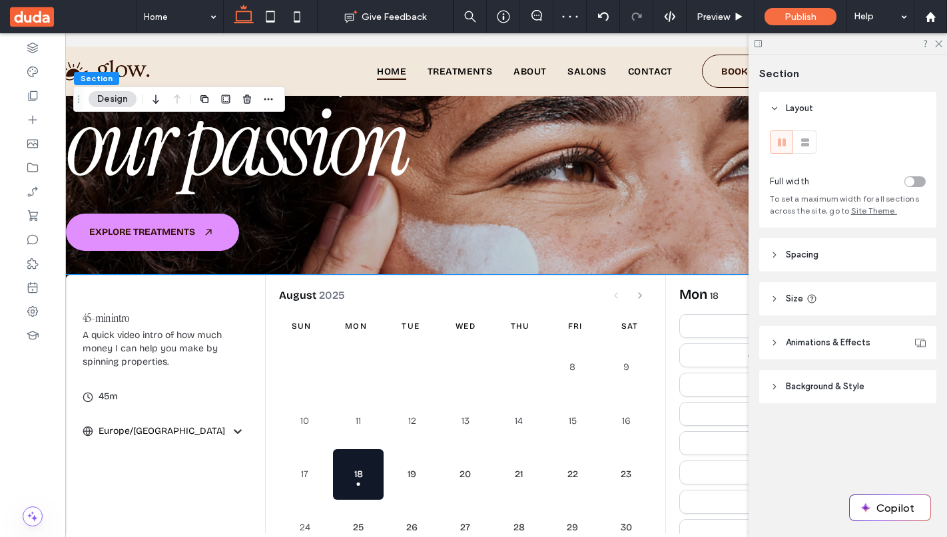
click at [320, 328] on div "Sun" at bounding box center [301, 326] width 44 height 11
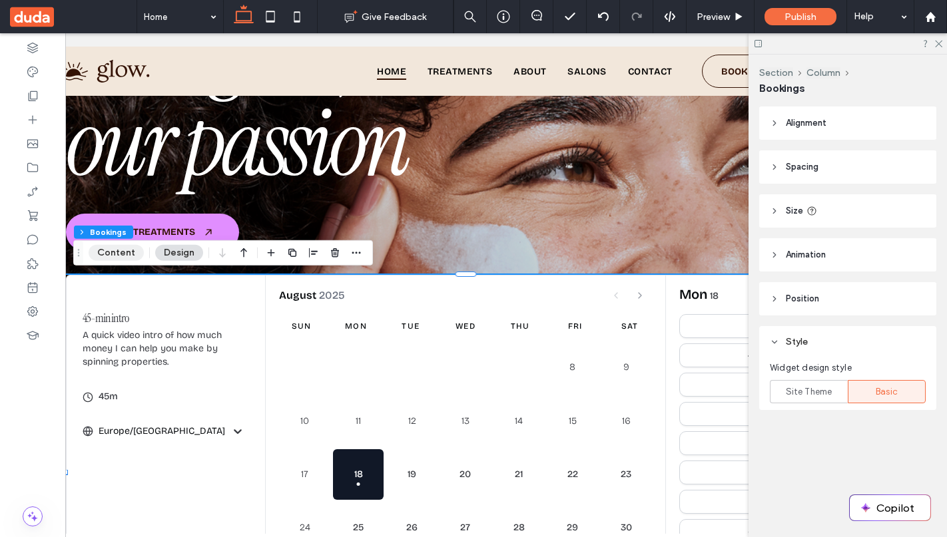
click at [109, 258] on button "Content" at bounding box center [116, 253] width 55 height 16
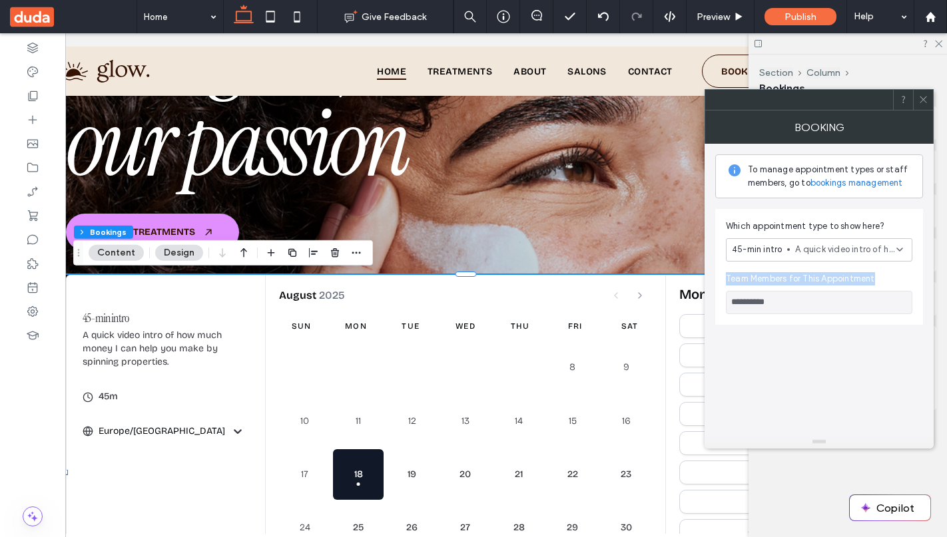
drag, startPoint x: 726, startPoint y: 278, endPoint x: 874, endPoint y: 277, distance: 147.8
click at [874, 277] on span "Team Members for This Appointment" at bounding box center [819, 278] width 186 height 13
copy span "Team Members for This Appointment"
drag, startPoint x: 728, startPoint y: 227, endPoint x: 883, endPoint y: 226, distance: 155.8
click at [883, 226] on span "Which appointment type to show here?" at bounding box center [819, 226] width 186 height 13
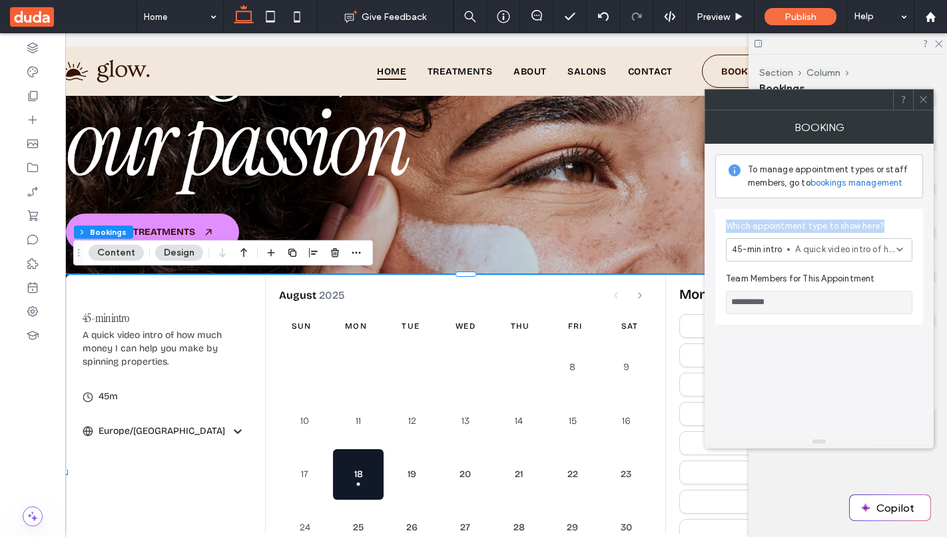
copy span "Which appointment type to show here?"
click at [786, 305] on input "**********" at bounding box center [819, 302] width 186 height 23
click at [828, 251] on span "A quick video intro of how much money I can help you make by spinning propertie…" at bounding box center [845, 249] width 101 height 13
click at [927, 97] on icon at bounding box center [923, 100] width 10 height 10
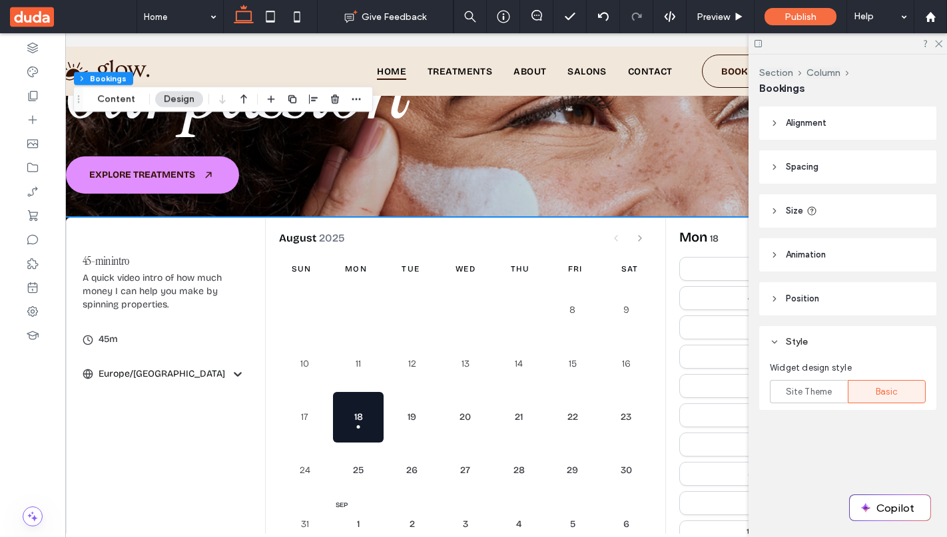
scroll to position [326, 0]
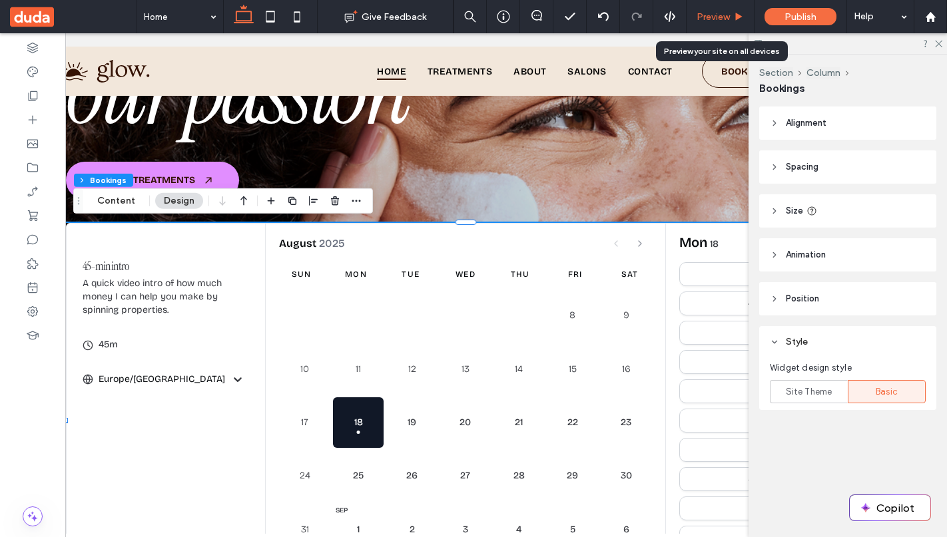
drag, startPoint x: 722, startPoint y: 17, endPoint x: 698, endPoint y: 66, distance: 54.2
click at [722, 17] on span "Preview" at bounding box center [712, 16] width 33 height 11
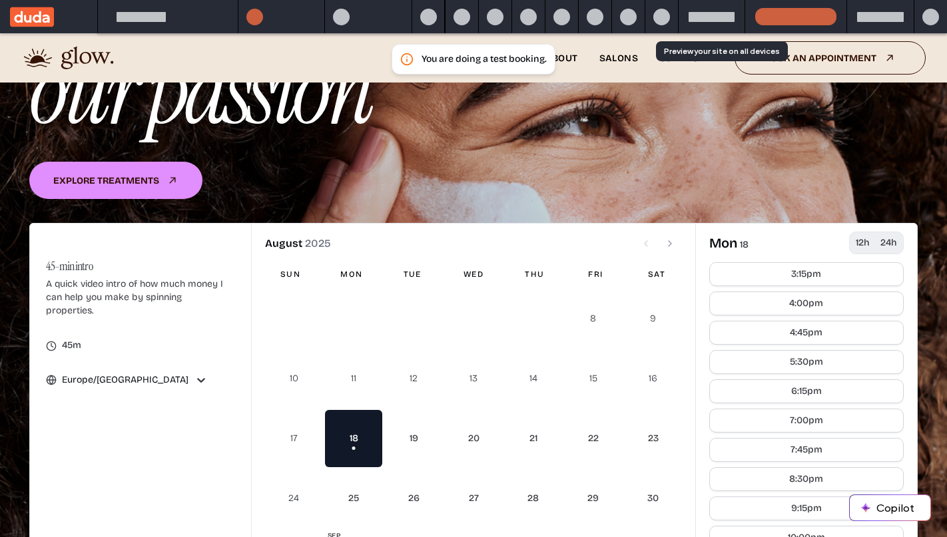
scroll to position [339, 0]
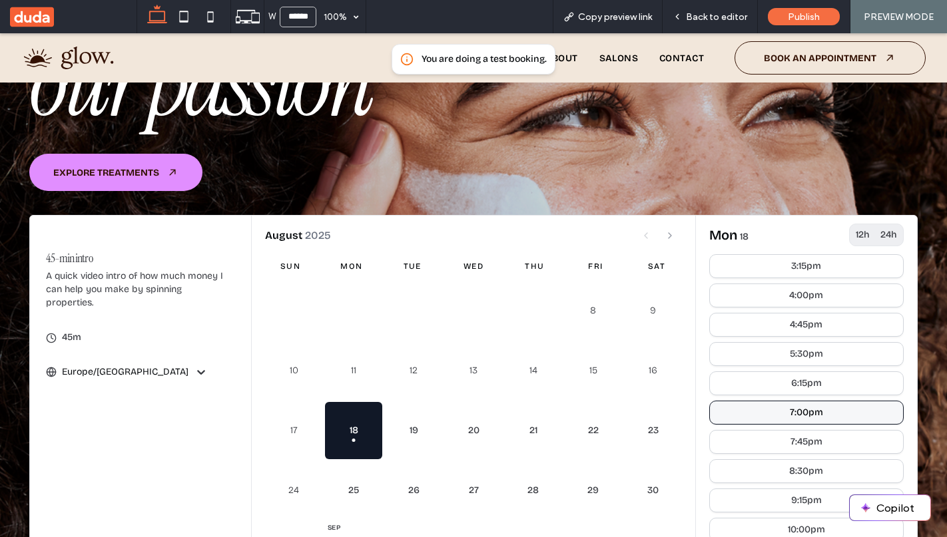
click at [820, 412] on div "7:00pm" at bounding box center [806, 412] width 33 height 9
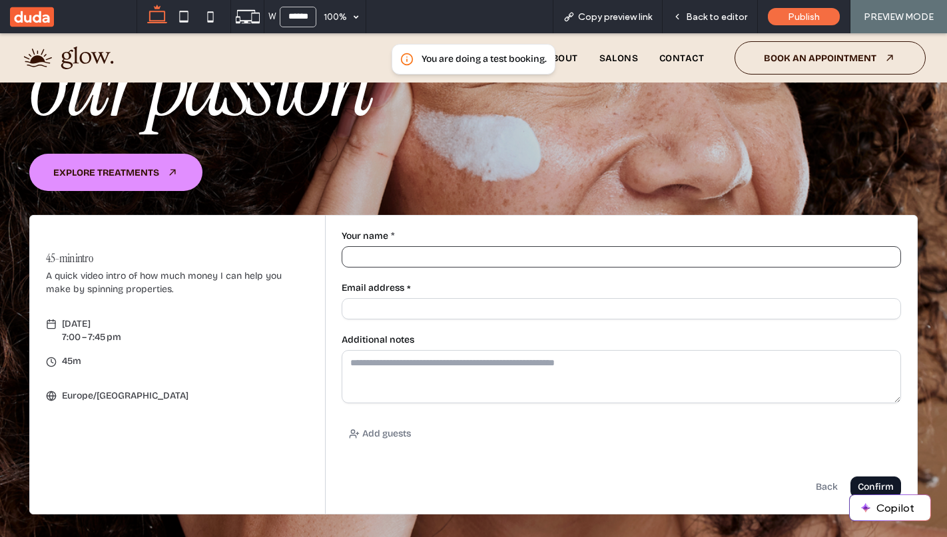
click at [447, 259] on input "Your name *" at bounding box center [621, 256] width 559 height 21
type input "**********"
click at [415, 313] on input "Email address *" at bounding box center [621, 308] width 559 height 21
click at [406, 306] on input "Email address *" at bounding box center [621, 308] width 559 height 21
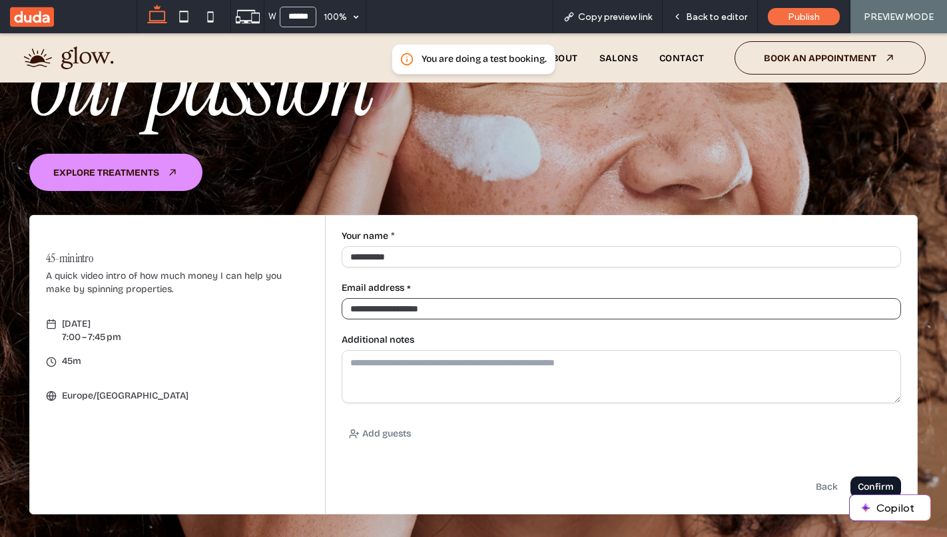
type input "**********"
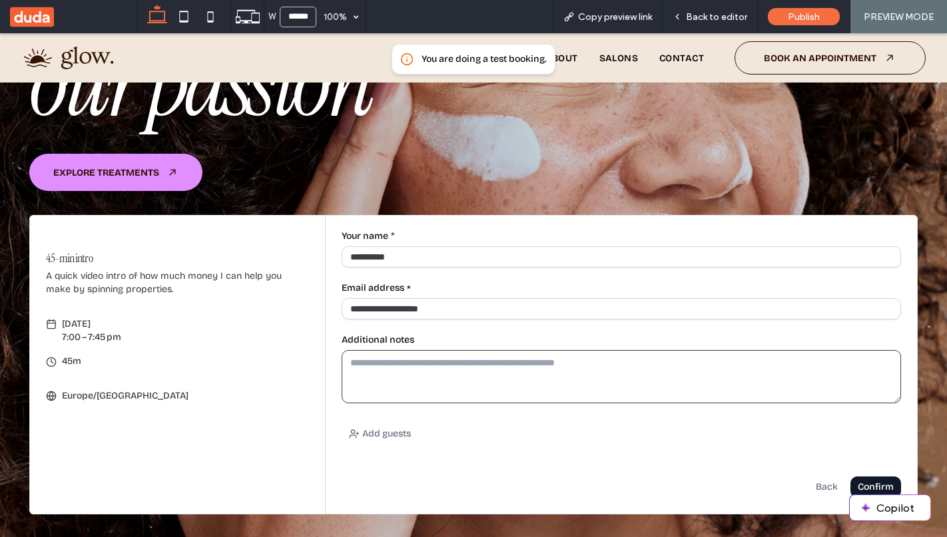
click at [383, 368] on textarea "Additional notes" at bounding box center [621, 376] width 559 height 53
type textarea "**********"
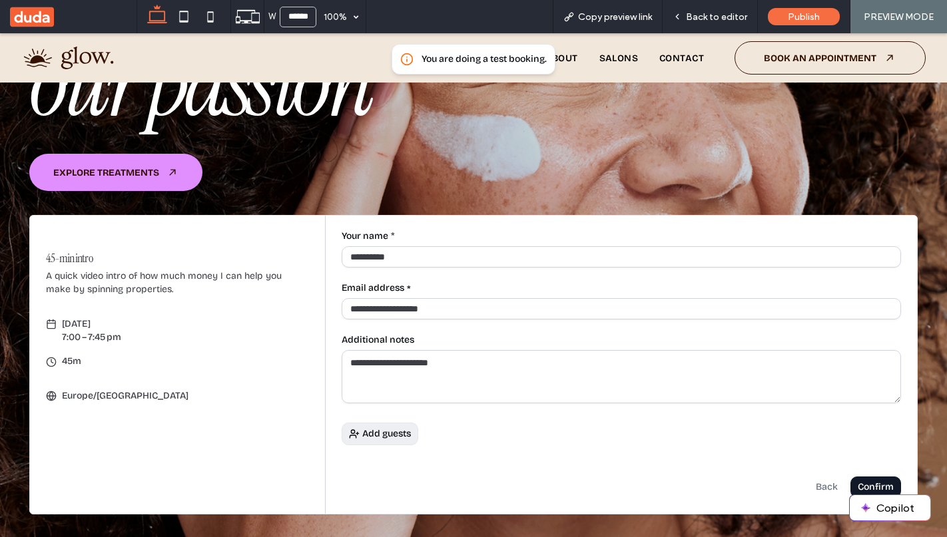
click at [381, 435] on span "Add guests" at bounding box center [386, 433] width 49 height 9
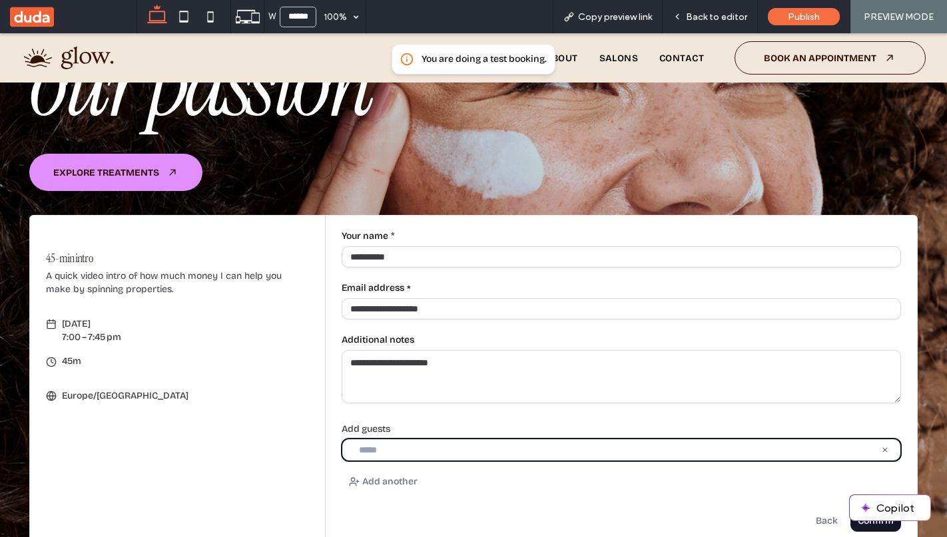
click at [411, 447] on input "email" at bounding box center [613, 450] width 524 height 11
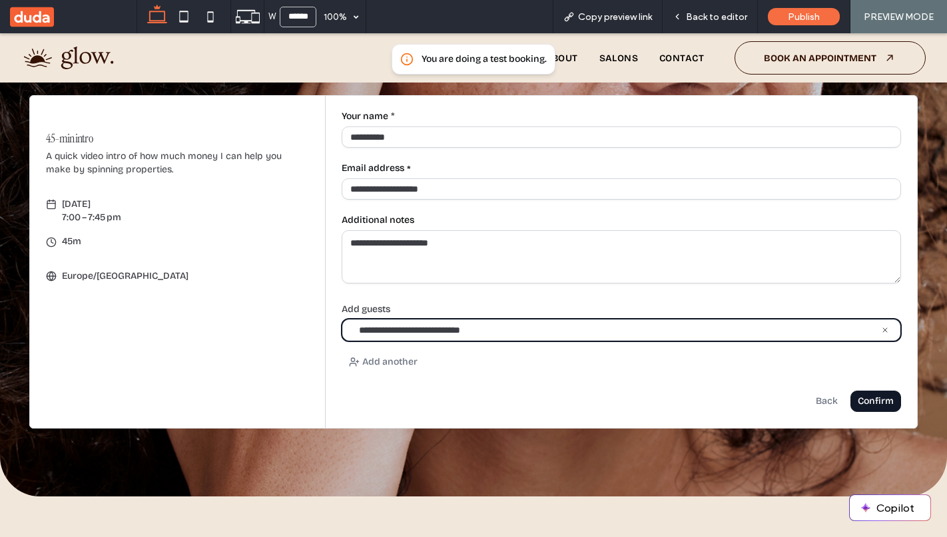
scroll to position [463, 0]
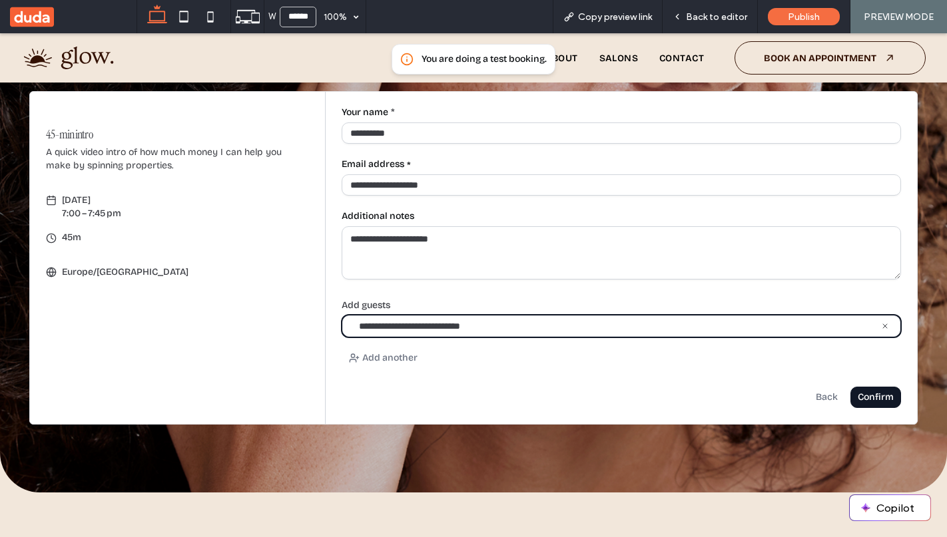
type input "**********"
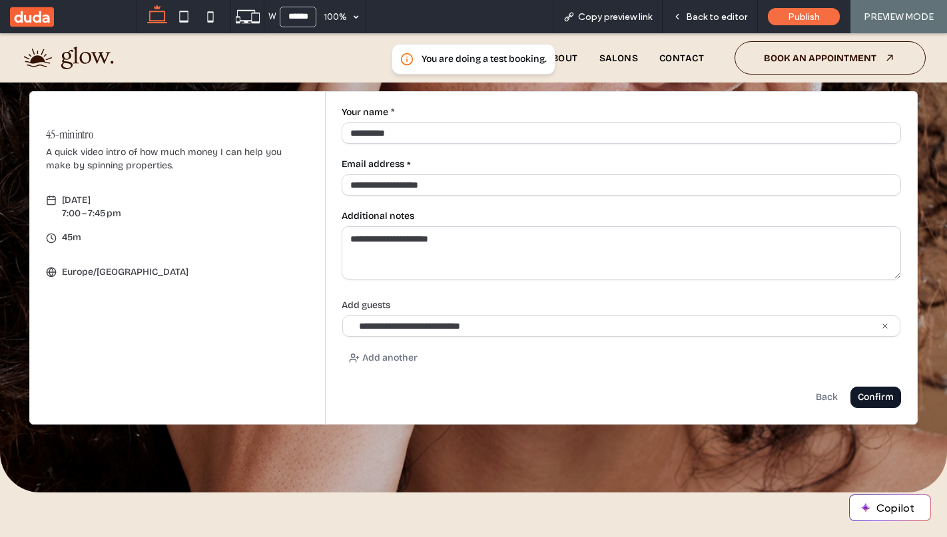
click at [0, 33] on div "Confirm" at bounding box center [0, 33] width 0 height 0
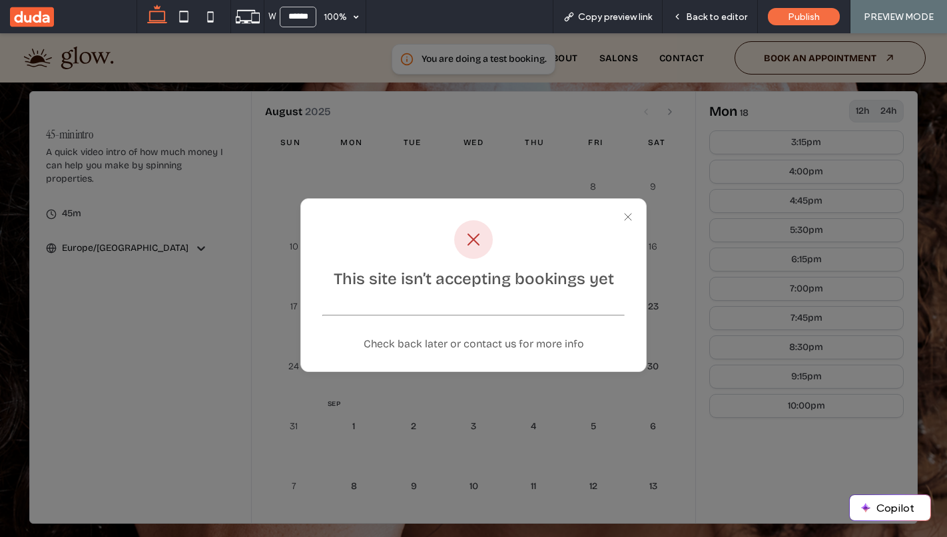
click at [707, 240] on div "This site isn’t accepting bookings yet Check back later or contact us for more …" at bounding box center [473, 285] width 947 height 504
click at [627, 216] on line at bounding box center [627, 217] width 7 height 7
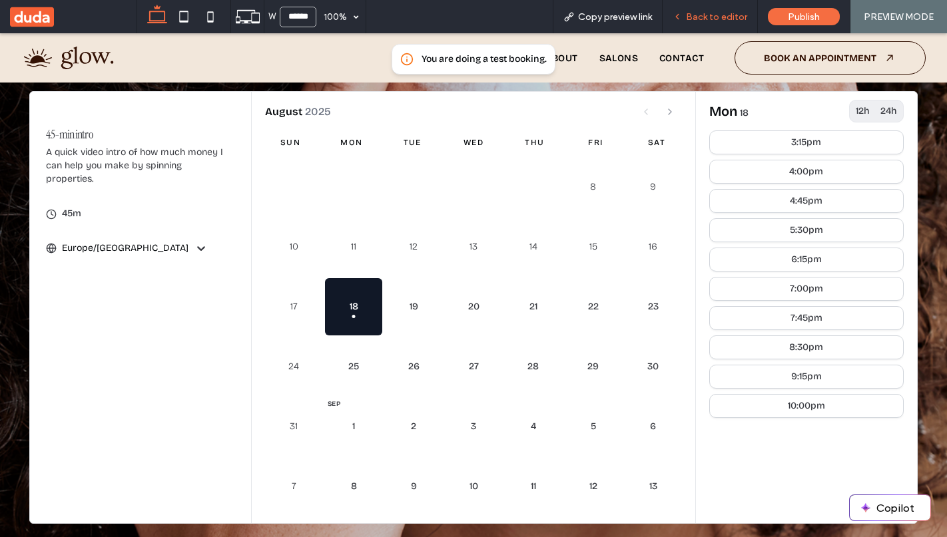
drag, startPoint x: 714, startPoint y: 17, endPoint x: 638, endPoint y: 140, distance: 145.2
click at [714, 17] on span "Back to editor" at bounding box center [716, 16] width 61 height 11
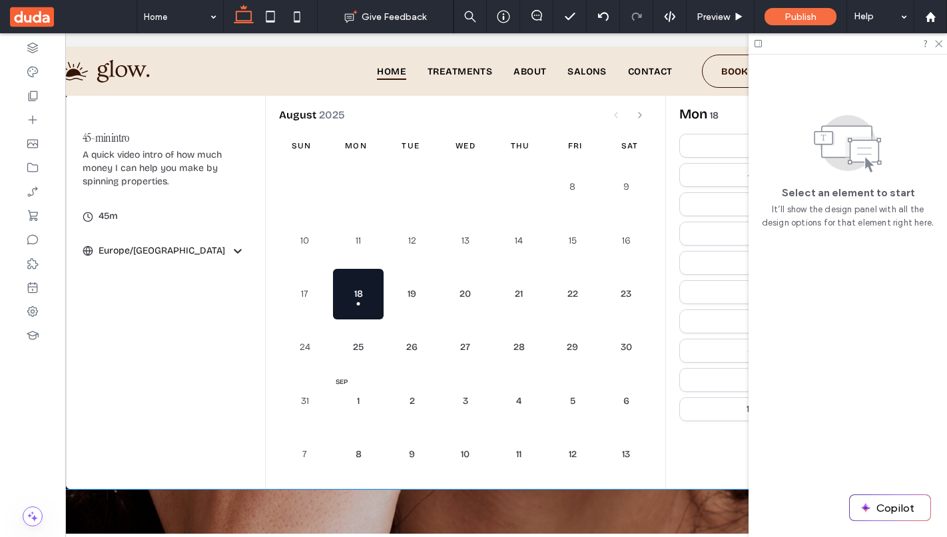
scroll to position [450, 0]
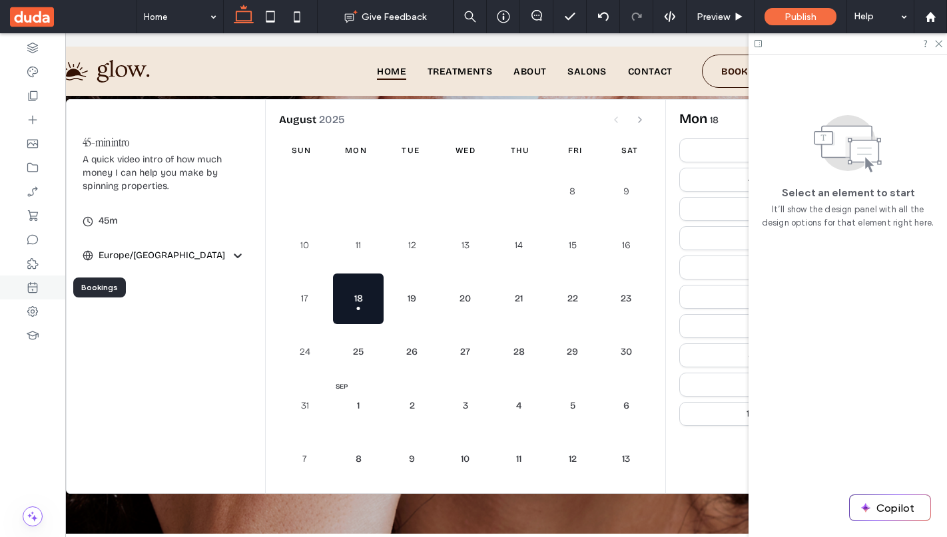
click at [31, 283] on use at bounding box center [33, 287] width 10 height 11
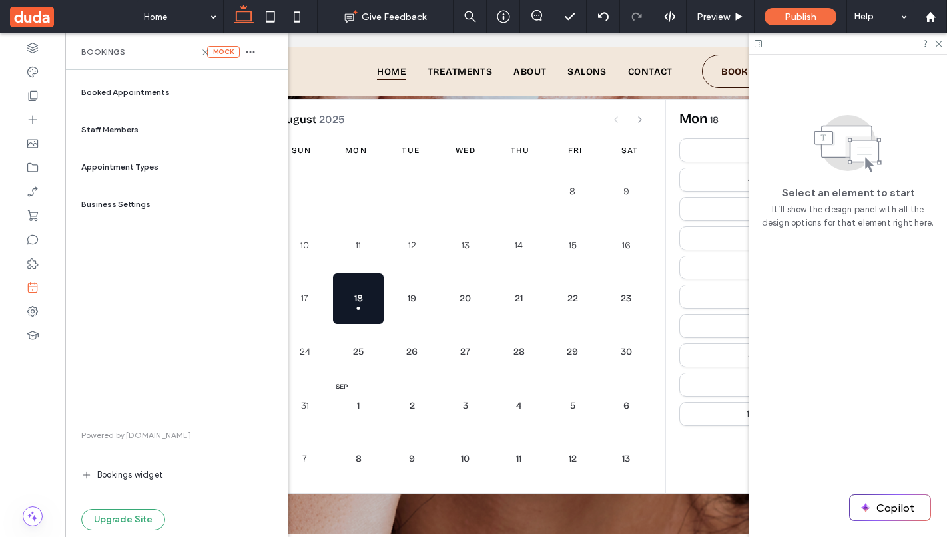
click at [118, 88] on span "Booked Appointments" at bounding box center [125, 93] width 89 height 12
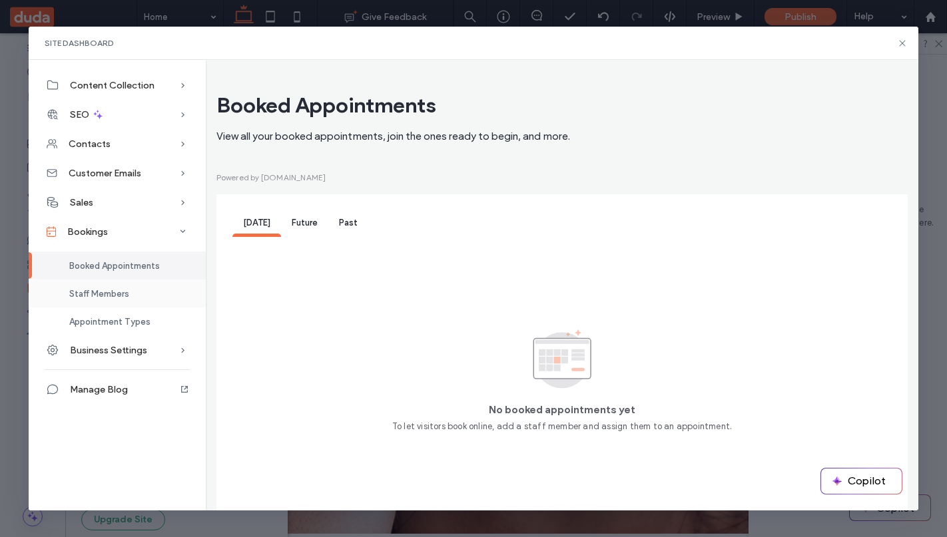
click at [91, 290] on span "Staff Members" at bounding box center [99, 294] width 60 height 10
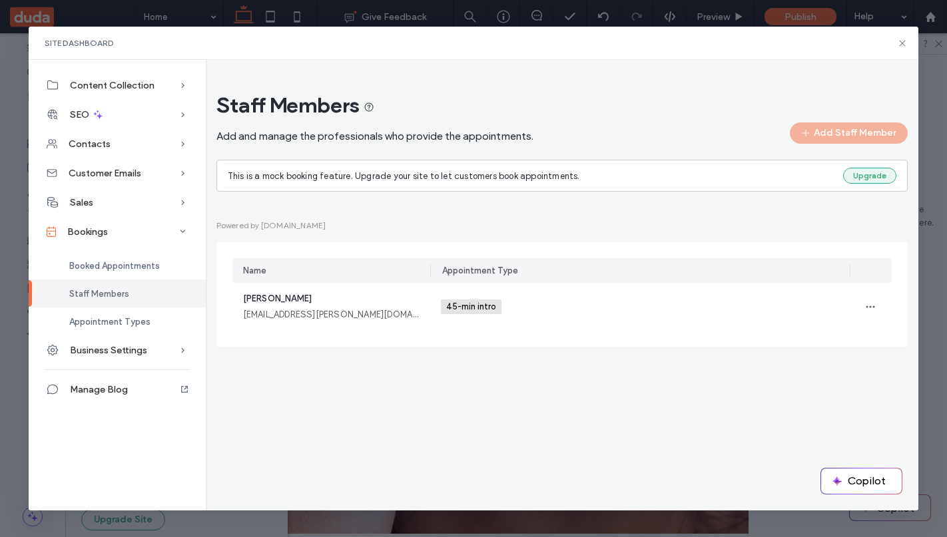
click at [864, 171] on button "Upgrade" at bounding box center [869, 176] width 53 height 16
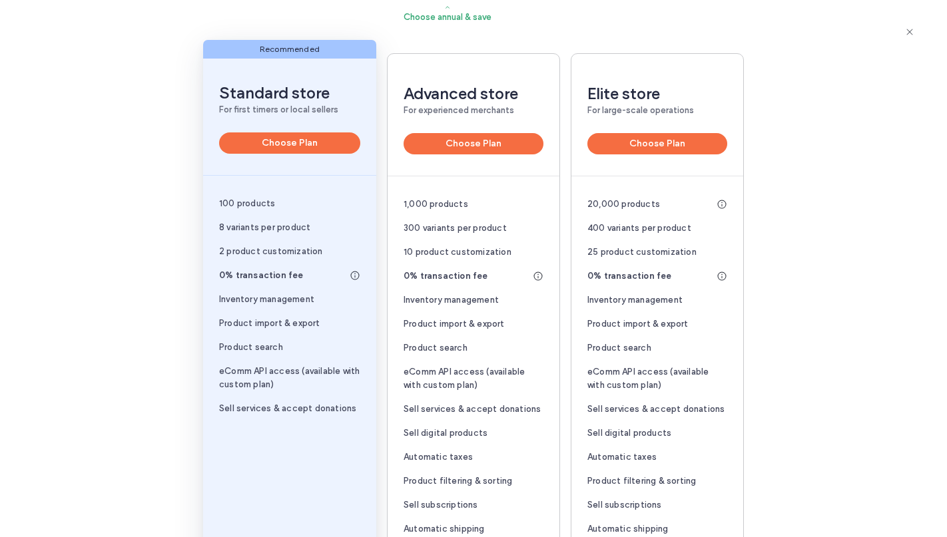
scroll to position [162, 0]
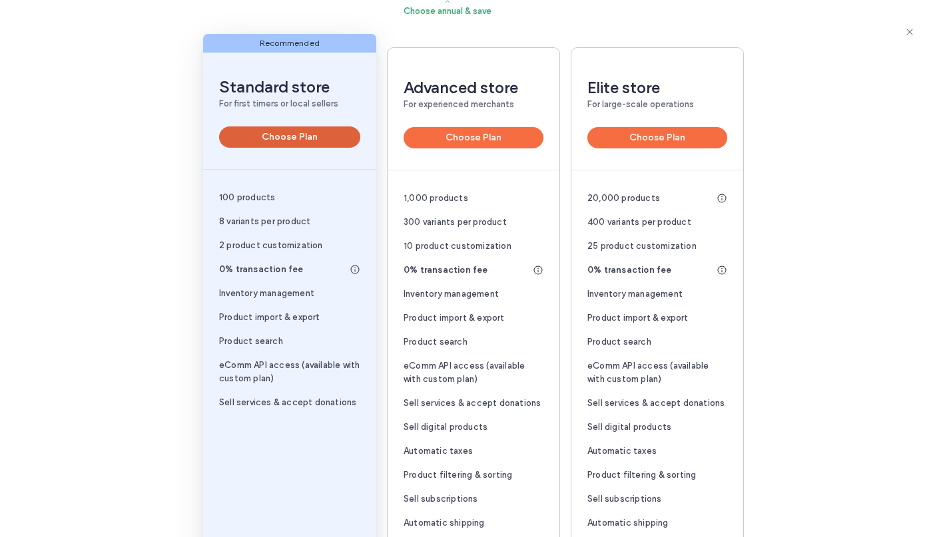
click at [284, 139] on button "Choose Plan" at bounding box center [289, 136] width 141 height 21
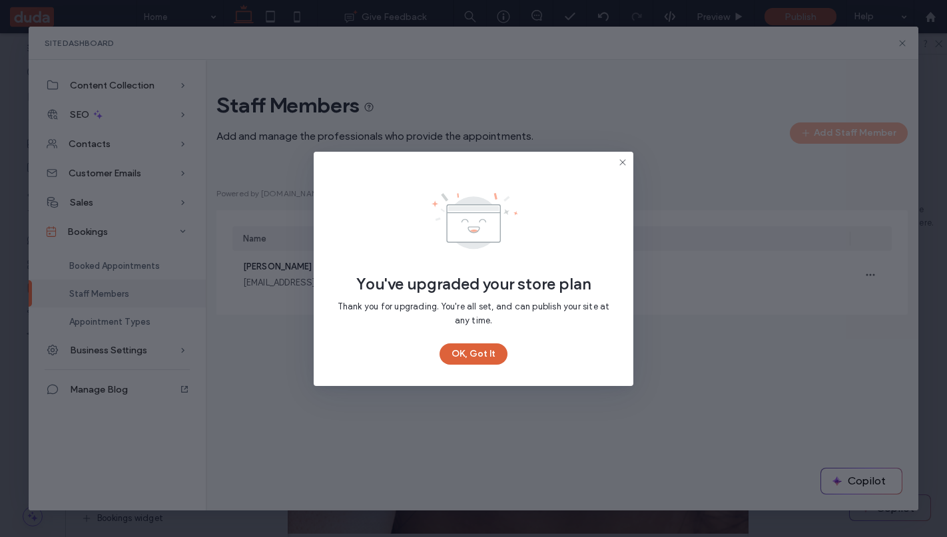
click at [482, 348] on button "OK, Got It" at bounding box center [473, 353] width 68 height 21
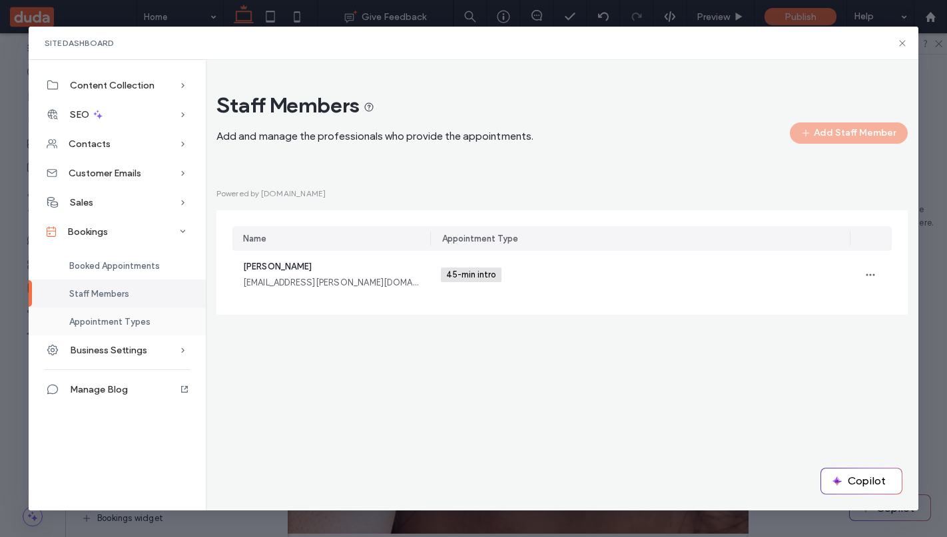
click at [109, 317] on span "Appointment Types" at bounding box center [109, 322] width 81 height 10
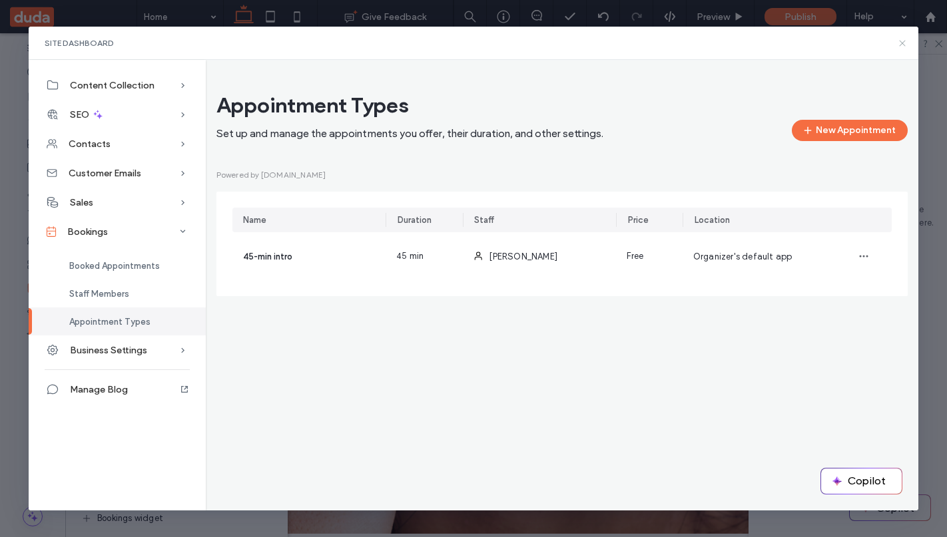
click at [898, 42] on icon at bounding box center [902, 43] width 11 height 11
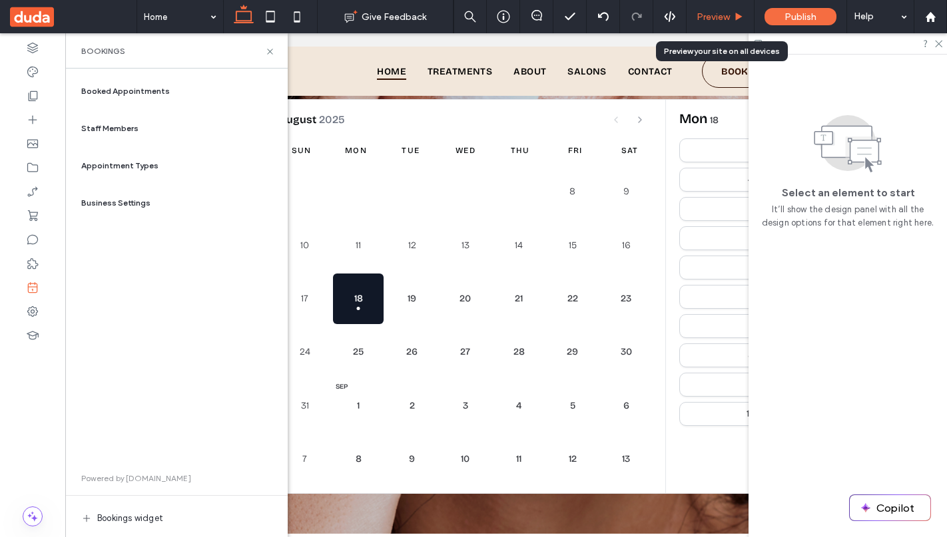
click at [713, 15] on span "Preview" at bounding box center [712, 16] width 33 height 11
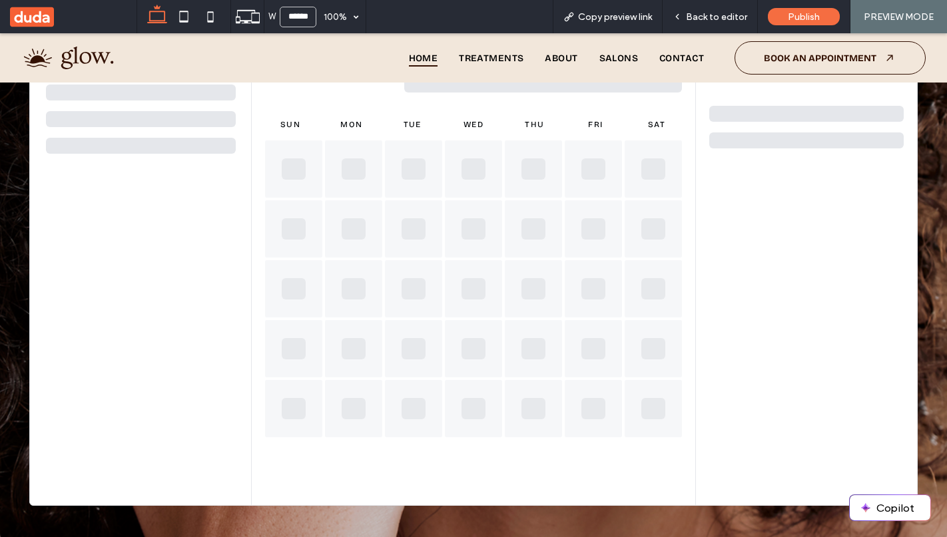
scroll to position [508, 0]
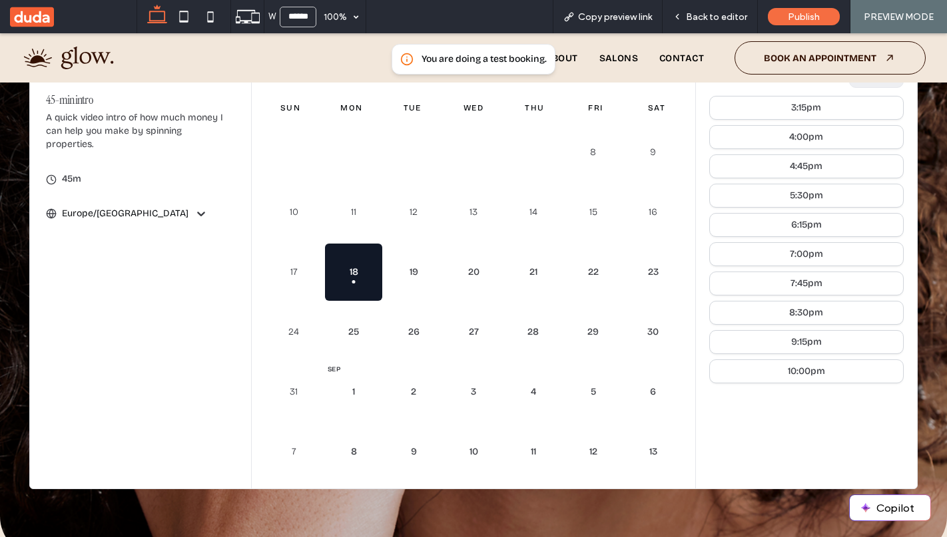
click at [358, 302] on div "8 9 10 11 12 13 14 15 16 17 18 today 19 20 21 22 23 24 25 26 27 28 29 30 31 Sep…" at bounding box center [473, 302] width 417 height 357
click at [449, 284] on button "20" at bounding box center [473, 272] width 57 height 57
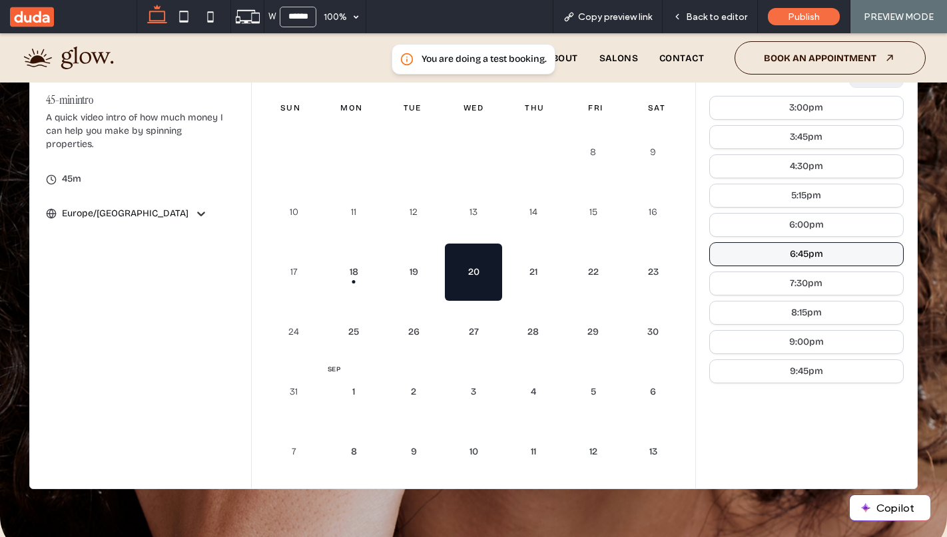
click at [795, 252] on div "6:45pm" at bounding box center [806, 254] width 33 height 9
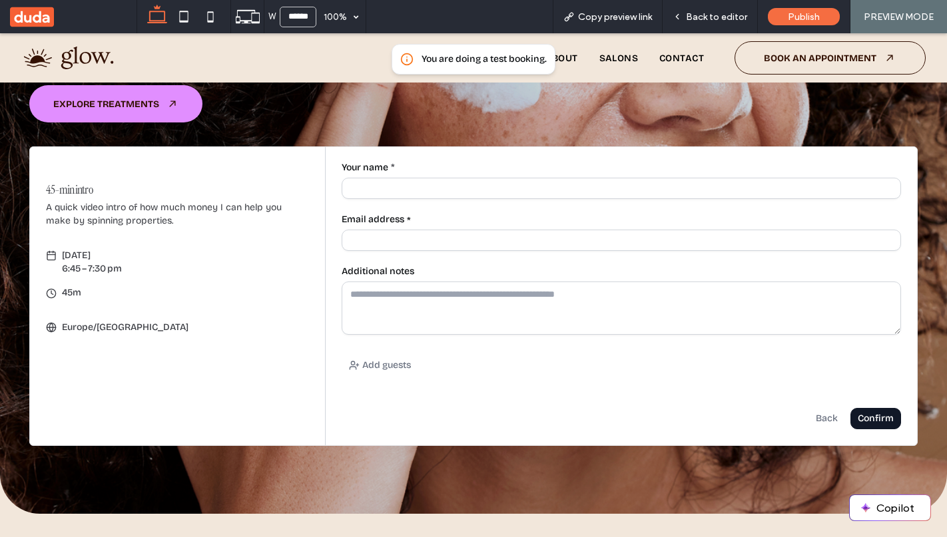
scroll to position [409, 0]
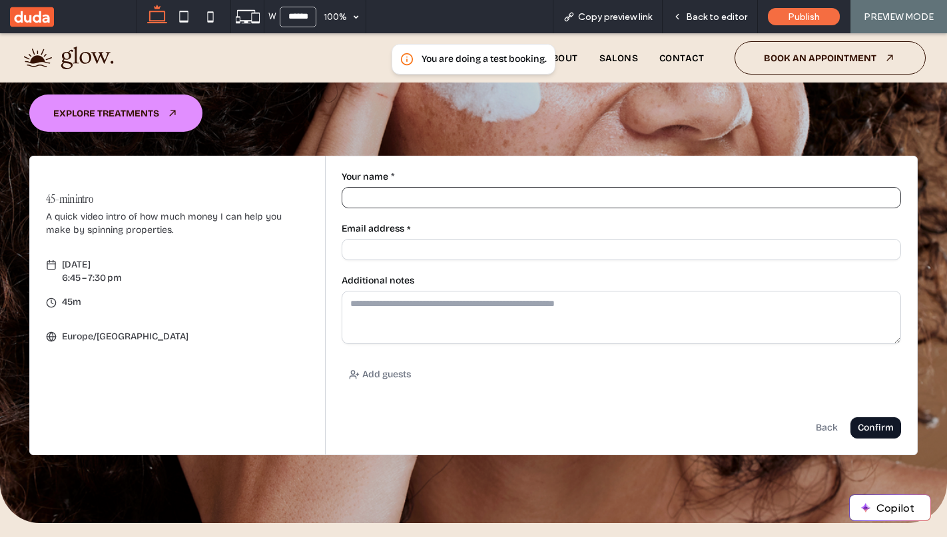
click at [404, 189] on input "Your name *" at bounding box center [621, 197] width 559 height 21
type input "**********"
click at [381, 248] on input "Email address *" at bounding box center [621, 249] width 559 height 21
type input "**********"
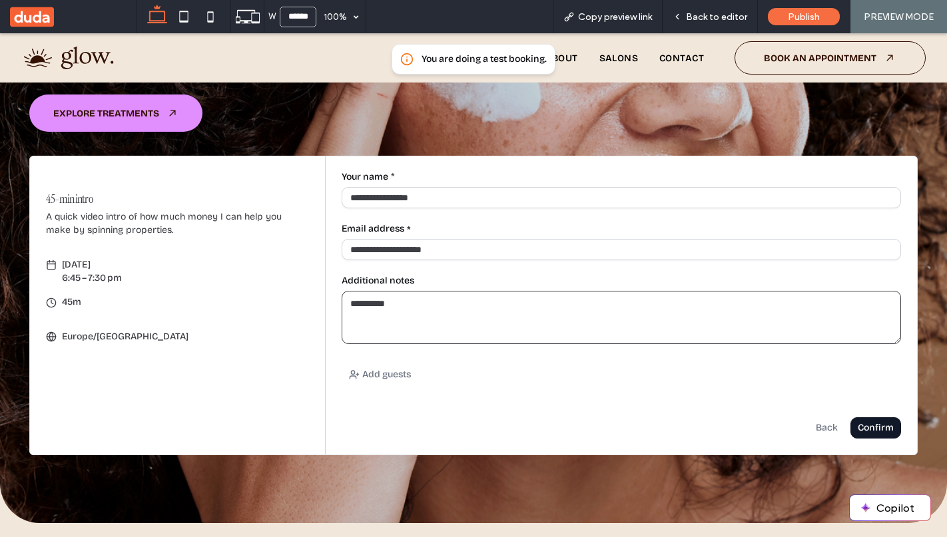
type textarea "**********"
click at [0, 33] on div "Confirm" at bounding box center [0, 33] width 0 height 0
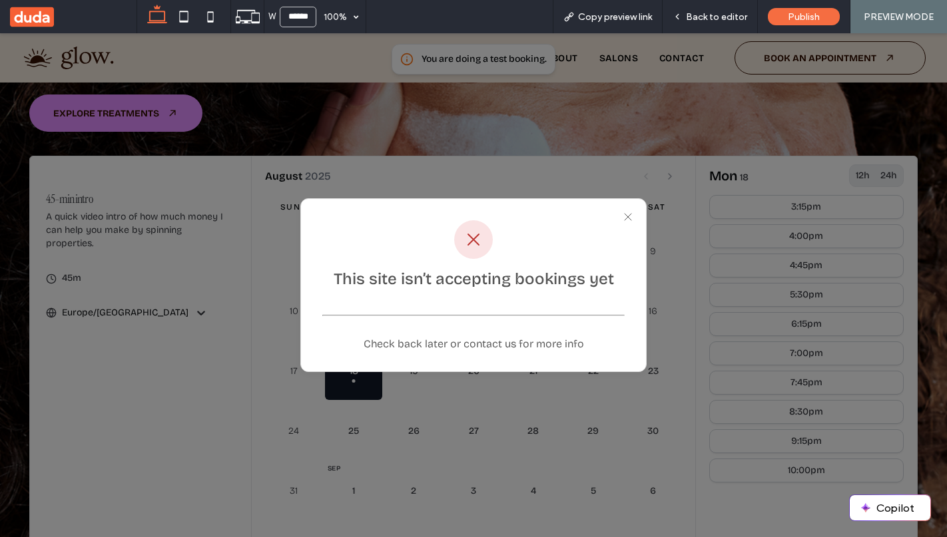
click at [628, 211] on icon at bounding box center [627, 217] width 15 height 15
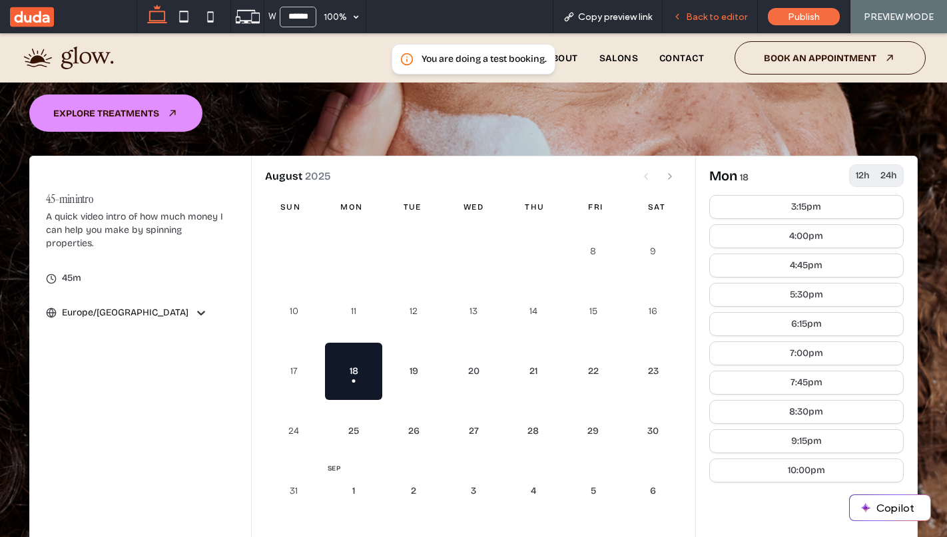
click at [705, 16] on span "Back to editor" at bounding box center [716, 16] width 61 height 11
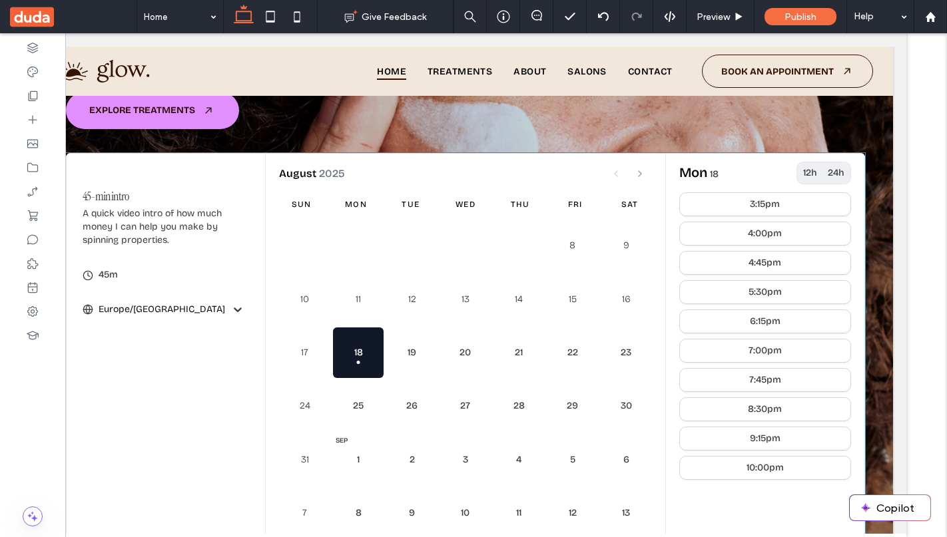
scroll to position [395, 0]
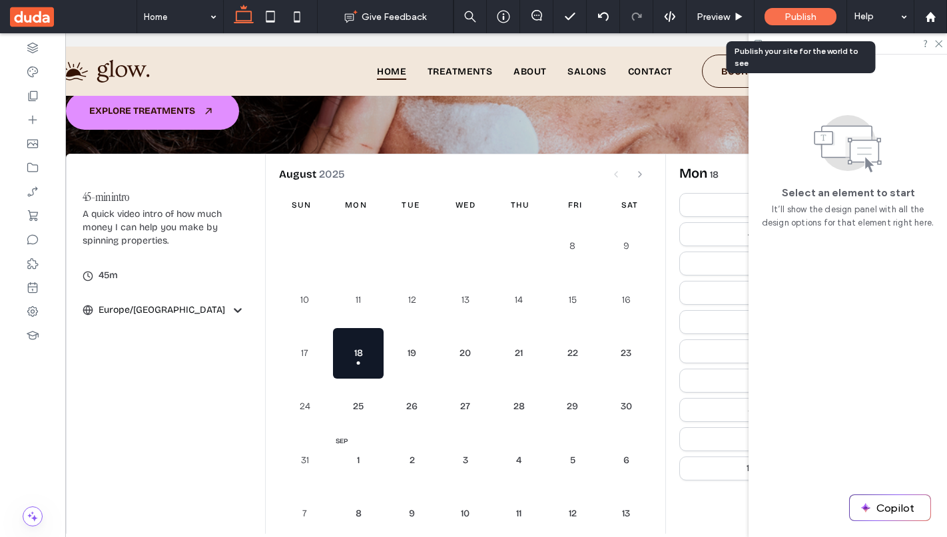
click at [801, 11] on span "Publish" at bounding box center [800, 16] width 32 height 11
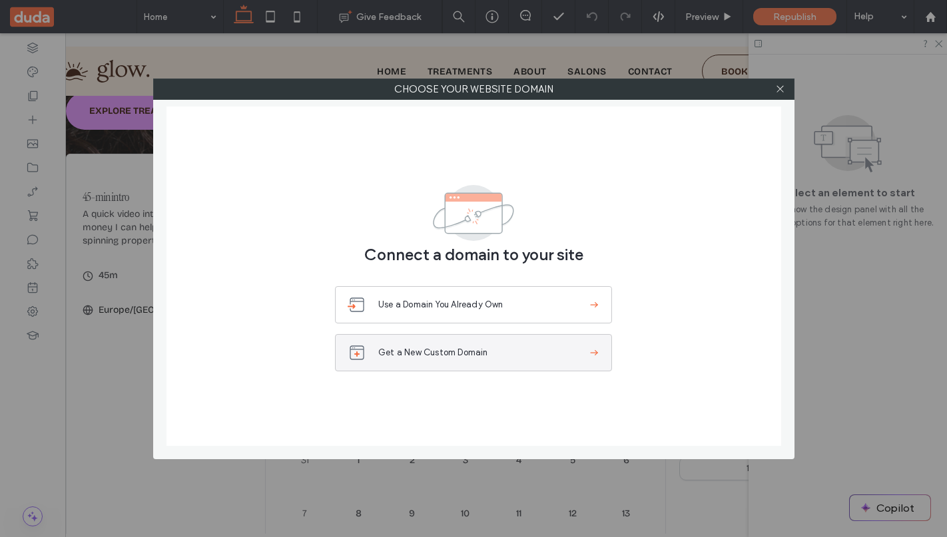
click at [516, 352] on span "Get a New Custom Domain" at bounding box center [482, 352] width 209 height 13
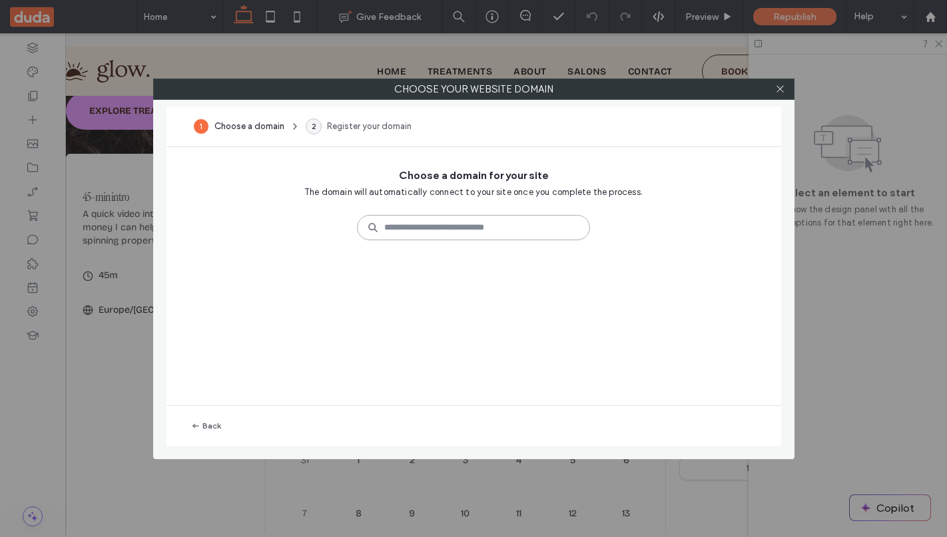
click at [429, 230] on input at bounding box center [473, 227] width 233 height 25
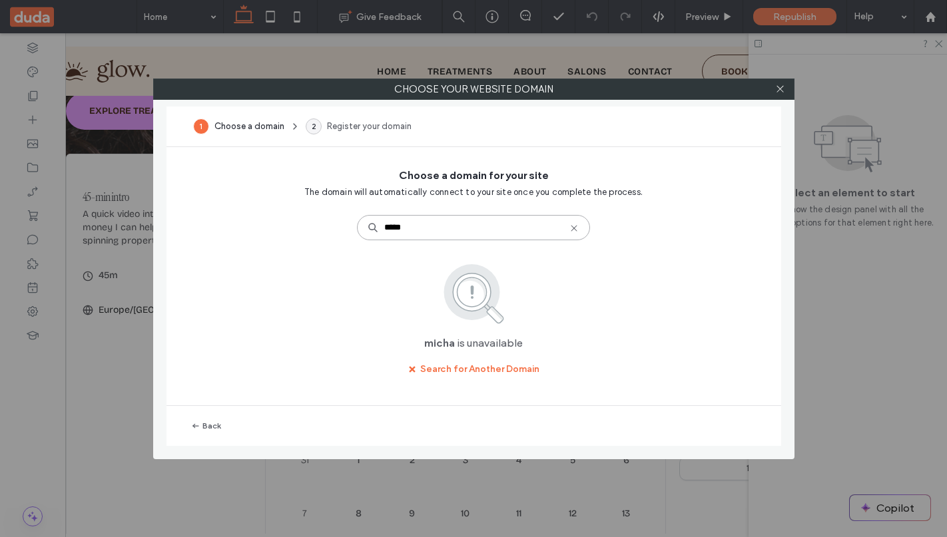
click at [439, 228] on input "*****" at bounding box center [473, 227] width 233 height 25
click at [408, 229] on input "*********" at bounding box center [473, 227] width 233 height 25
type input "**********"
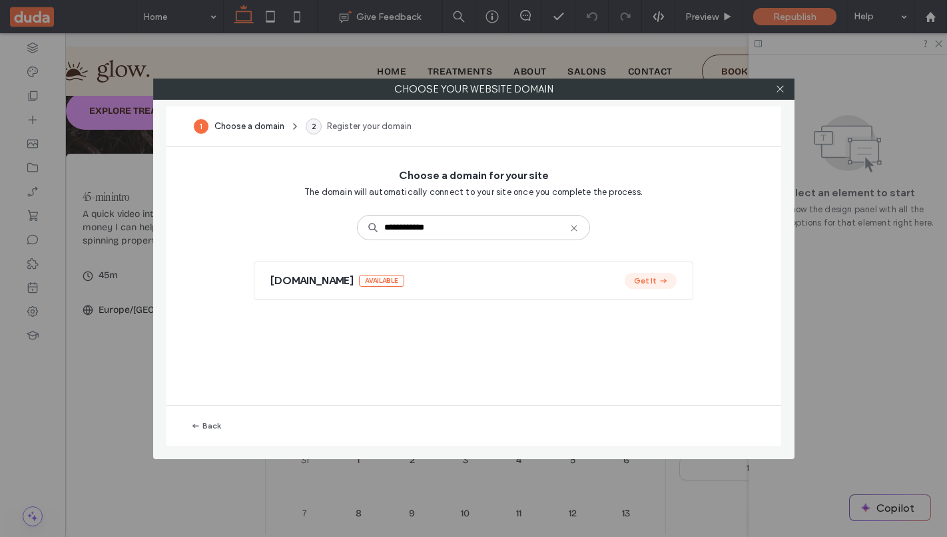
click at [643, 283] on button "Get It" at bounding box center [650, 281] width 52 height 16
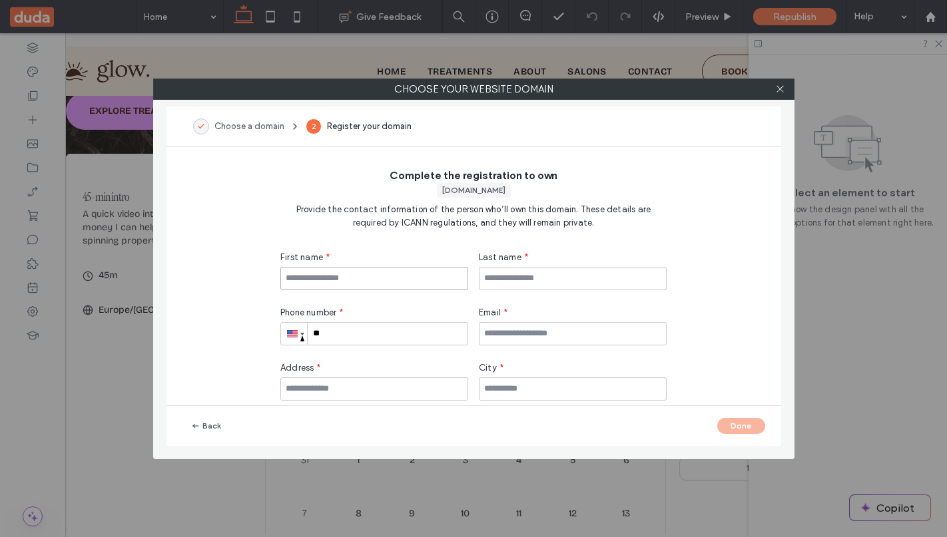
click at [337, 276] on input at bounding box center [374, 278] width 188 height 23
type input "****"
type input "*****"
type input "**********"
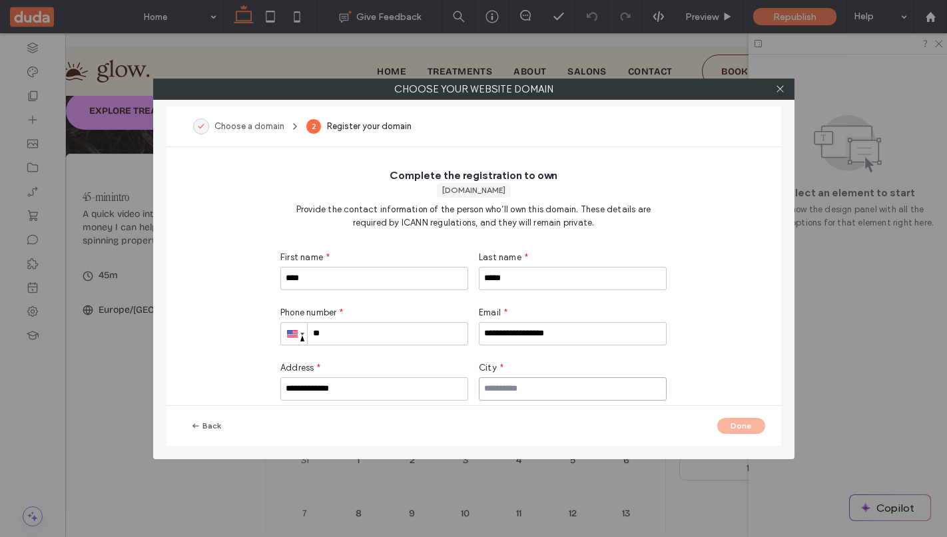
type input "******"
type input "*****"
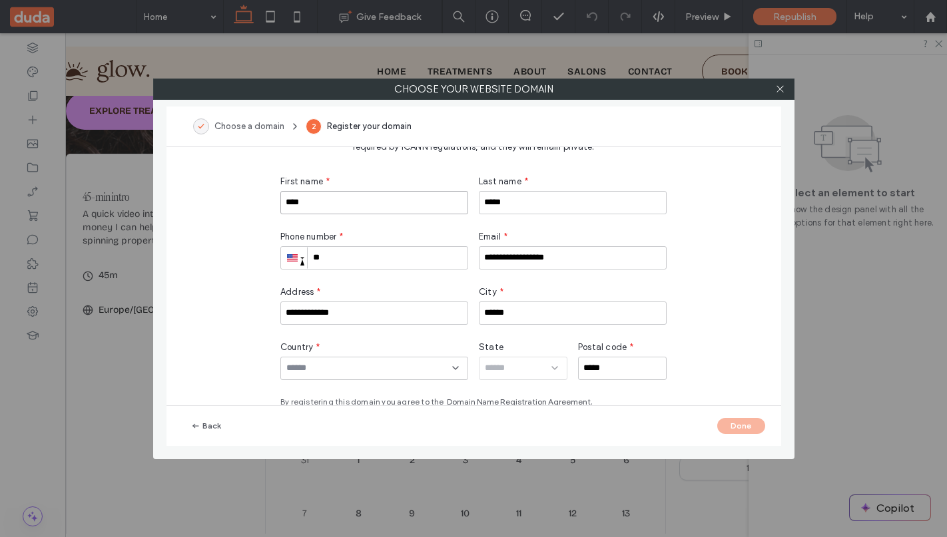
scroll to position [105, 0]
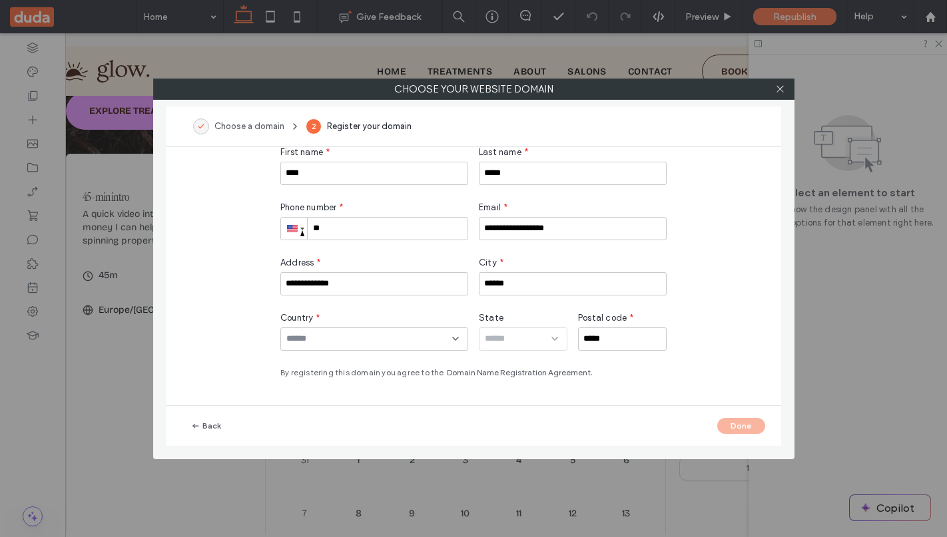
click at [381, 231] on input "**" at bounding box center [374, 228] width 188 height 23
type input "**********"
click at [362, 337] on input at bounding box center [369, 339] width 166 height 11
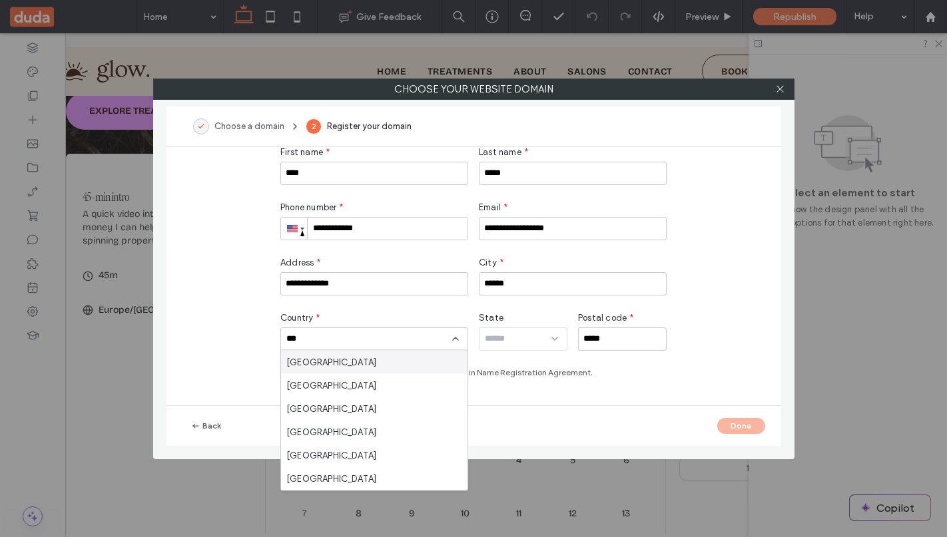
type input "****"
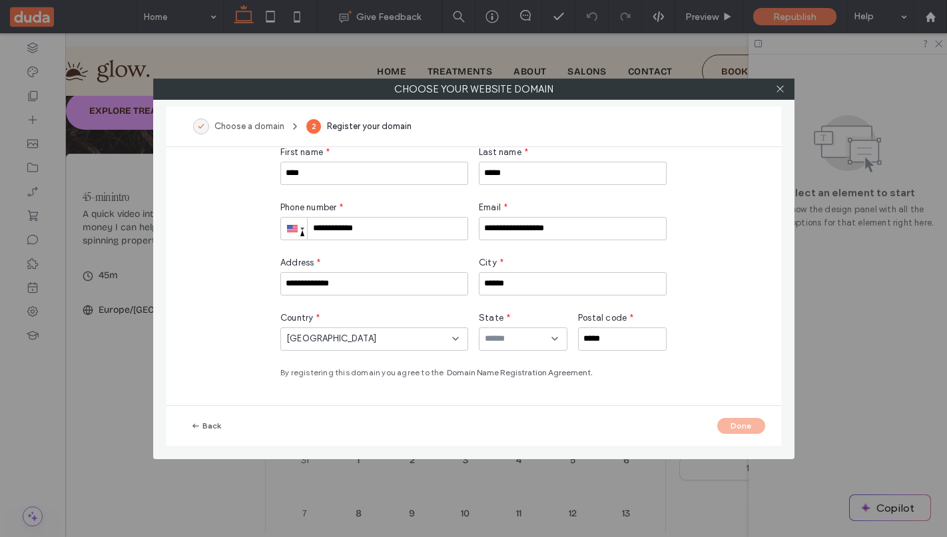
click at [519, 334] on input at bounding box center [518, 339] width 67 height 11
type input "*"
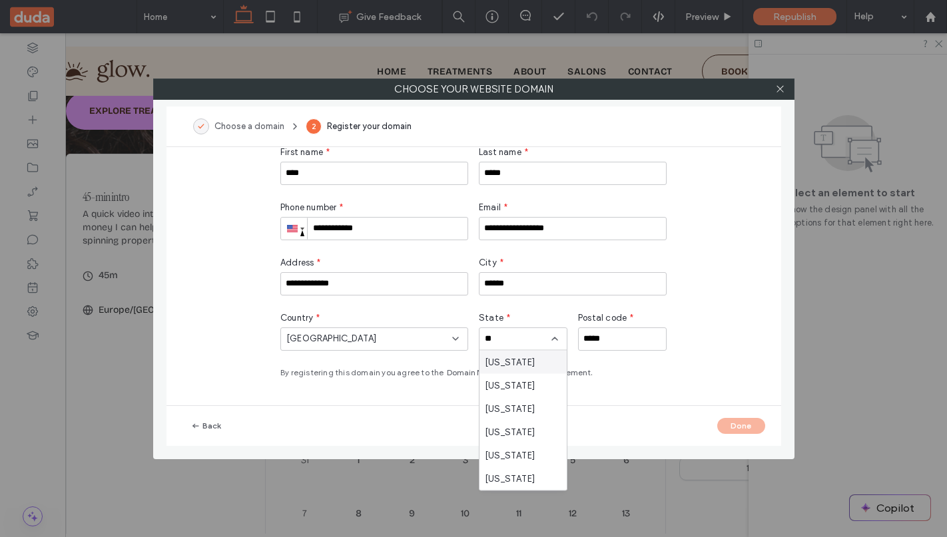
type input "***"
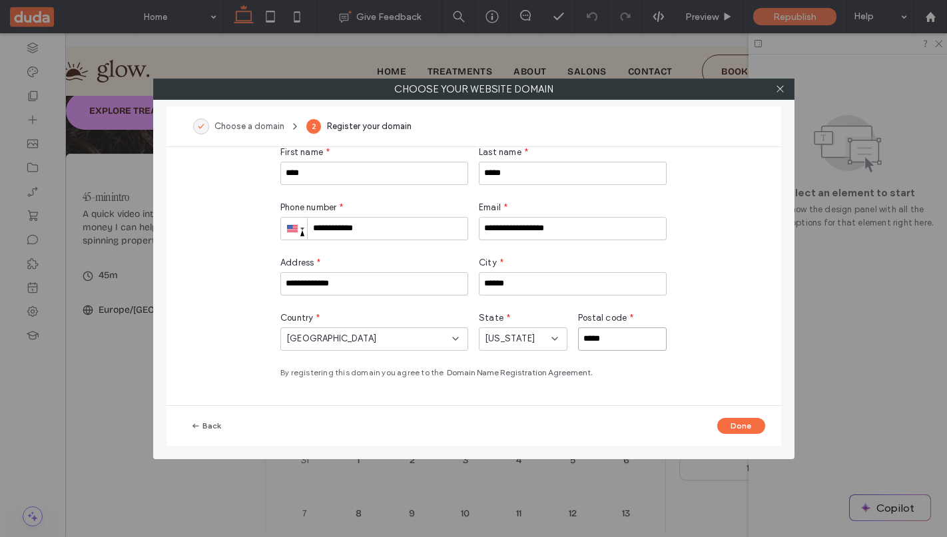
click at [638, 340] on input "*****" at bounding box center [622, 339] width 89 height 23
type input "*****"
click at [738, 427] on button "Done" at bounding box center [741, 426] width 48 height 16
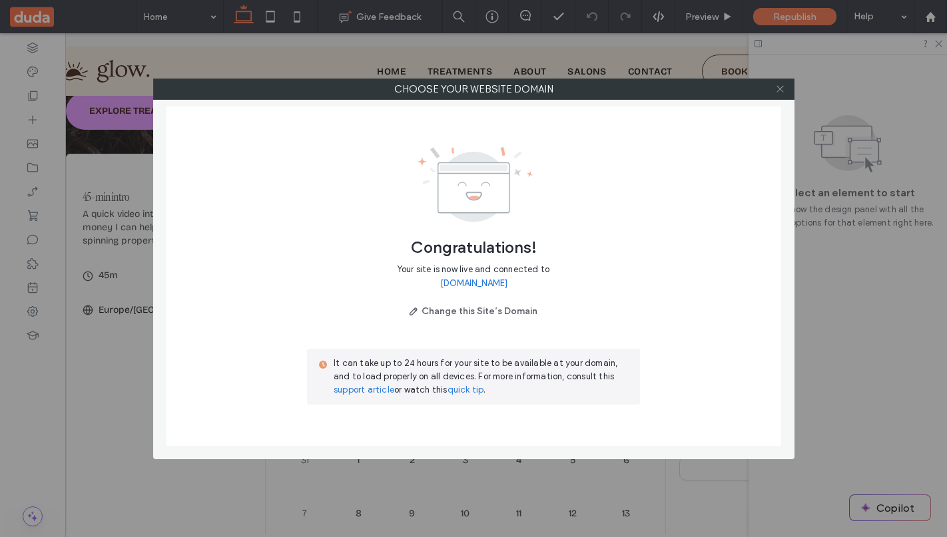
click at [784, 91] on icon at bounding box center [780, 89] width 10 height 10
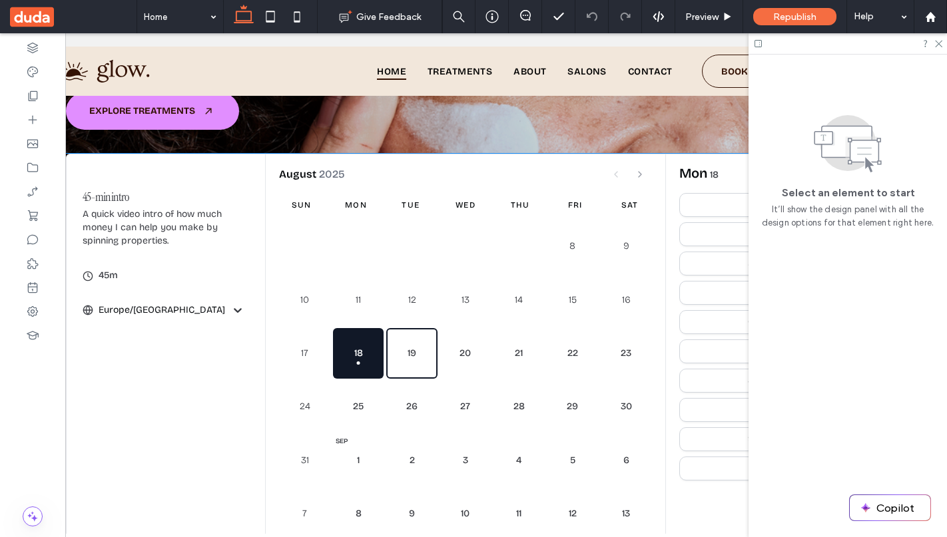
click at [408, 354] on button "19" at bounding box center [411, 353] width 51 height 51
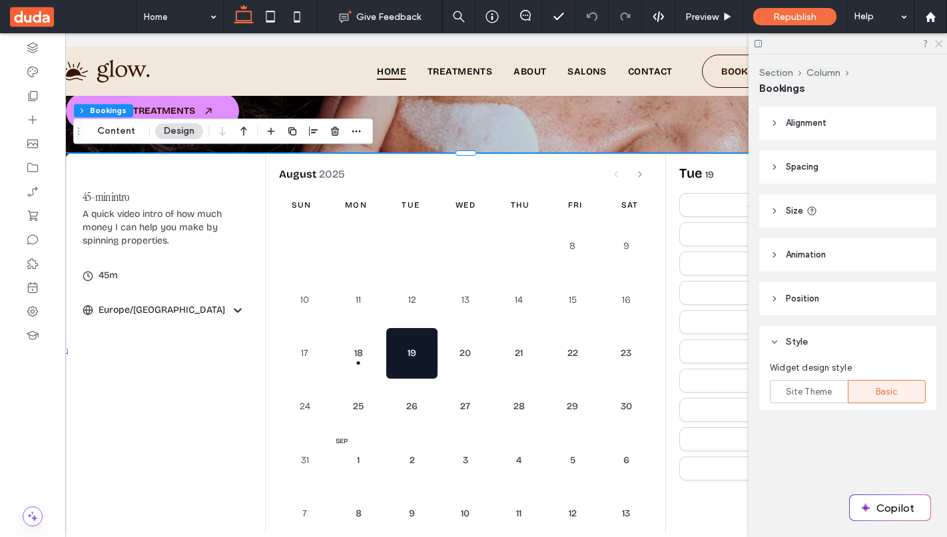
click at [934, 45] on icon at bounding box center [937, 43] width 9 height 9
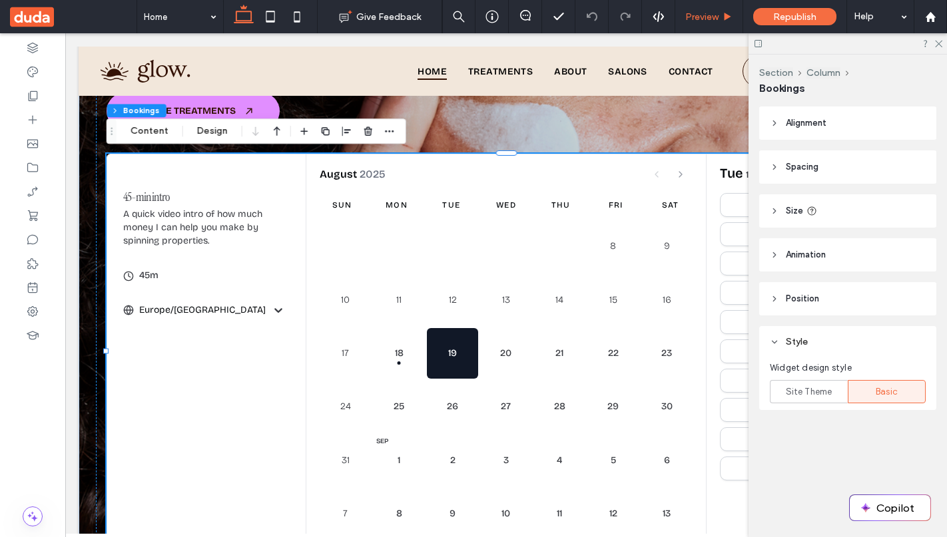
scroll to position [0, 0]
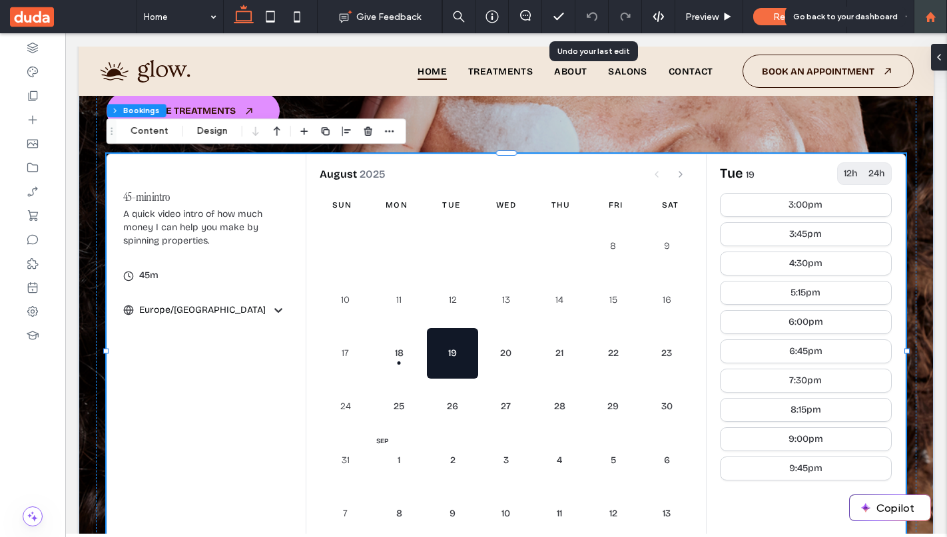
click at [934, 11] on icon at bounding box center [930, 16] width 11 height 11
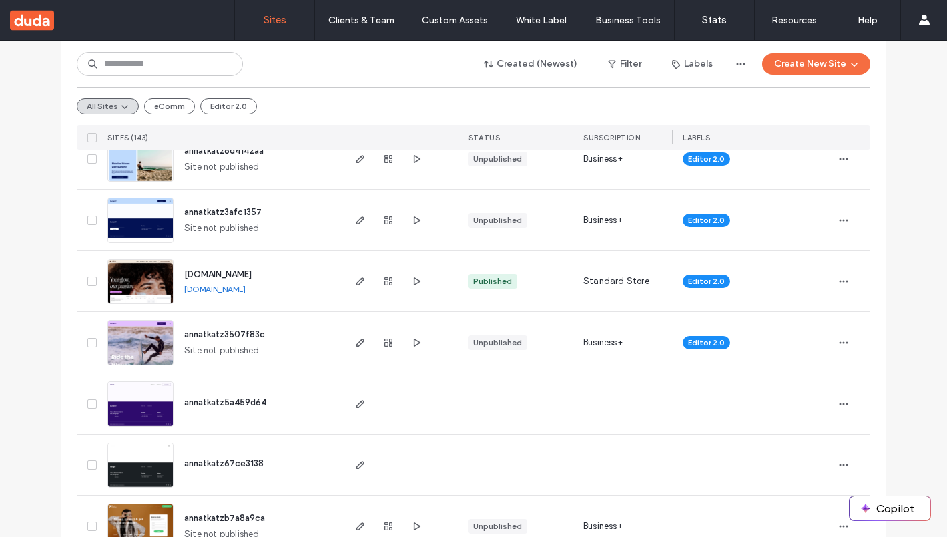
scroll to position [190, 0]
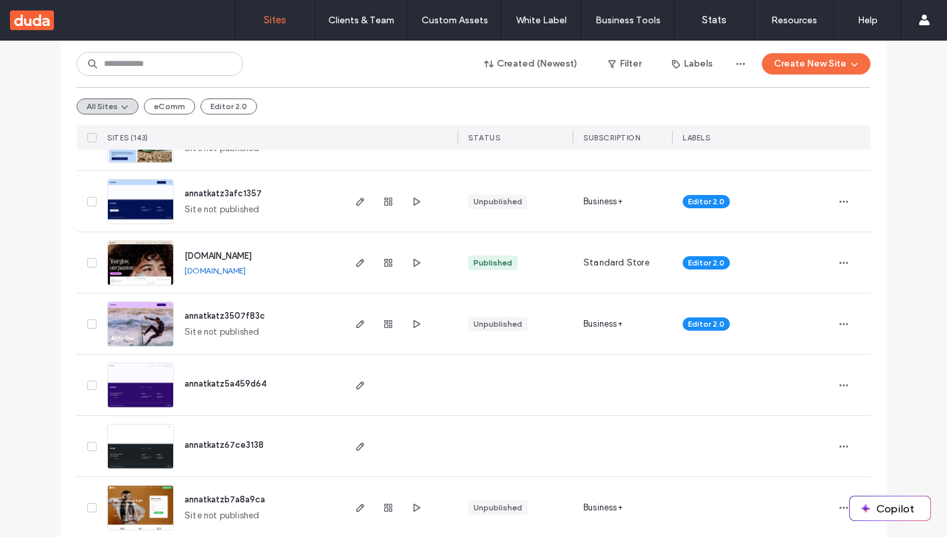
click at [198, 270] on link "[DOMAIN_NAME]" at bounding box center [214, 271] width 61 height 10
click at [413, 260] on icon "button" at bounding box center [416, 263] width 11 height 11
click at [357, 260] on use "button" at bounding box center [360, 263] width 8 height 8
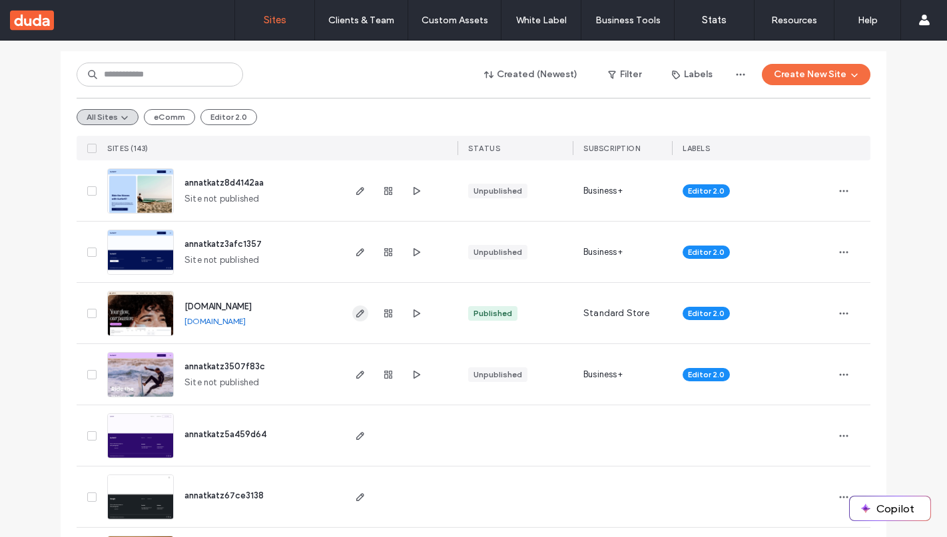
click at [355, 314] on icon "button" at bounding box center [360, 313] width 11 height 11
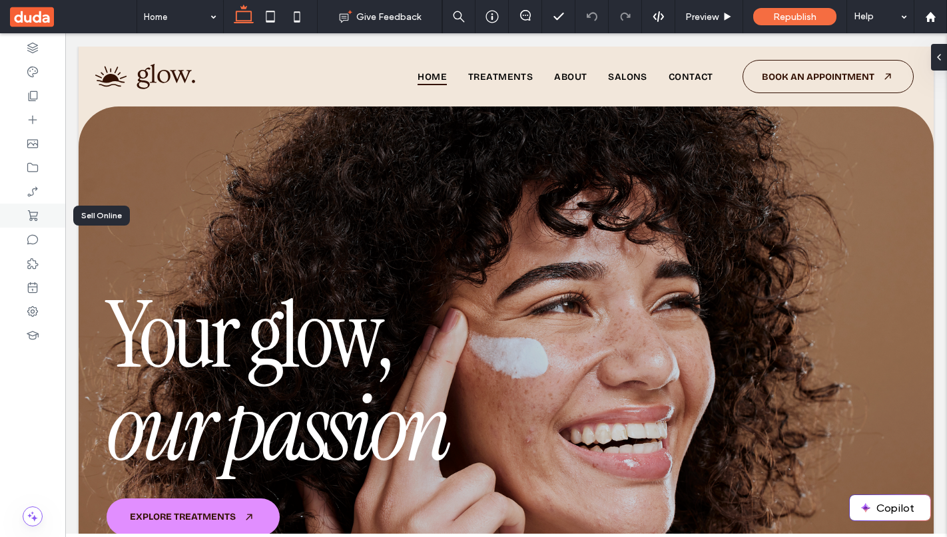
click at [34, 215] on icon at bounding box center [32, 215] width 13 height 13
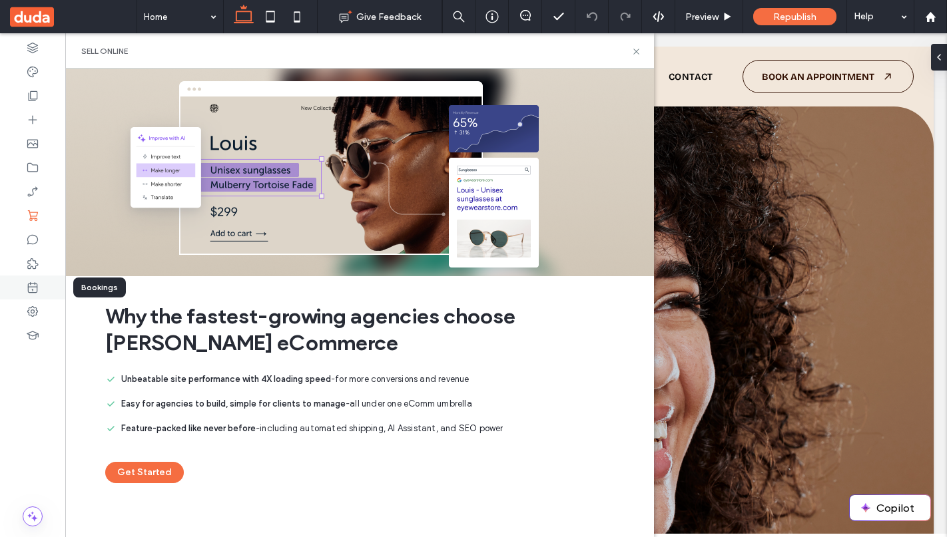
click at [36, 276] on div at bounding box center [32, 288] width 65 height 24
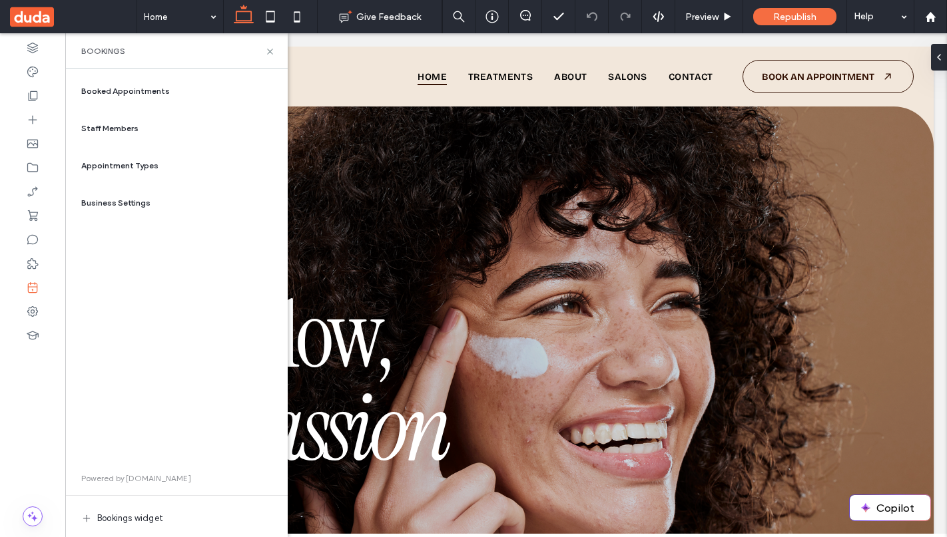
click at [148, 518] on span "Bookings widget" at bounding box center [130, 518] width 66 height 13
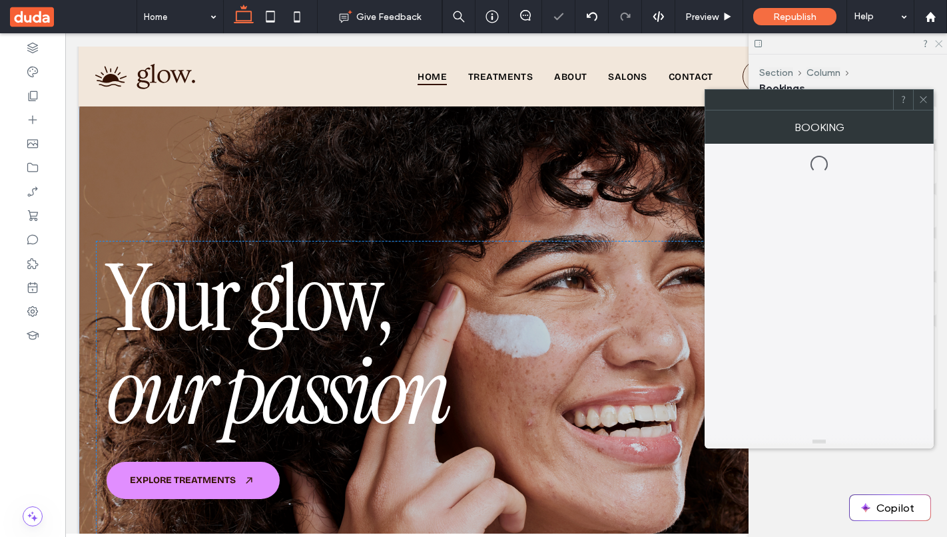
click at [941, 45] on icon at bounding box center [937, 43] width 9 height 9
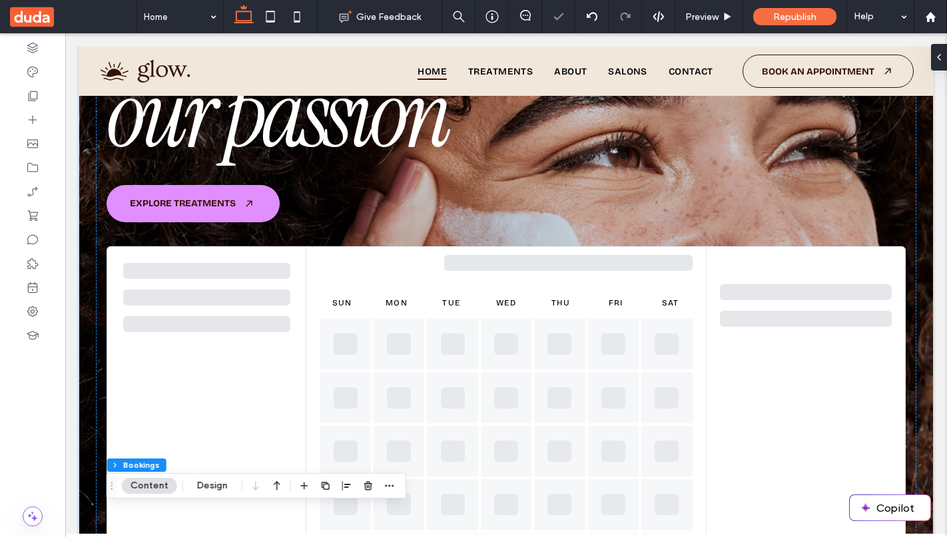
scroll to position [310, 0]
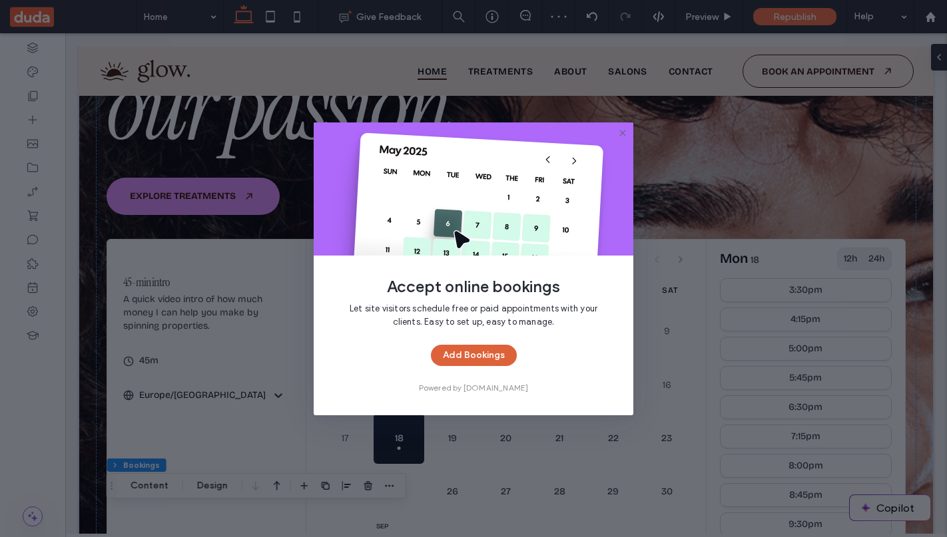
click at [469, 355] on button "Add Bookings" at bounding box center [474, 355] width 86 height 21
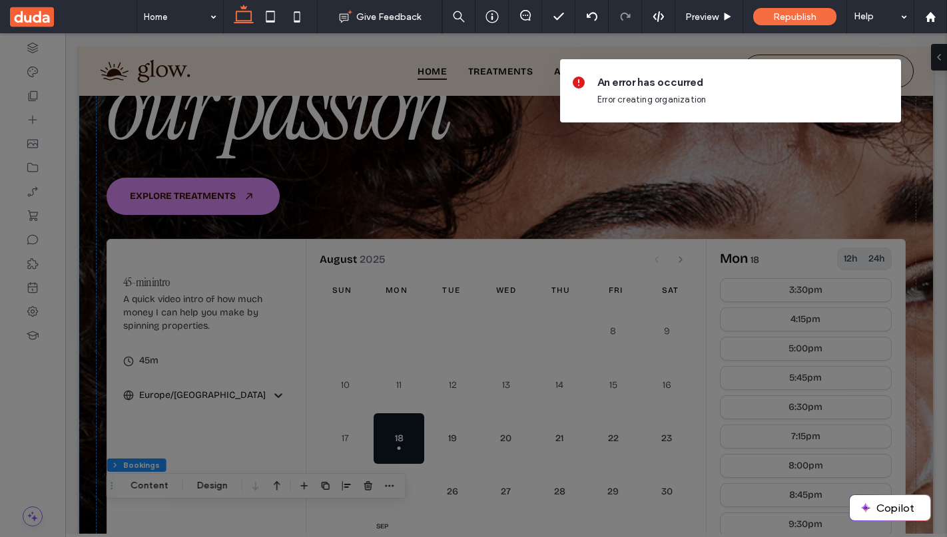
click at [855, 154] on div at bounding box center [473, 268] width 947 height 537
click at [278, 426] on div at bounding box center [473, 268] width 947 height 537
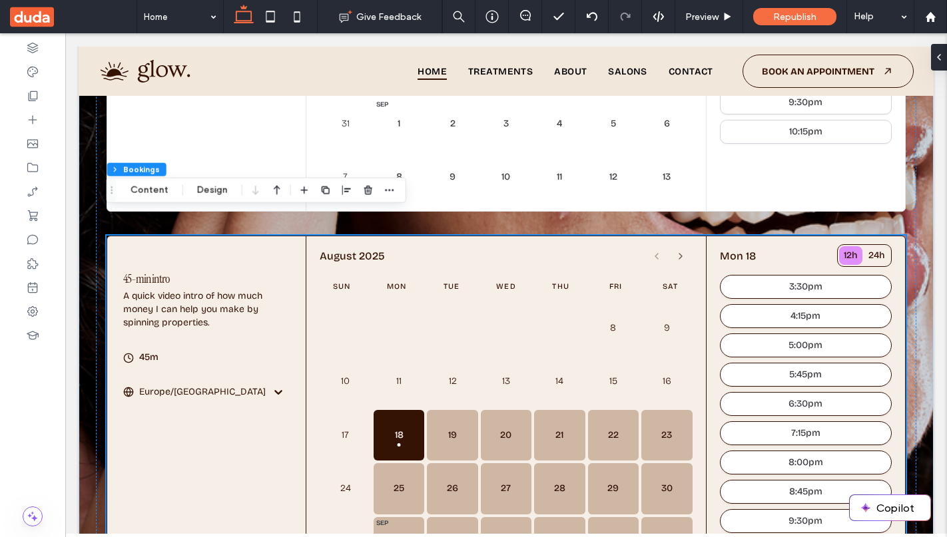
scroll to position [776, 0]
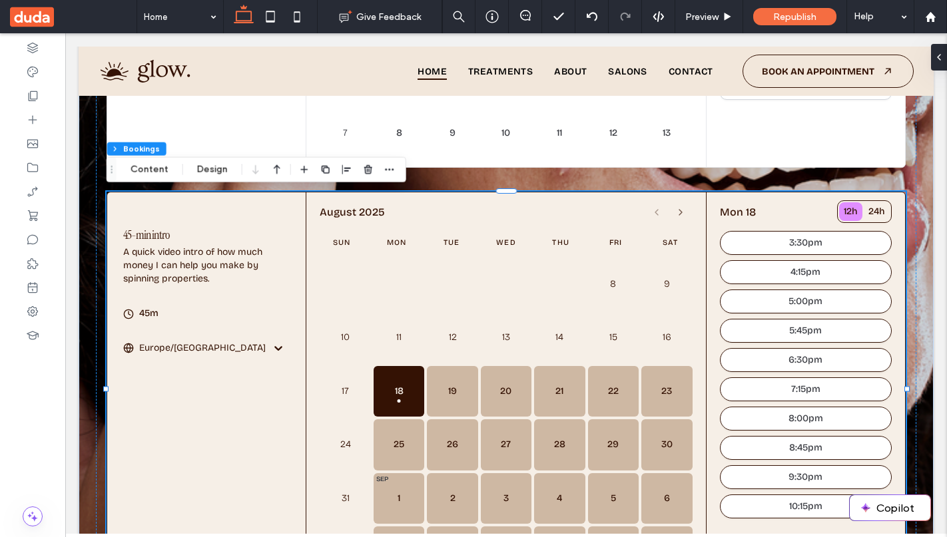
click at [357, 276] on div at bounding box center [345, 284] width 51 height 51
click at [461, 258] on div "Sun Mon Tue Wed Thu Fri Sat" at bounding box center [506, 243] width 372 height 32
click at [149, 170] on button "Content" at bounding box center [149, 170] width 55 height 16
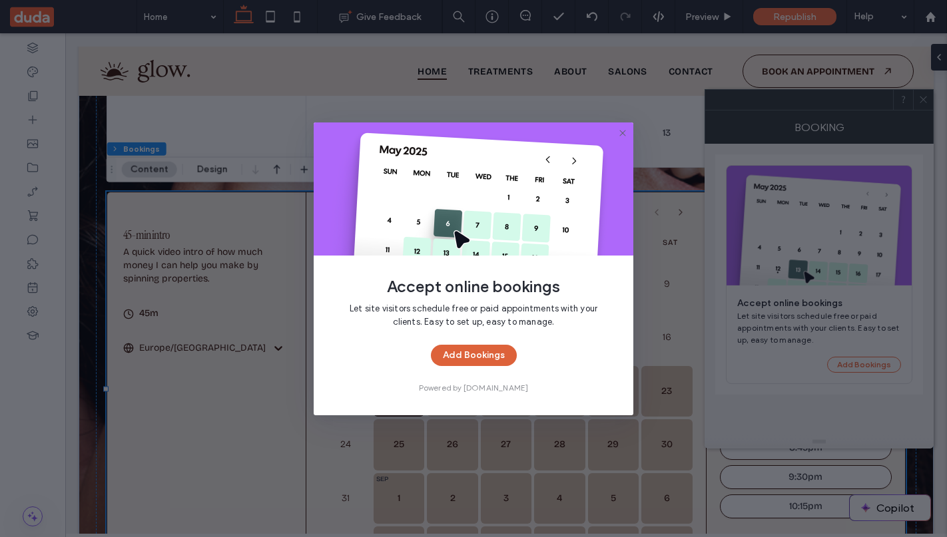
click at [455, 363] on button "Add Bookings" at bounding box center [474, 355] width 86 height 21
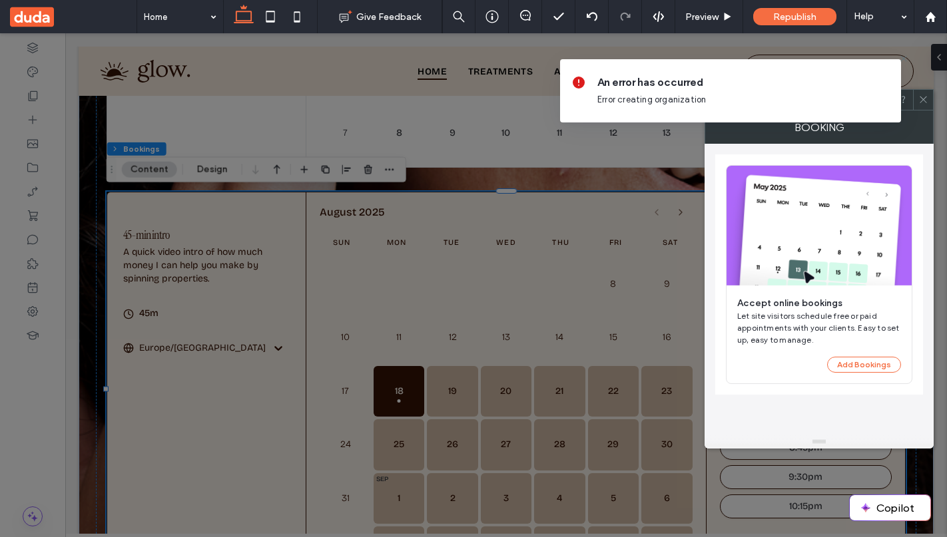
click at [865, 357] on div "Add Bookings" at bounding box center [819, 365] width 164 height 16
click at [864, 369] on button "Add Bookings" at bounding box center [864, 365] width 74 height 16
